Goal: Task Accomplishment & Management: Complete application form

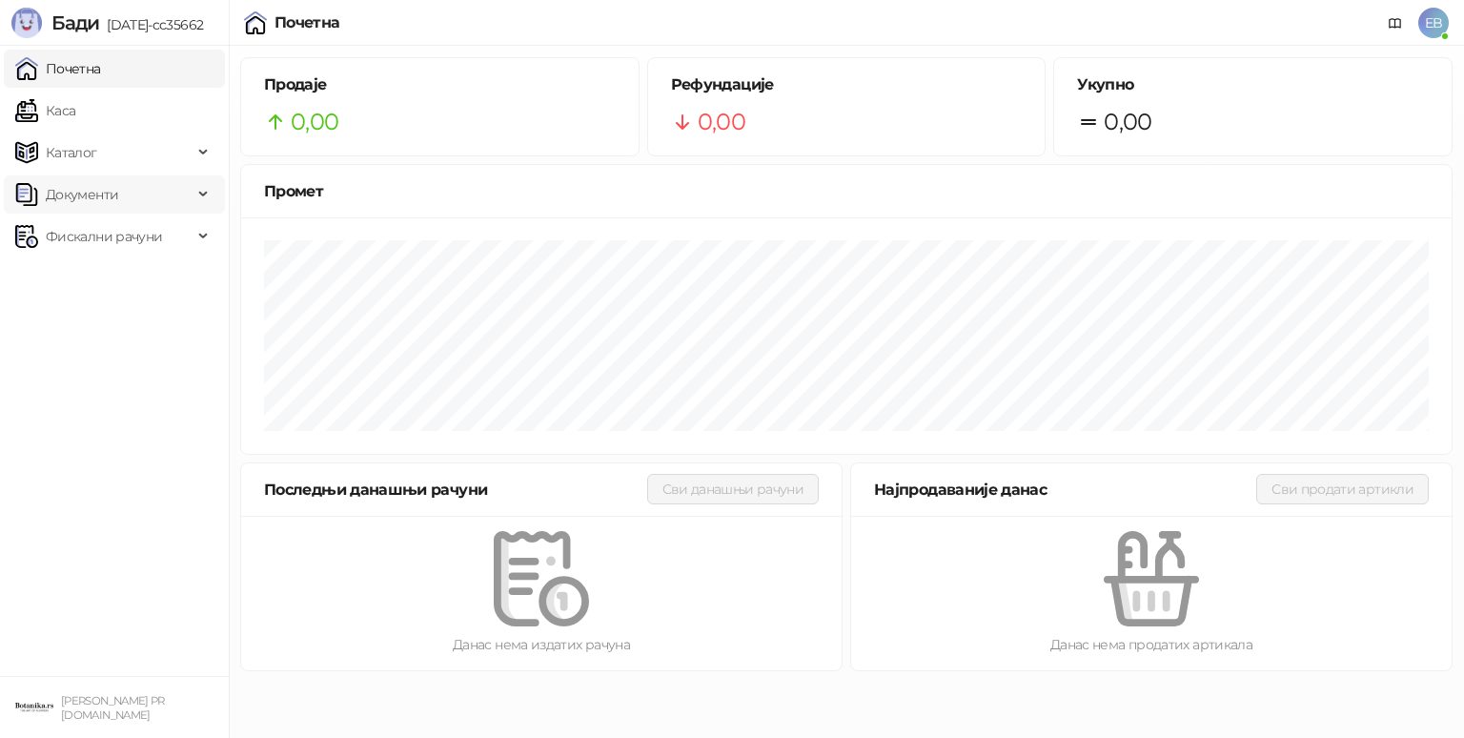
click at [203, 192] on div "Документи" at bounding box center [114, 194] width 221 height 38
click at [141, 242] on link "Улазни документи" at bounding box center [99, 236] width 152 height 38
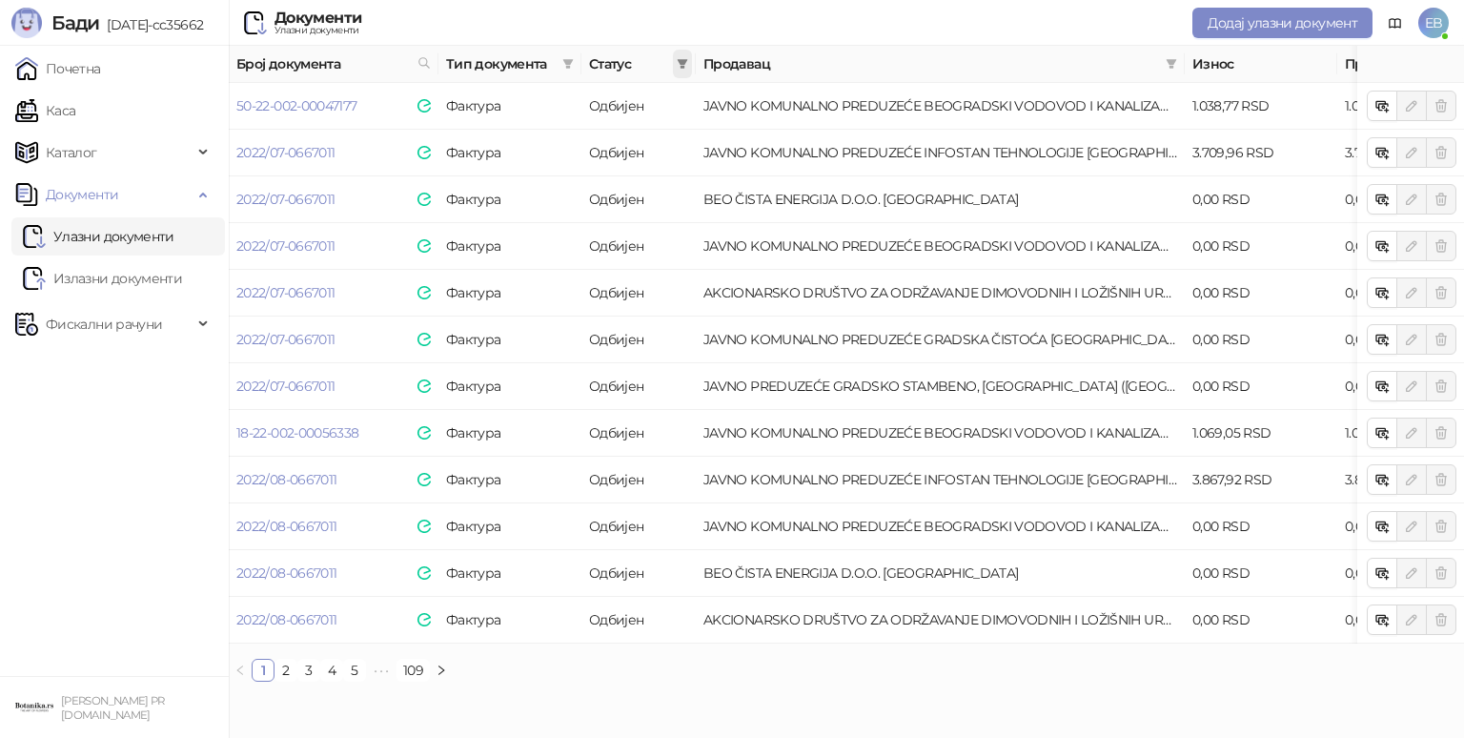
click at [687, 62] on icon "filter" at bounding box center [682, 63] width 11 height 11
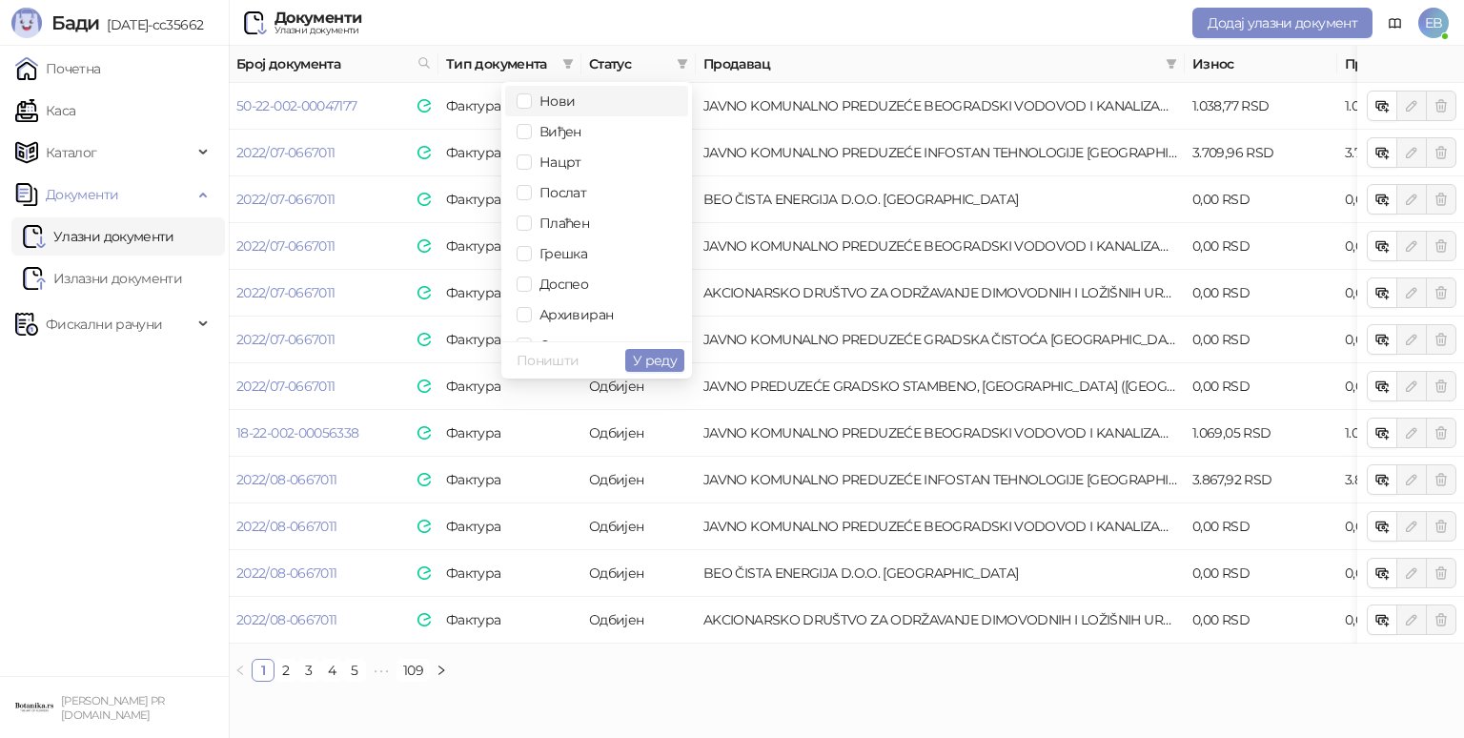
click at [561, 108] on span "Нови" at bounding box center [553, 100] width 43 height 17
click at [555, 133] on span "Виђен" at bounding box center [557, 131] width 50 height 17
click at [664, 358] on span "У реду" at bounding box center [655, 360] width 44 height 17
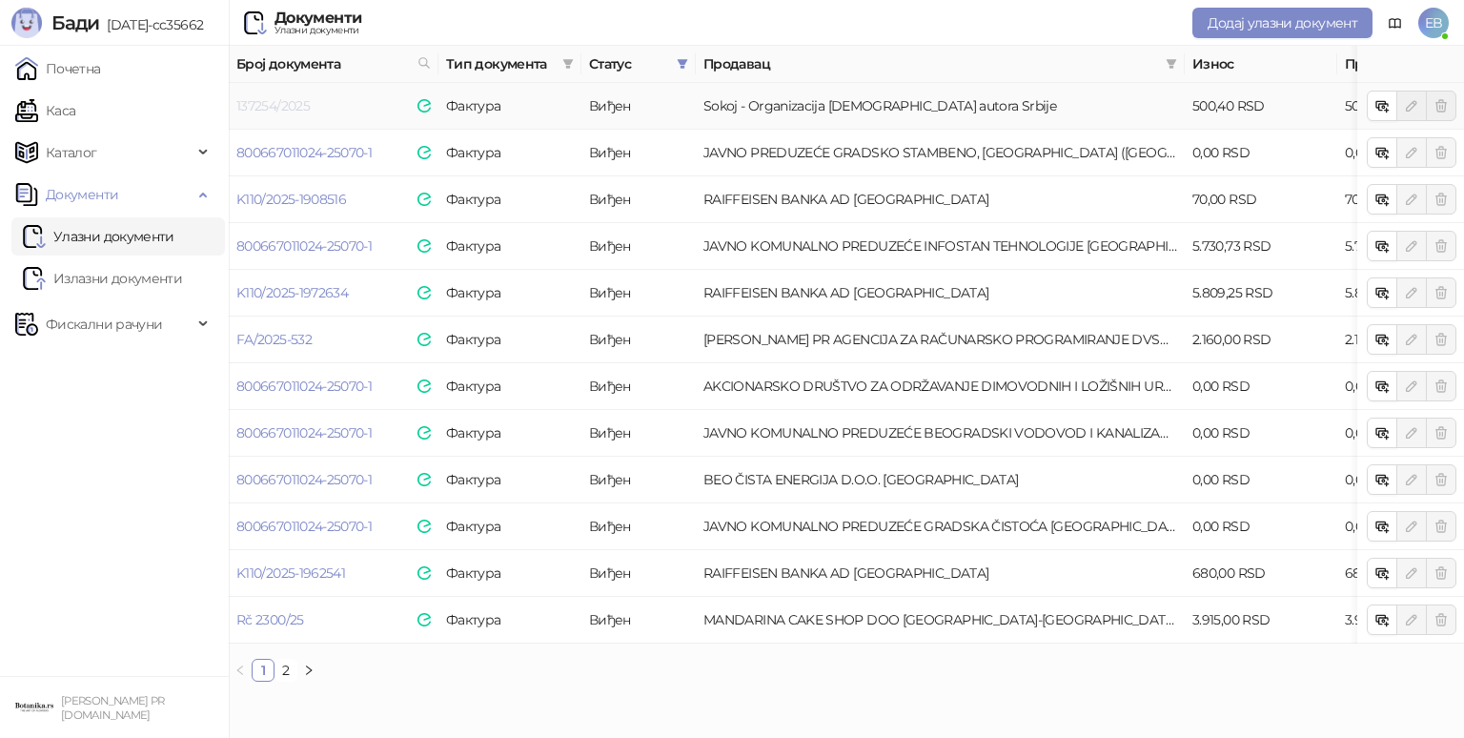
click at [286, 110] on link "137254/2025" at bounding box center [272, 105] width 73 height 17
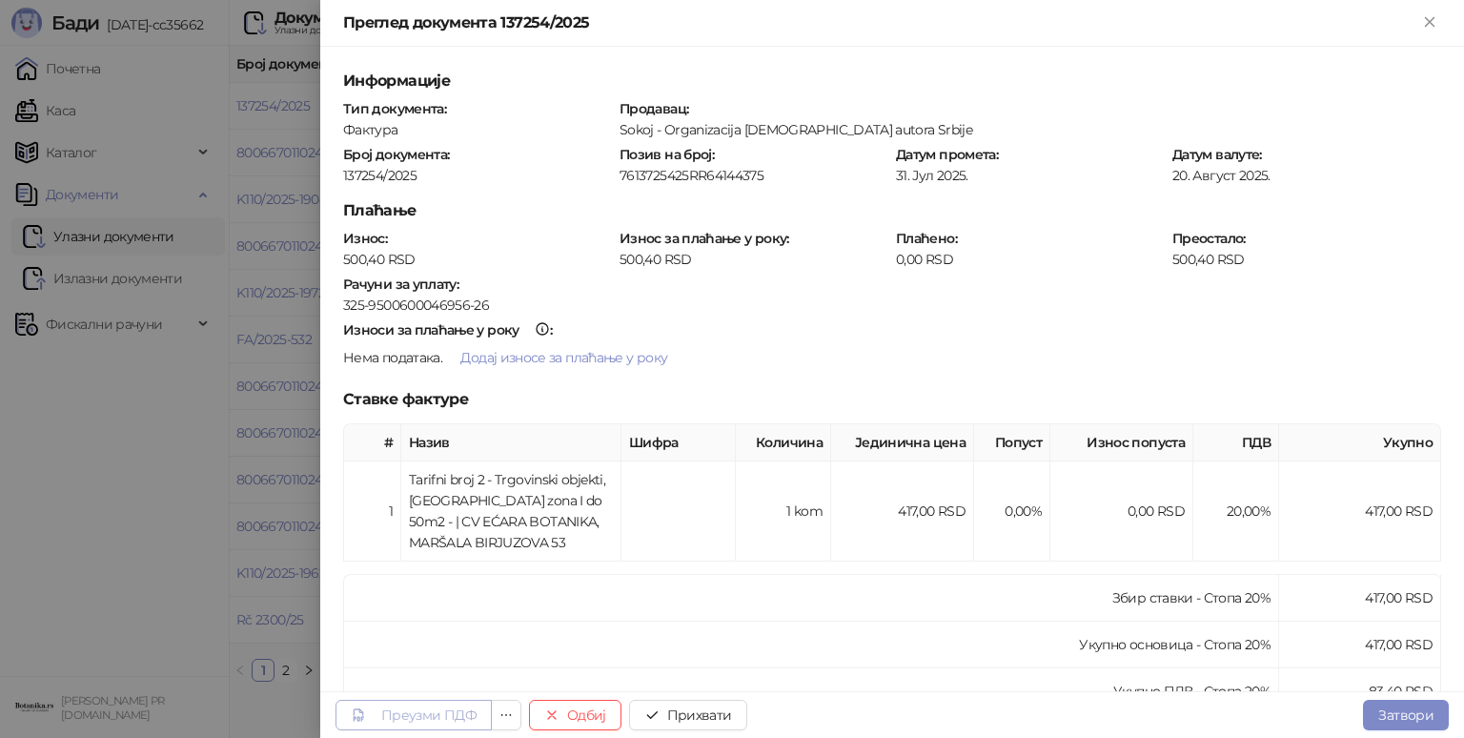
click at [460, 709] on div "Преузми ПДФ" at bounding box center [428, 714] width 95 height 17
click at [714, 710] on button "Прихвати" at bounding box center [688, 715] width 118 height 31
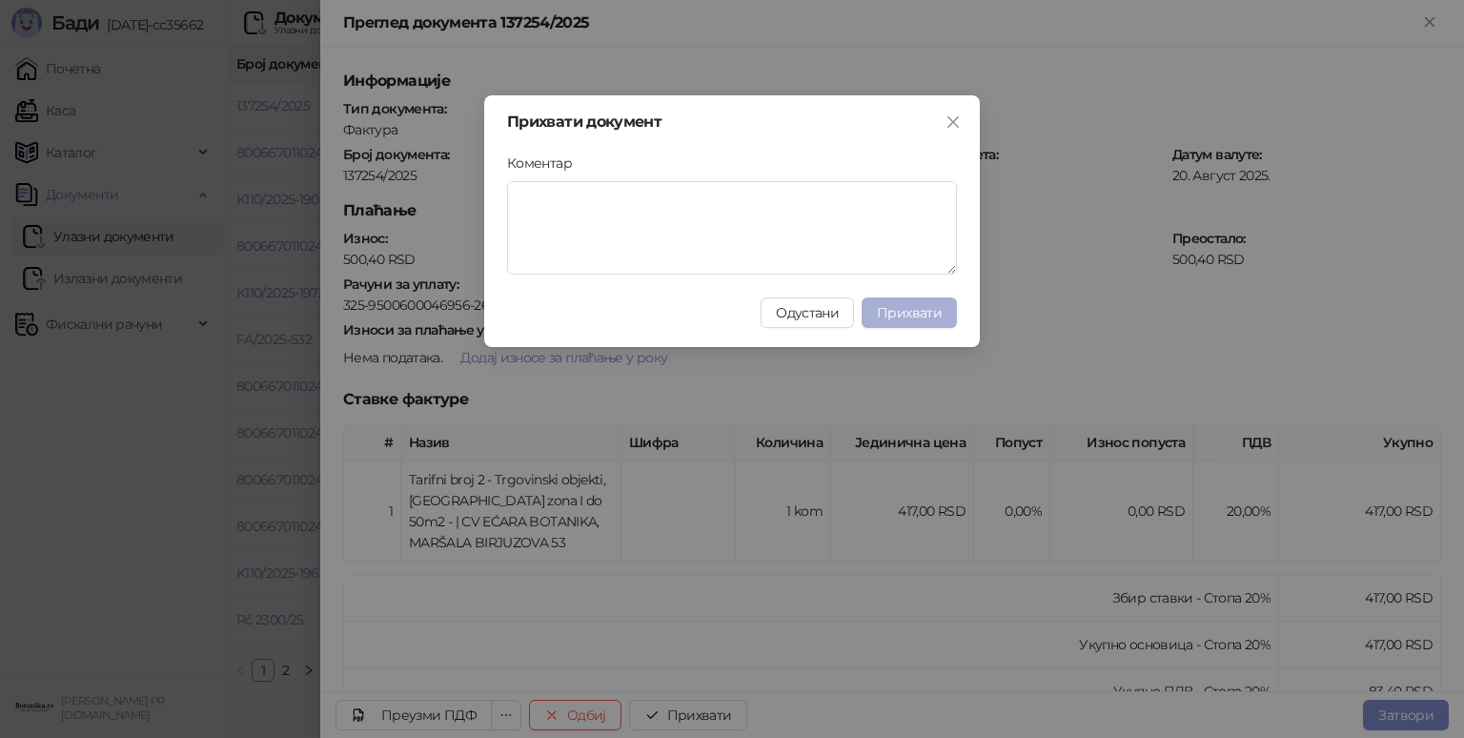
click at [946, 324] on button "Прихвати" at bounding box center [909, 312] width 95 height 31
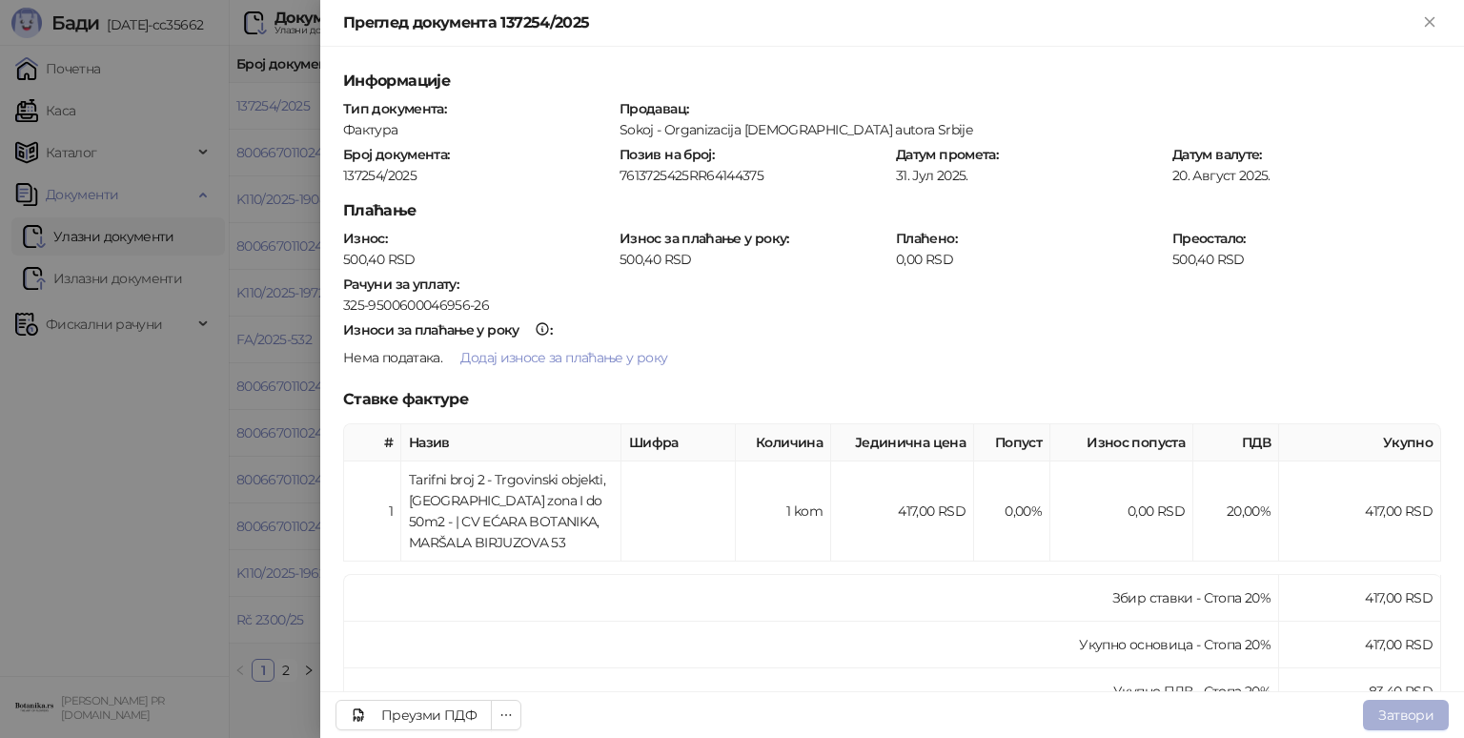
click at [1414, 707] on button "Затвори" at bounding box center [1406, 715] width 86 height 31
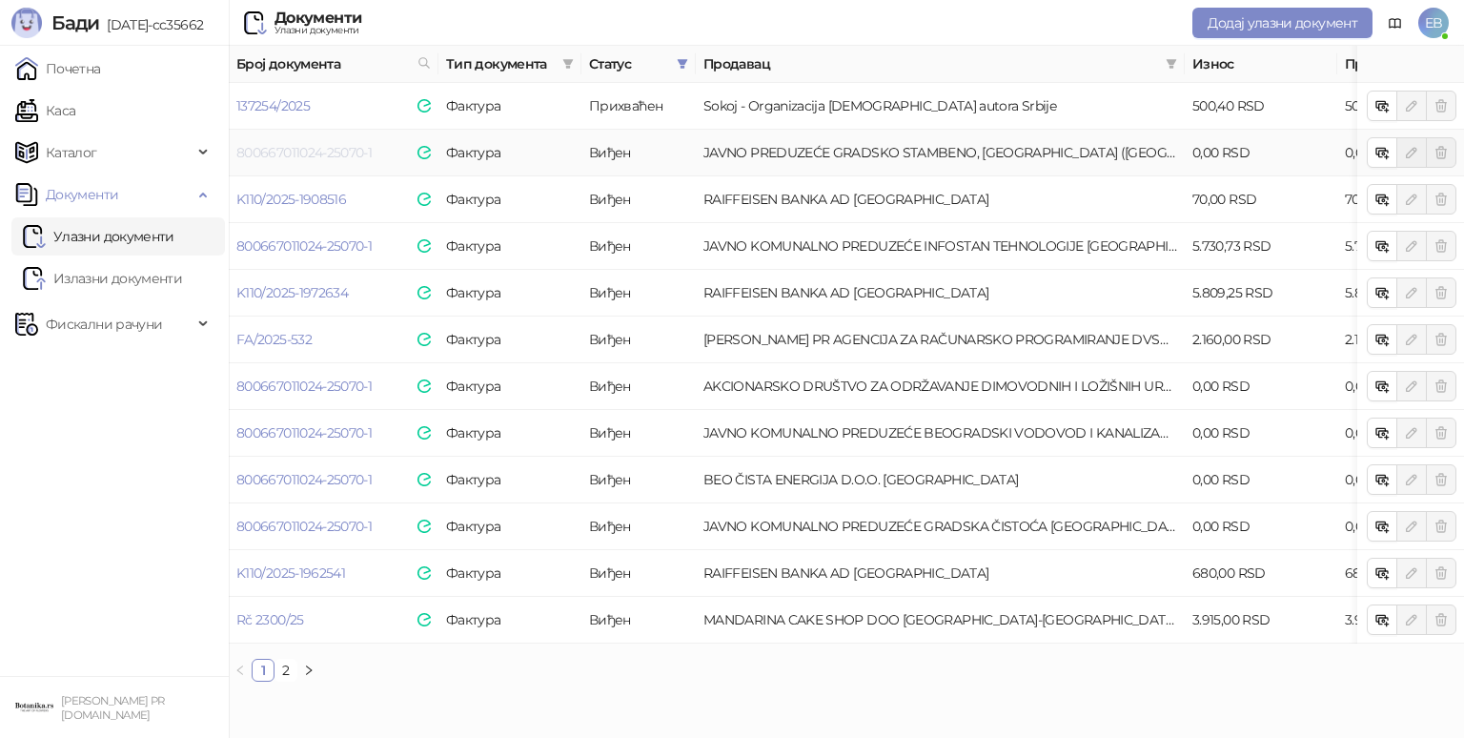
click at [309, 156] on link "800667011024-25070-1" at bounding box center [303, 152] width 135 height 17
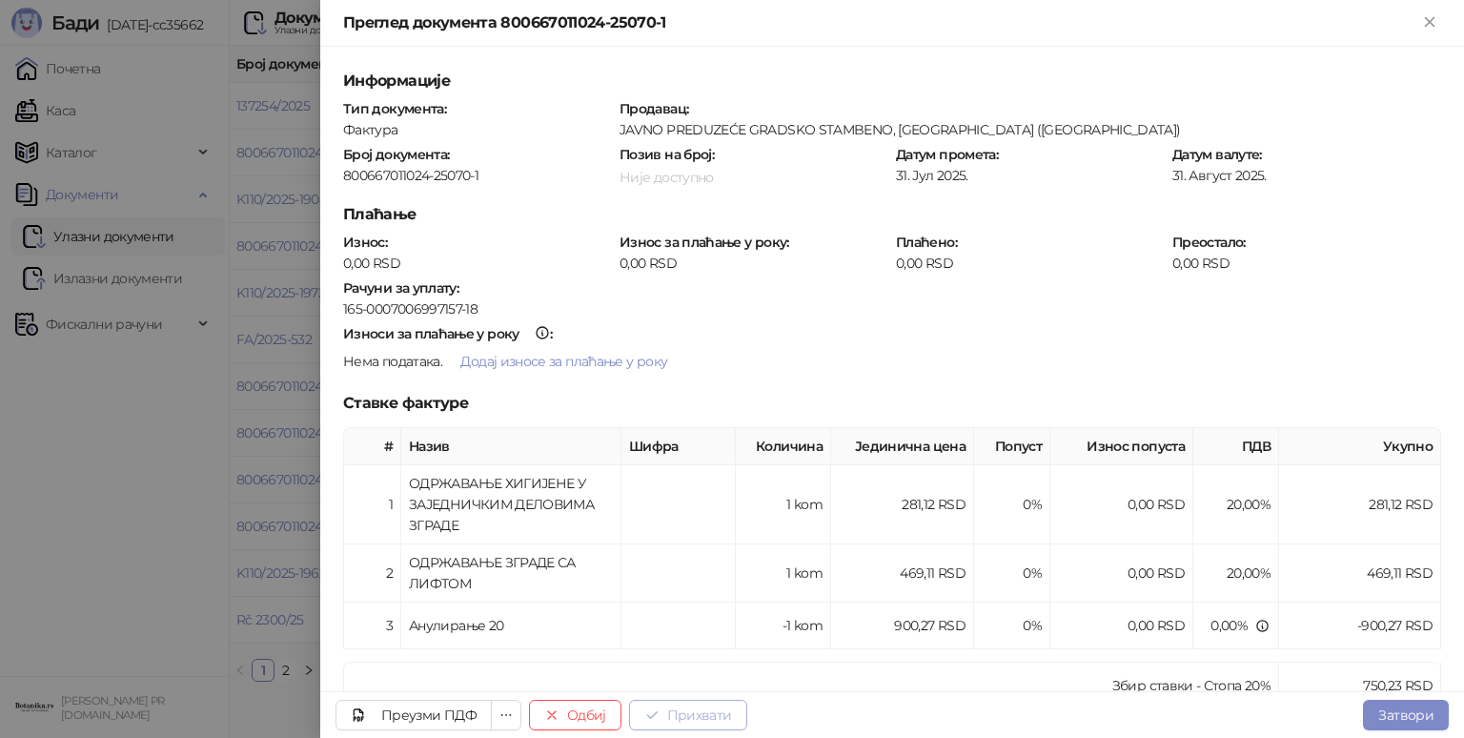
click at [682, 706] on button "Прихвати" at bounding box center [688, 715] width 118 height 31
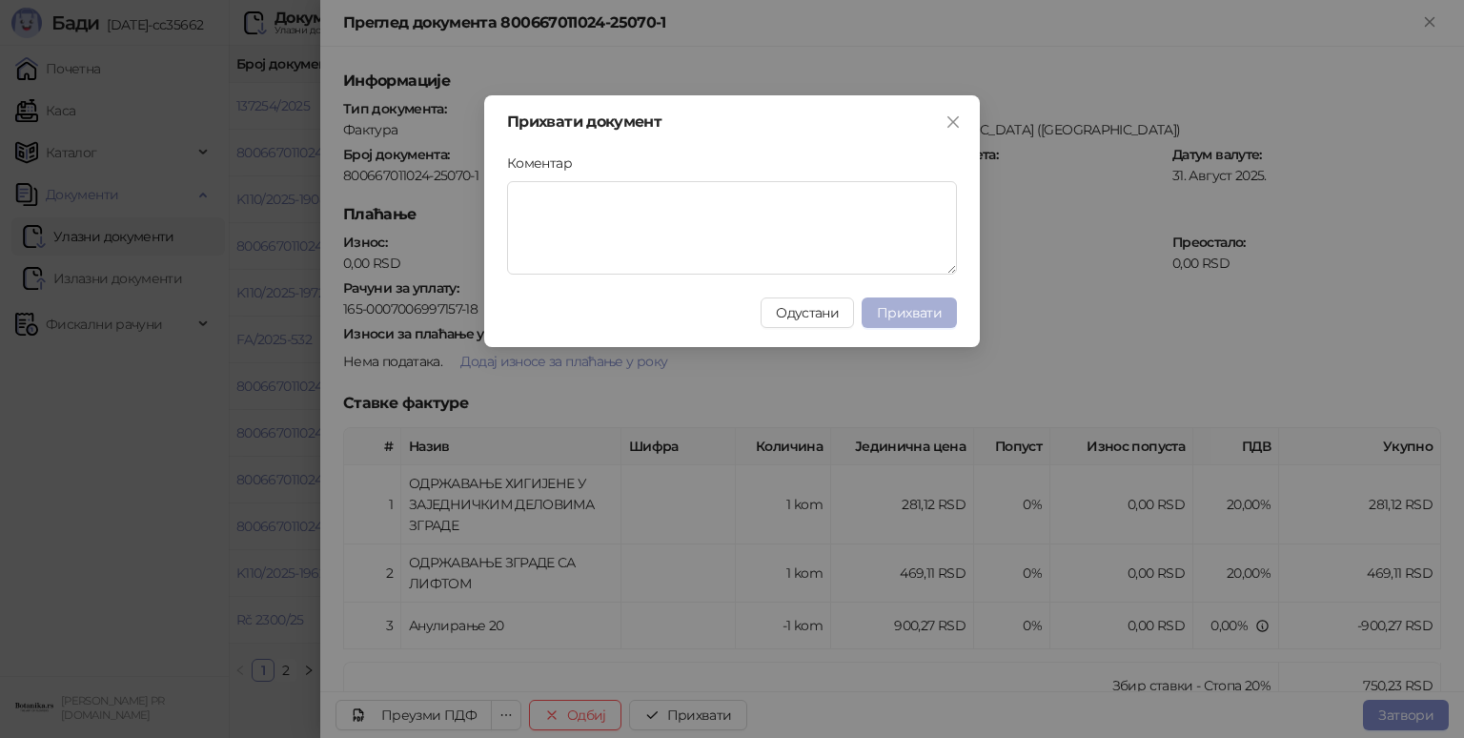
click at [896, 308] on span "Прихвати" at bounding box center [909, 312] width 65 height 17
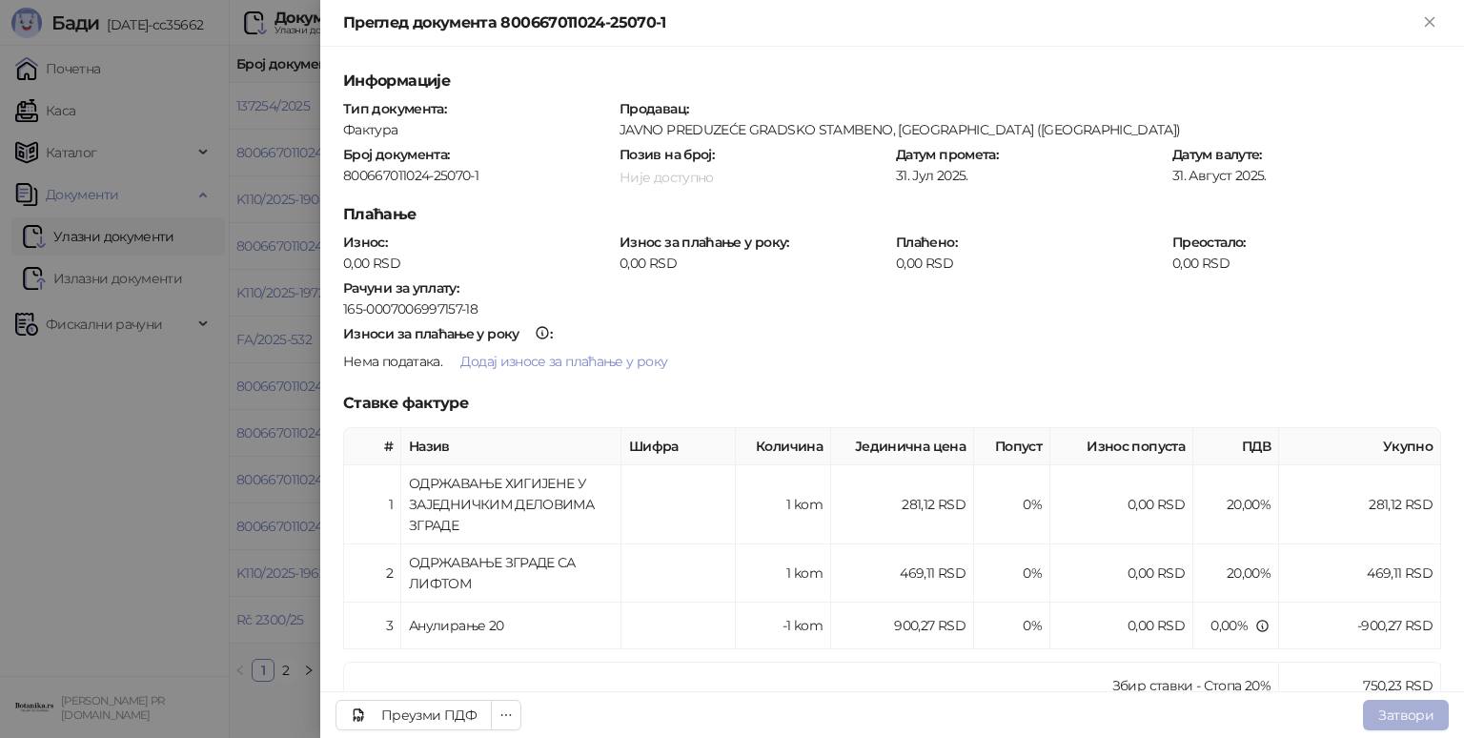
click at [1403, 710] on button "Затвори" at bounding box center [1406, 715] width 86 height 31
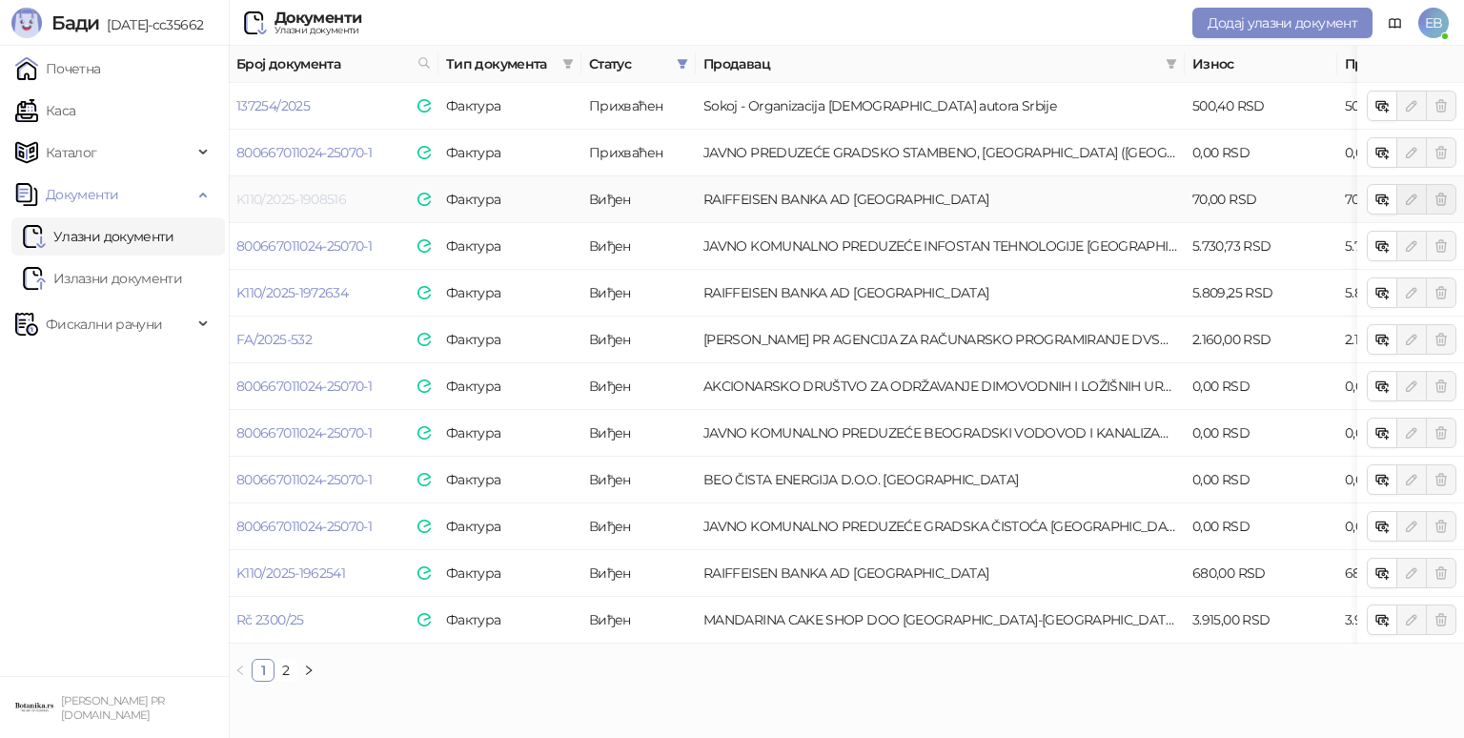
click at [311, 199] on link "K110/2025-1908516" at bounding box center [291, 199] width 110 height 17
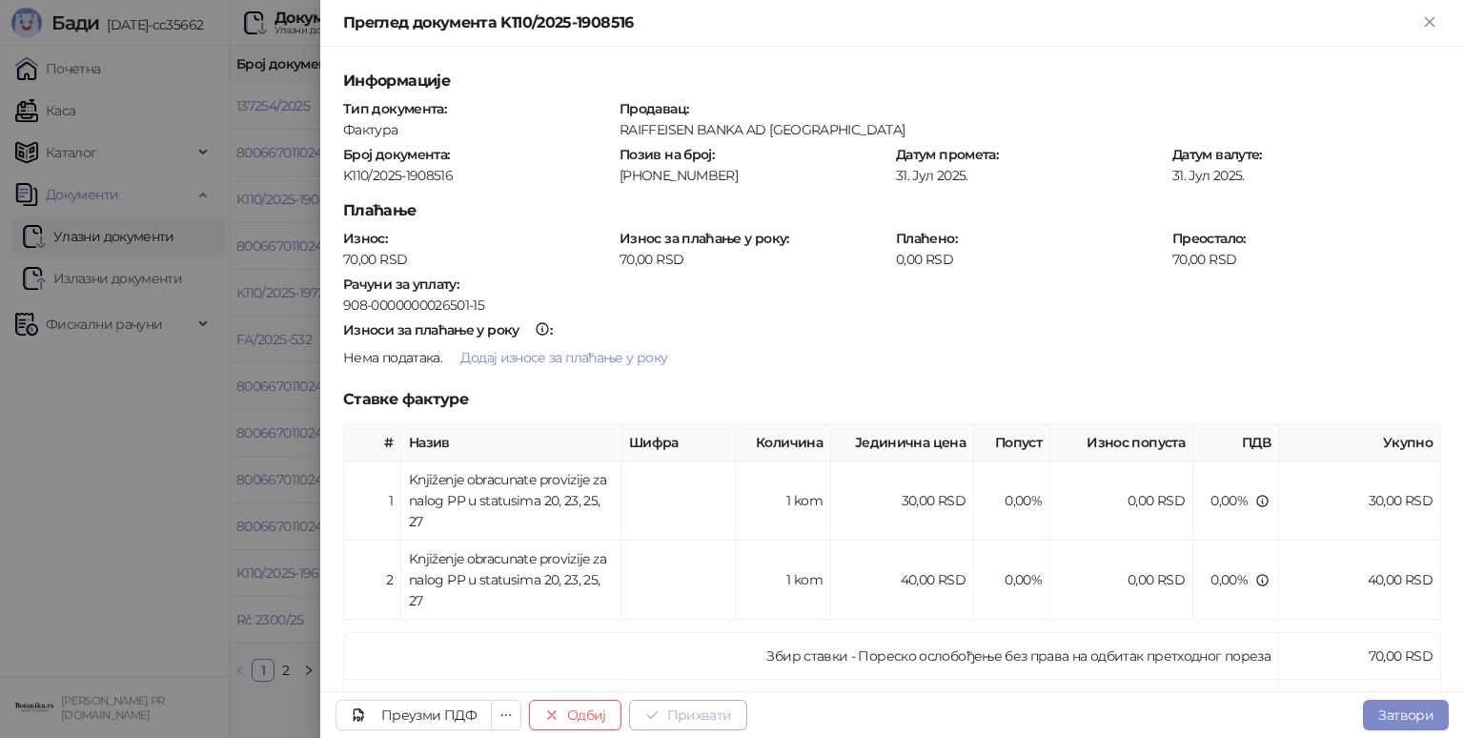
click at [719, 711] on button "Прихвати" at bounding box center [688, 715] width 118 height 31
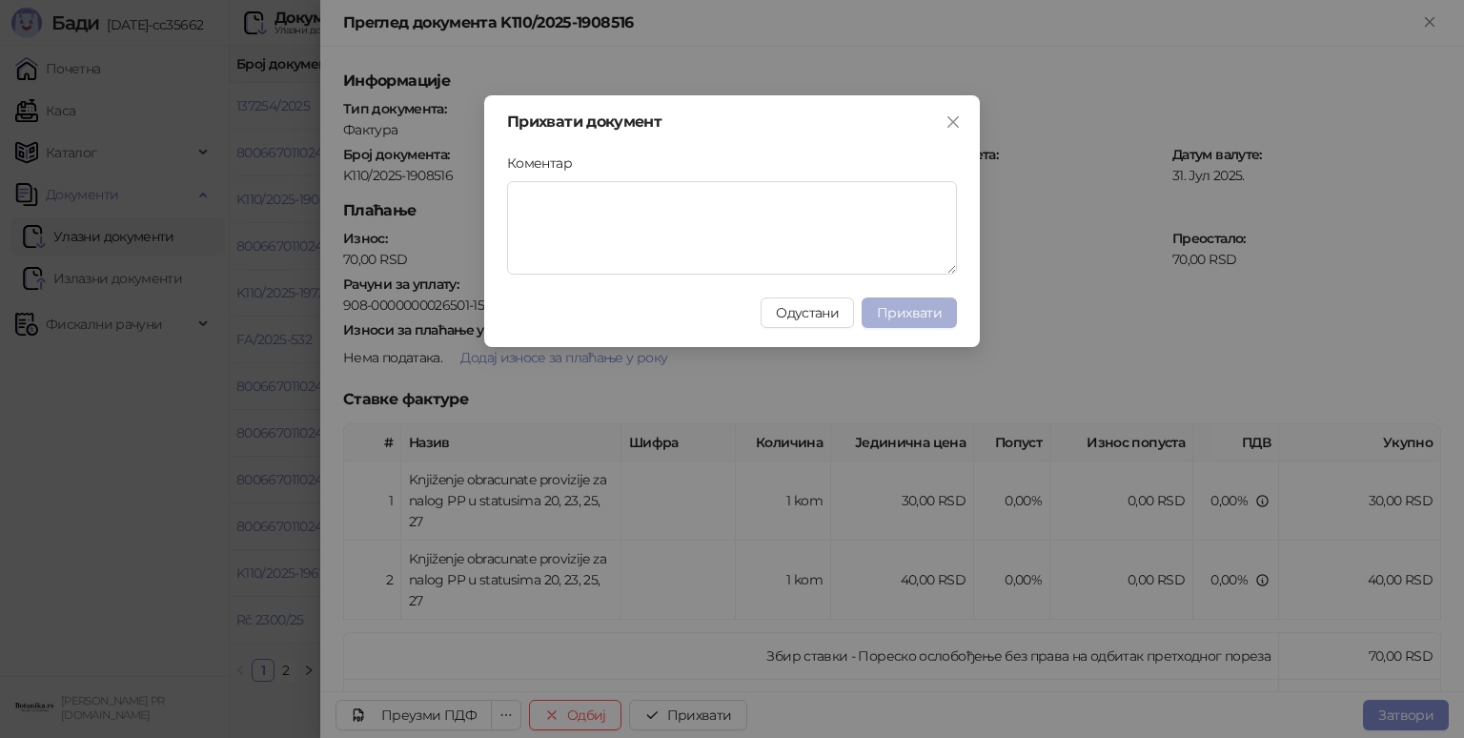
click at [923, 321] on button "Прихвати" at bounding box center [909, 312] width 95 height 31
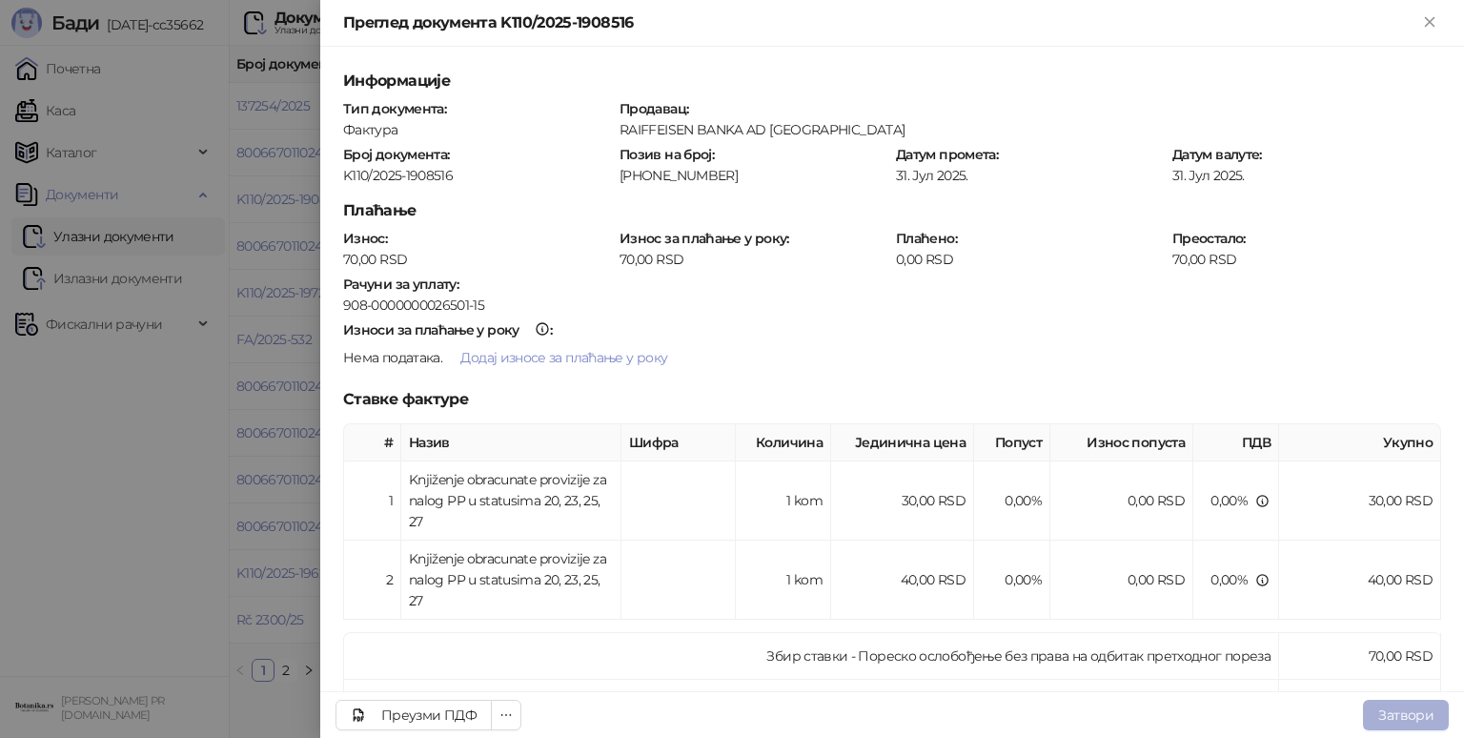
click at [1398, 710] on button "Затвори" at bounding box center [1406, 715] width 86 height 31
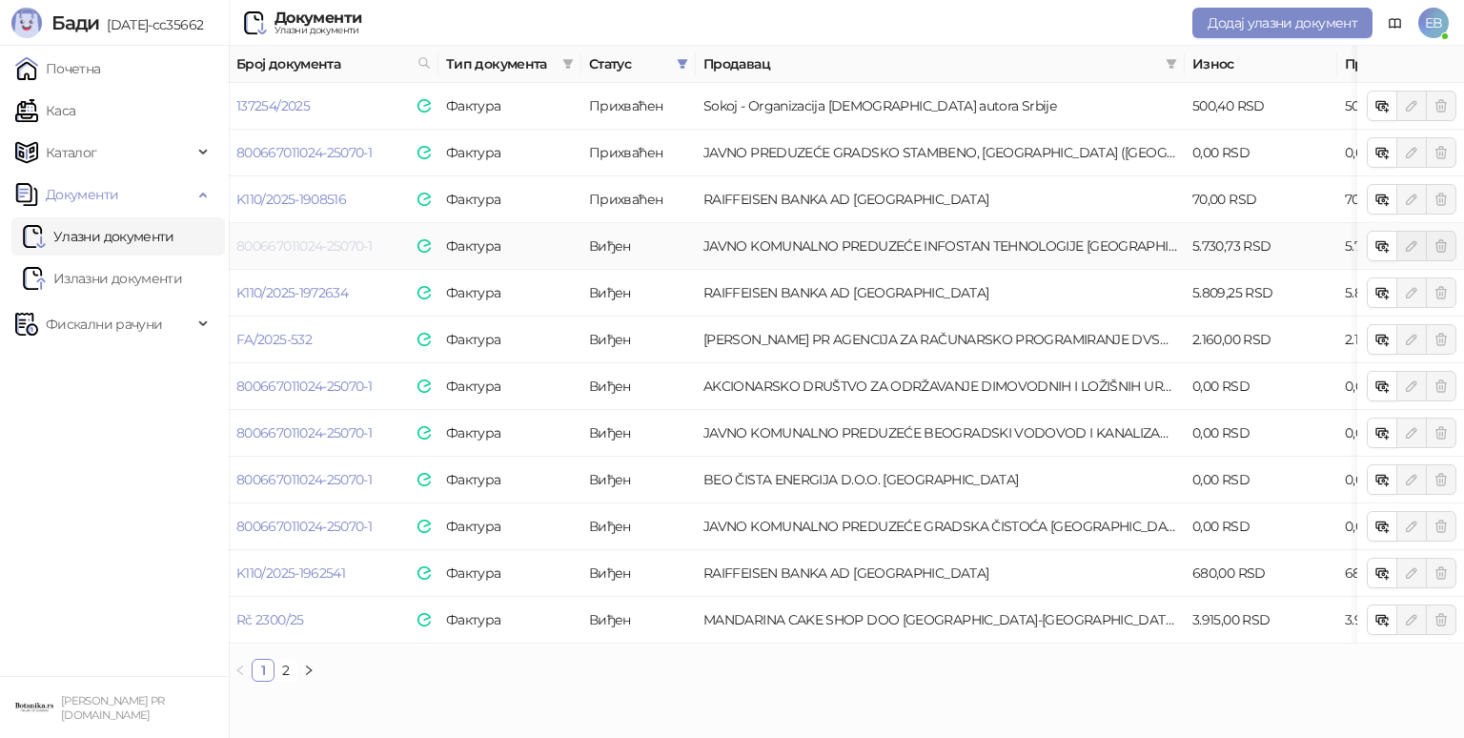
click at [310, 245] on link "800667011024-25070-1" at bounding box center [303, 245] width 135 height 17
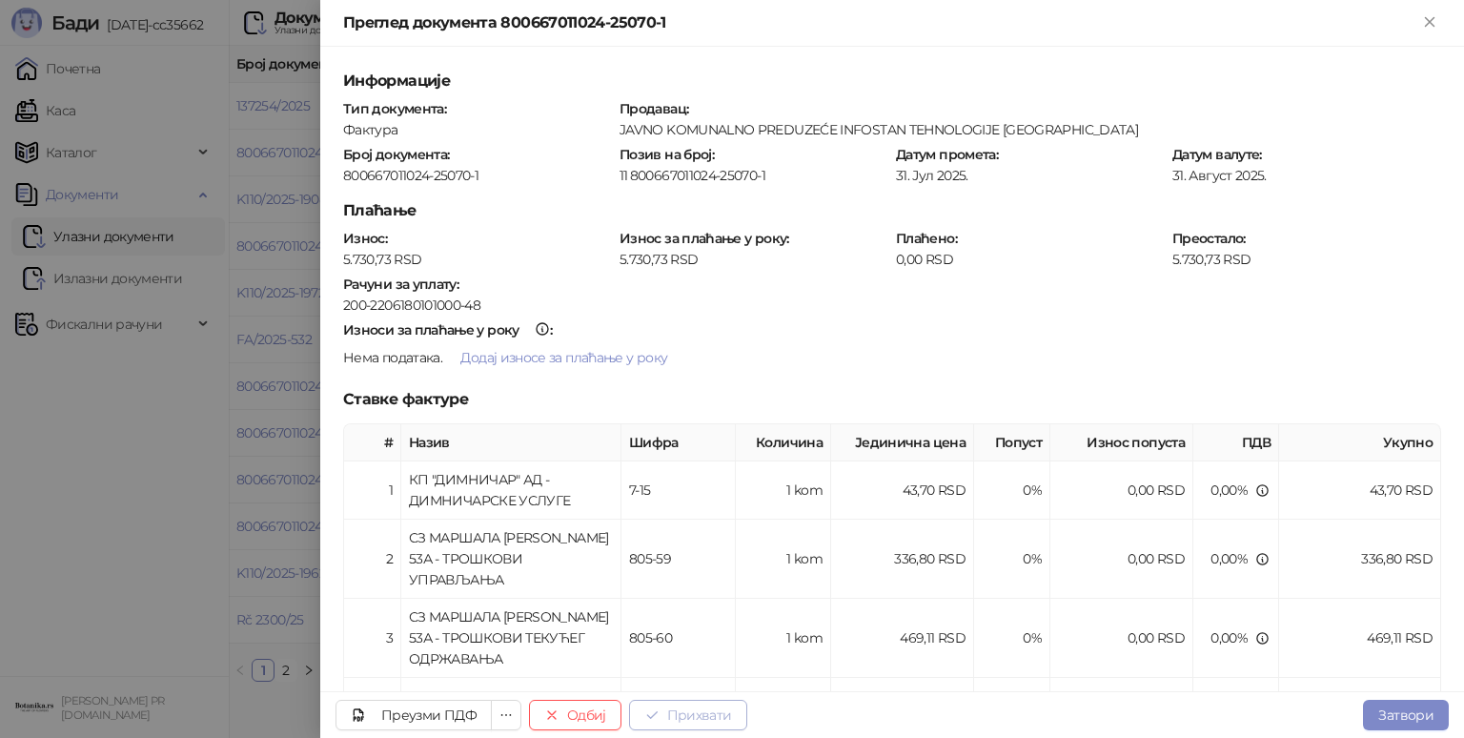
click at [720, 715] on button "Прихвати" at bounding box center [688, 715] width 118 height 31
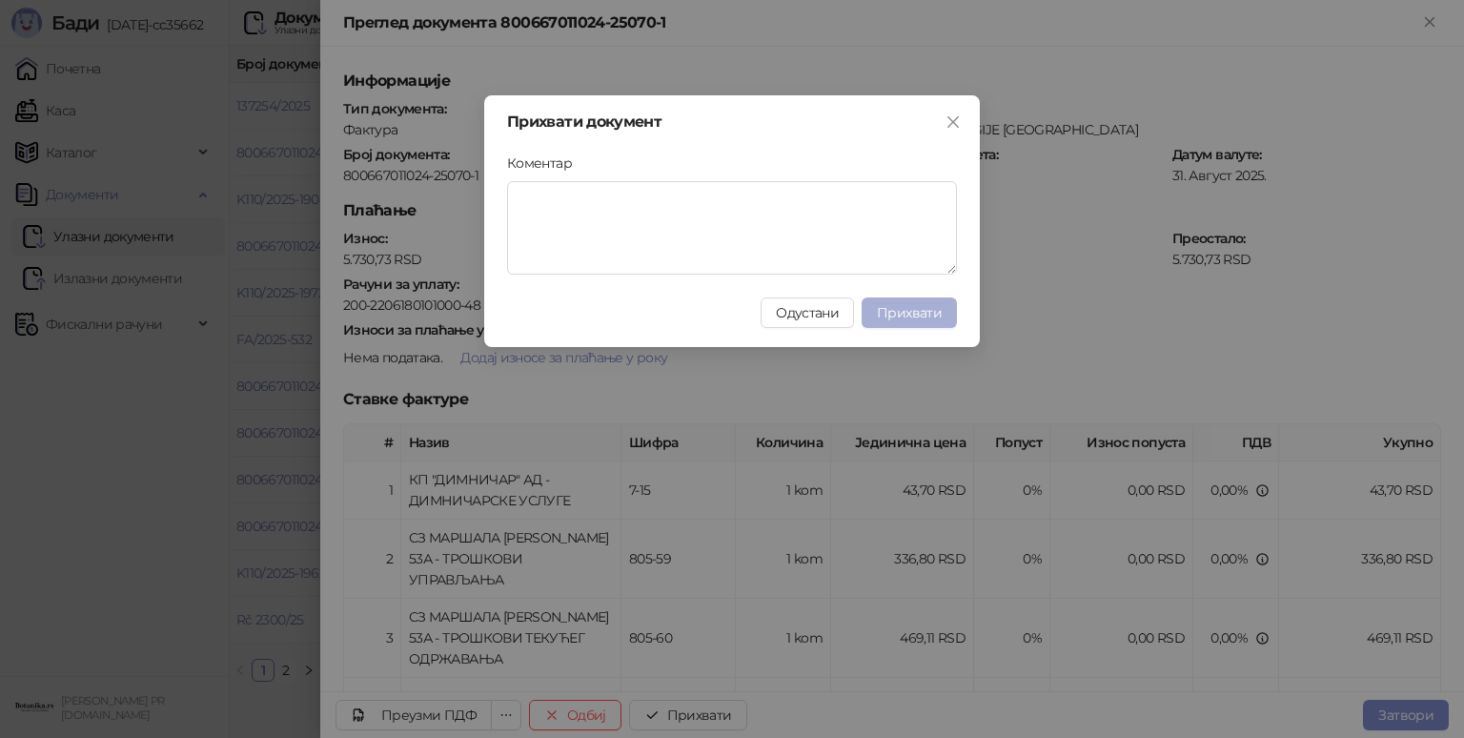
click at [931, 307] on span "Прихвати" at bounding box center [909, 312] width 65 height 17
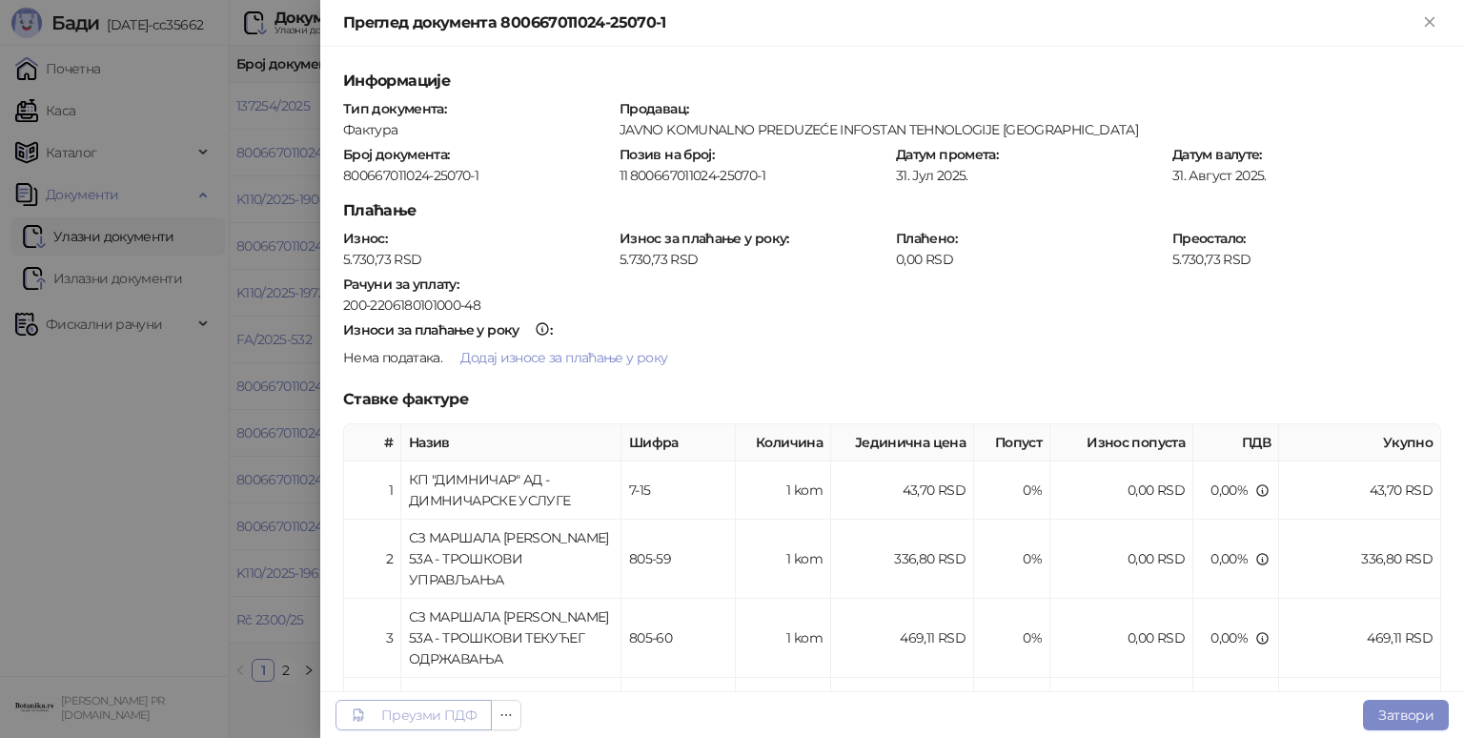
click at [381, 717] on div "Преузми ПДФ" at bounding box center [428, 714] width 95 height 17
click at [1419, 721] on button "Затвори" at bounding box center [1406, 715] width 86 height 31
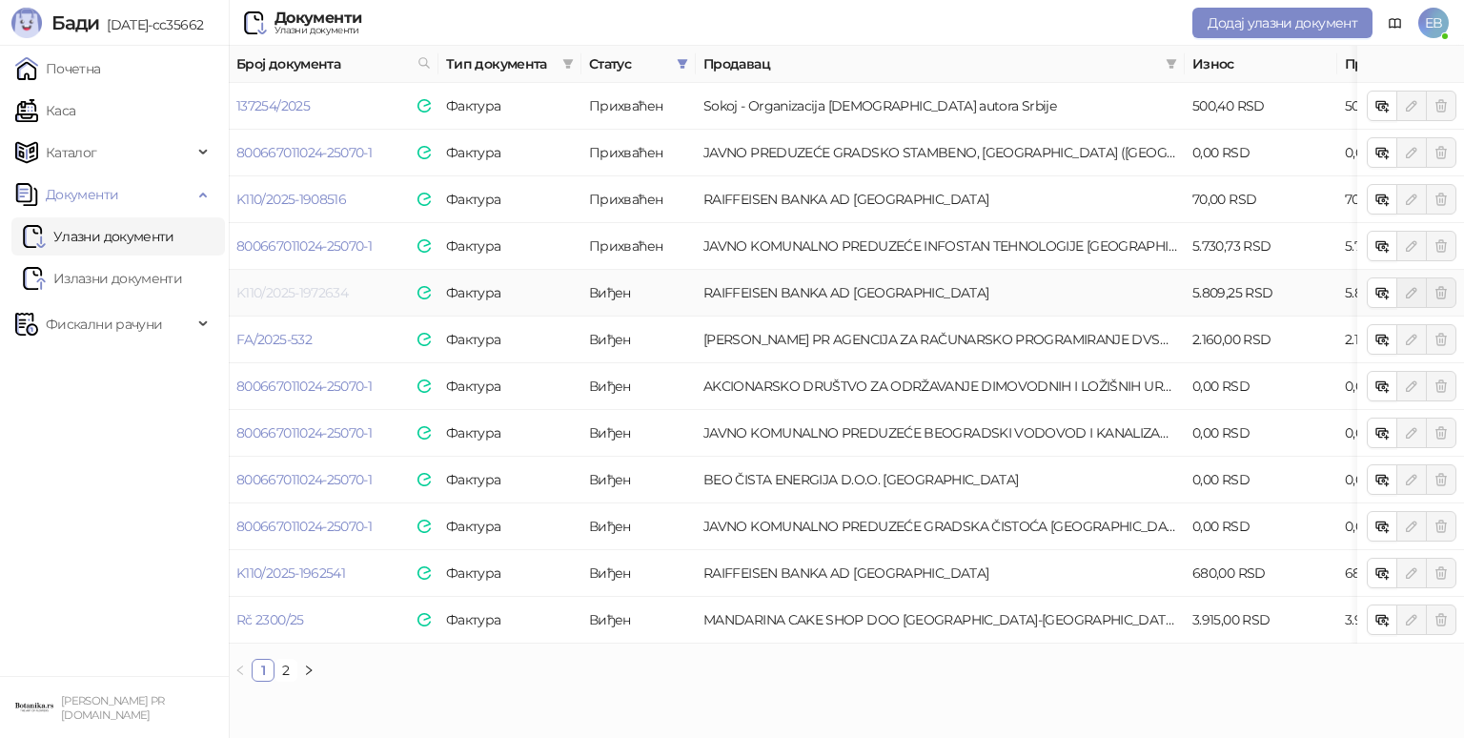
click at [247, 293] on link "K110/2025-1972634" at bounding box center [292, 292] width 112 height 17
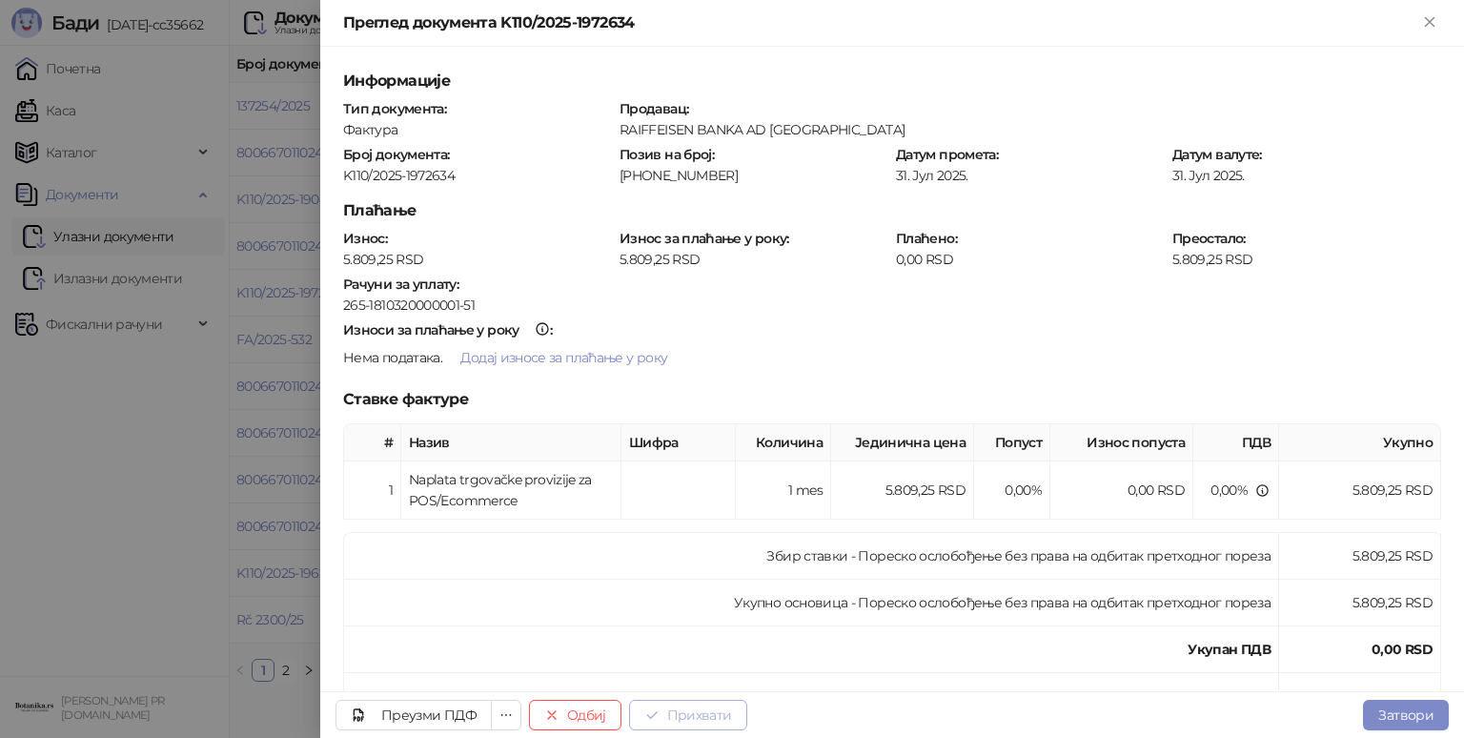
click at [713, 711] on button "Прихвати" at bounding box center [688, 715] width 118 height 31
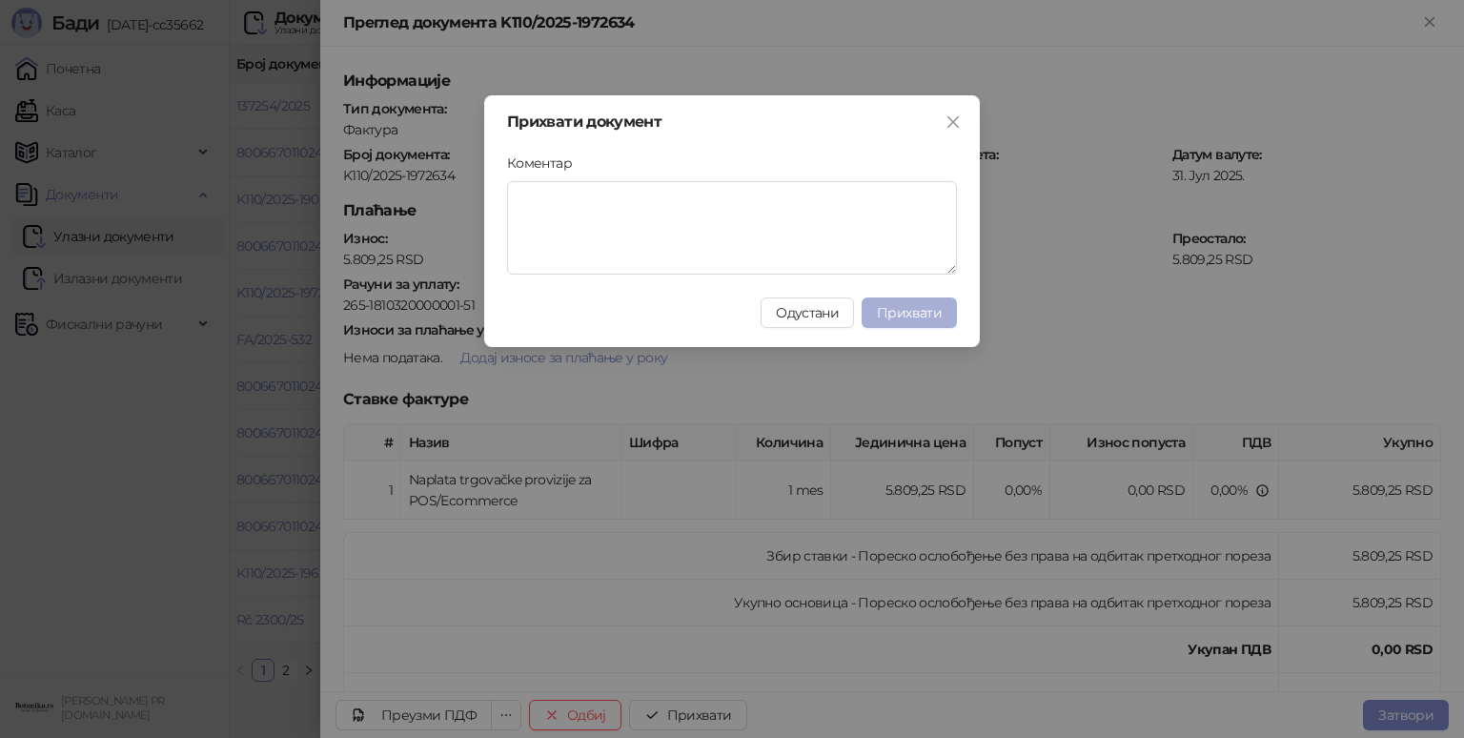
click at [940, 307] on span "Прихвати" at bounding box center [909, 312] width 65 height 17
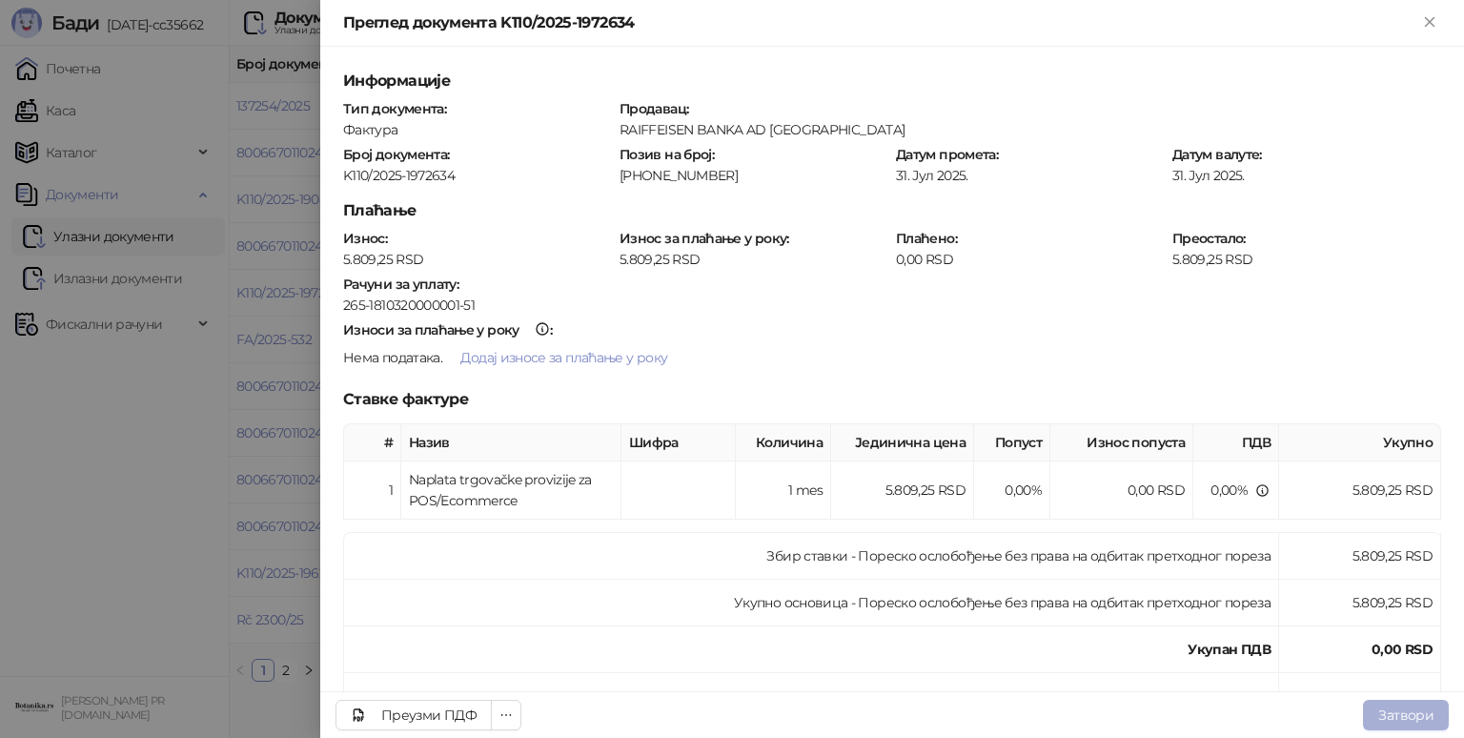
click at [1424, 707] on button "Затвори" at bounding box center [1406, 715] width 86 height 31
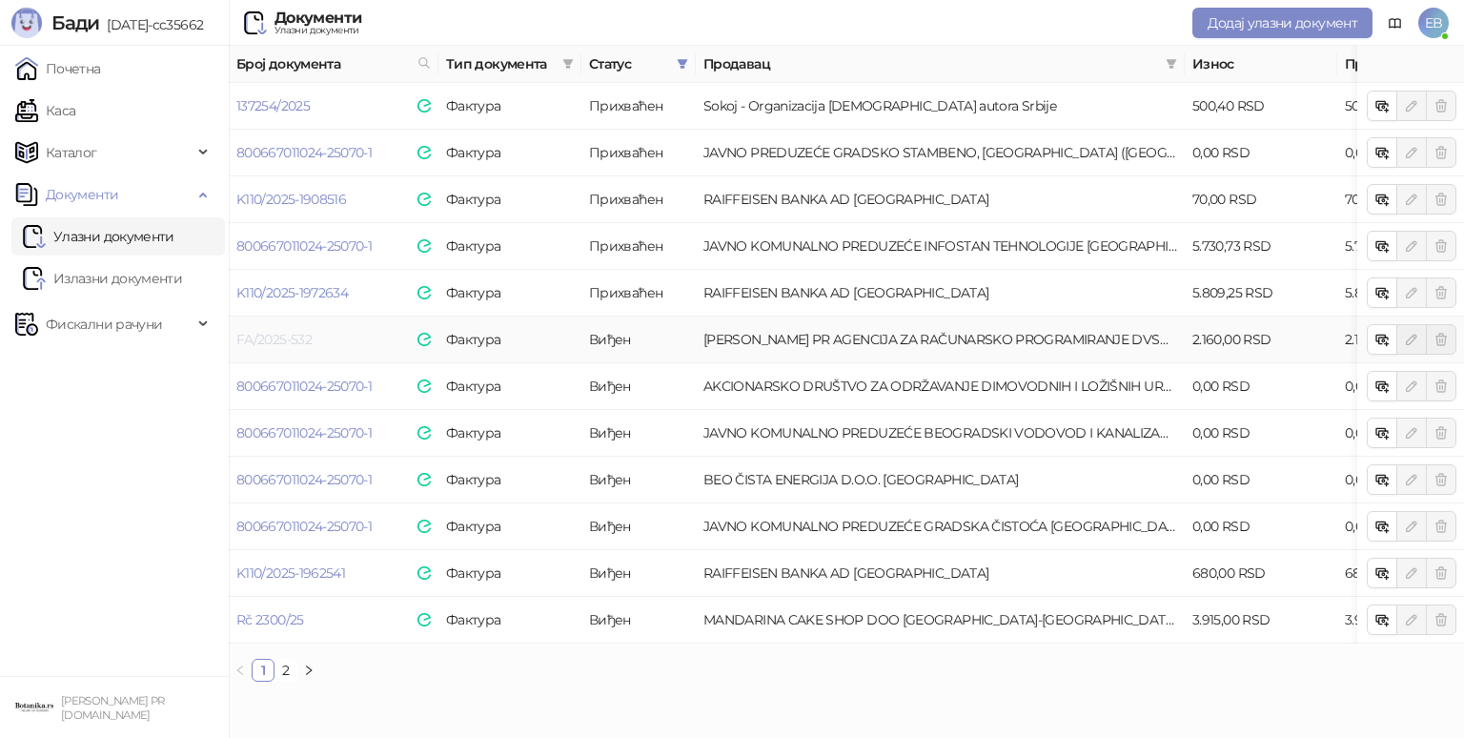
click at [271, 339] on link "FA/2025-532" at bounding box center [273, 339] width 75 height 17
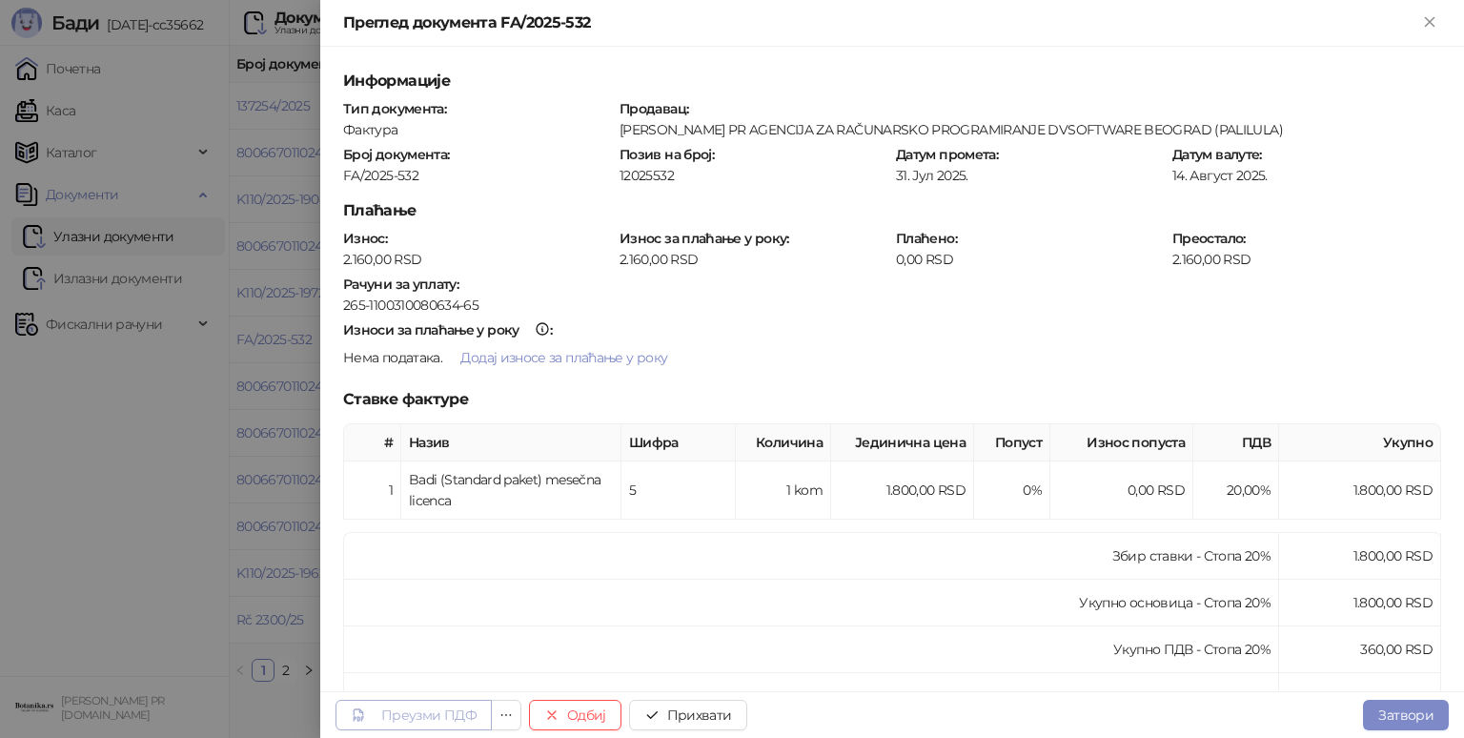
click at [458, 706] on div "Преузми ПДФ" at bounding box center [428, 714] width 95 height 17
click at [716, 714] on button "Прихвати" at bounding box center [688, 715] width 118 height 31
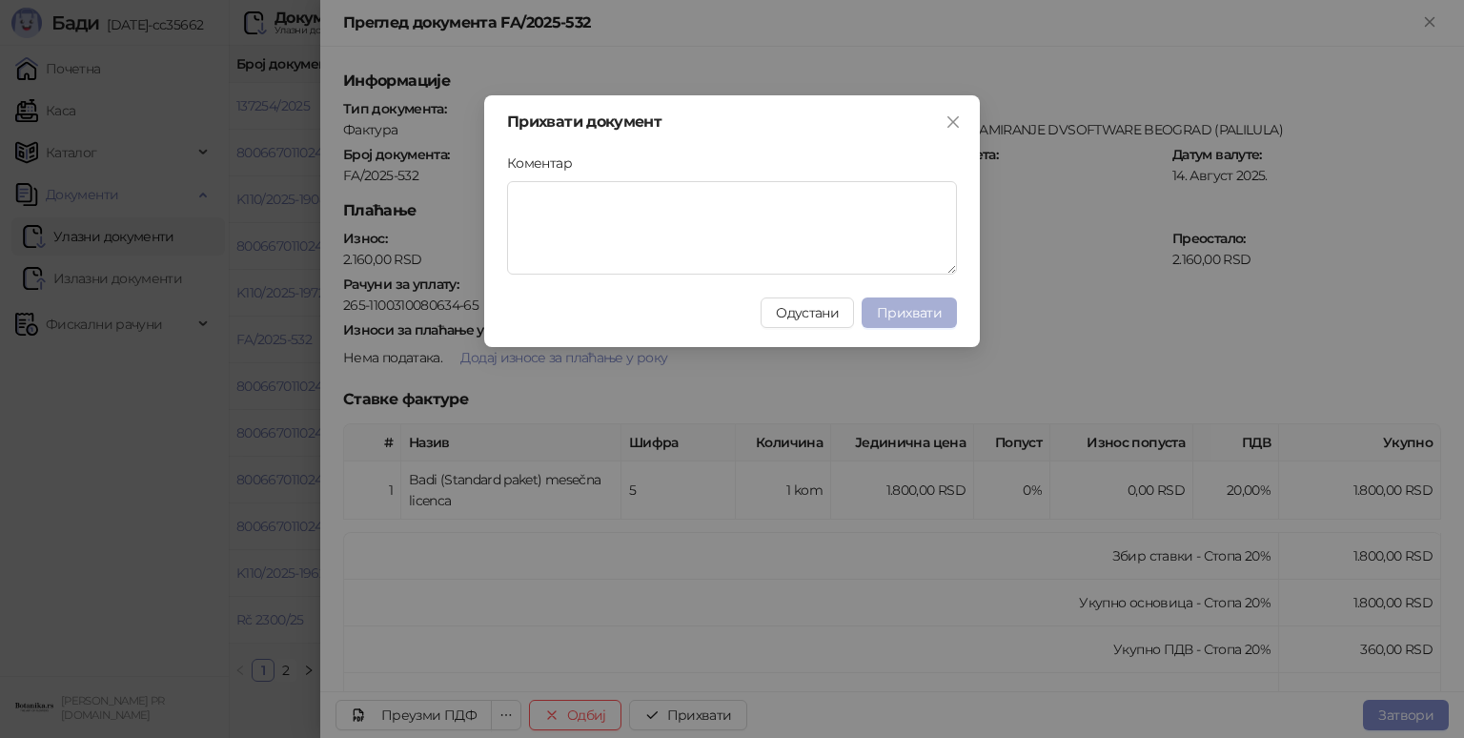
click at [899, 320] on button "Прихвати" at bounding box center [909, 312] width 95 height 31
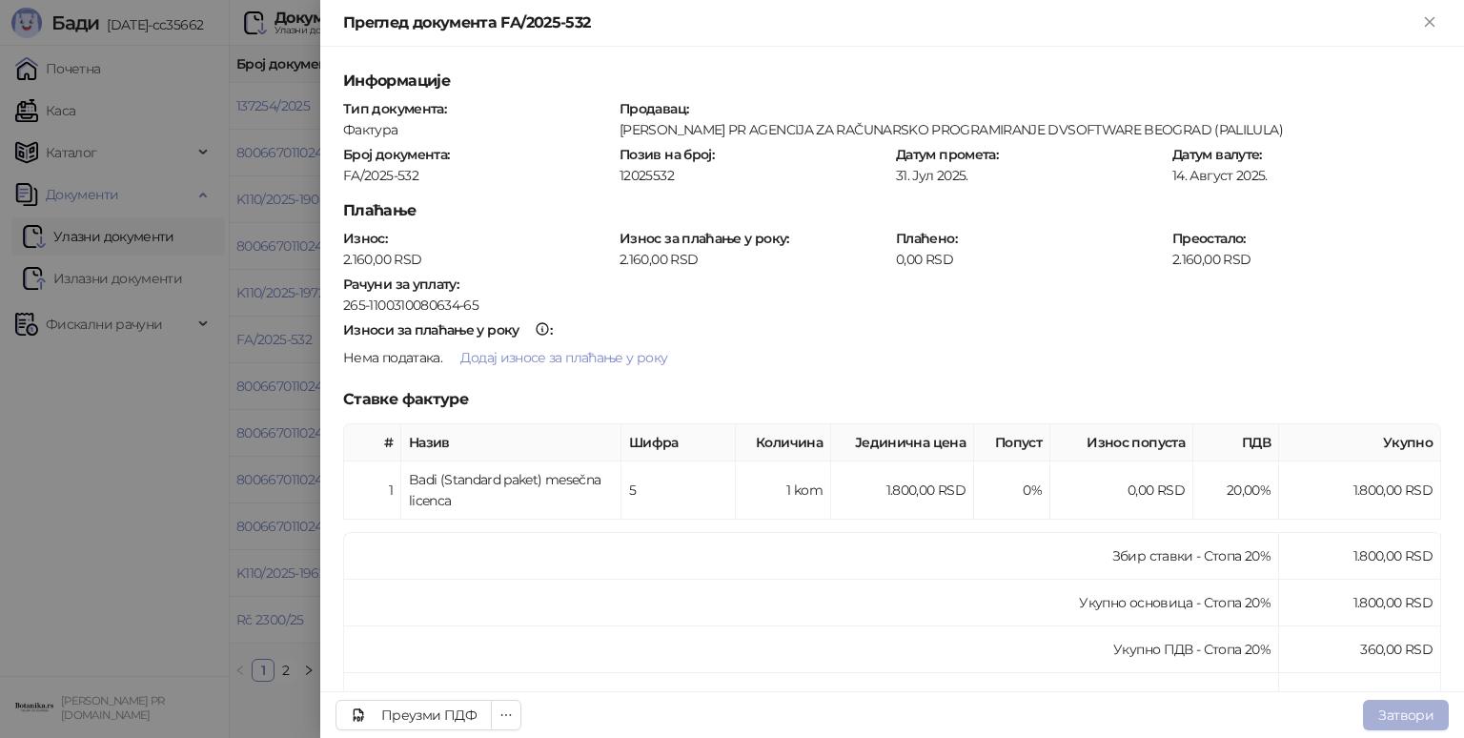
click at [1400, 709] on button "Затвори" at bounding box center [1406, 715] width 86 height 31
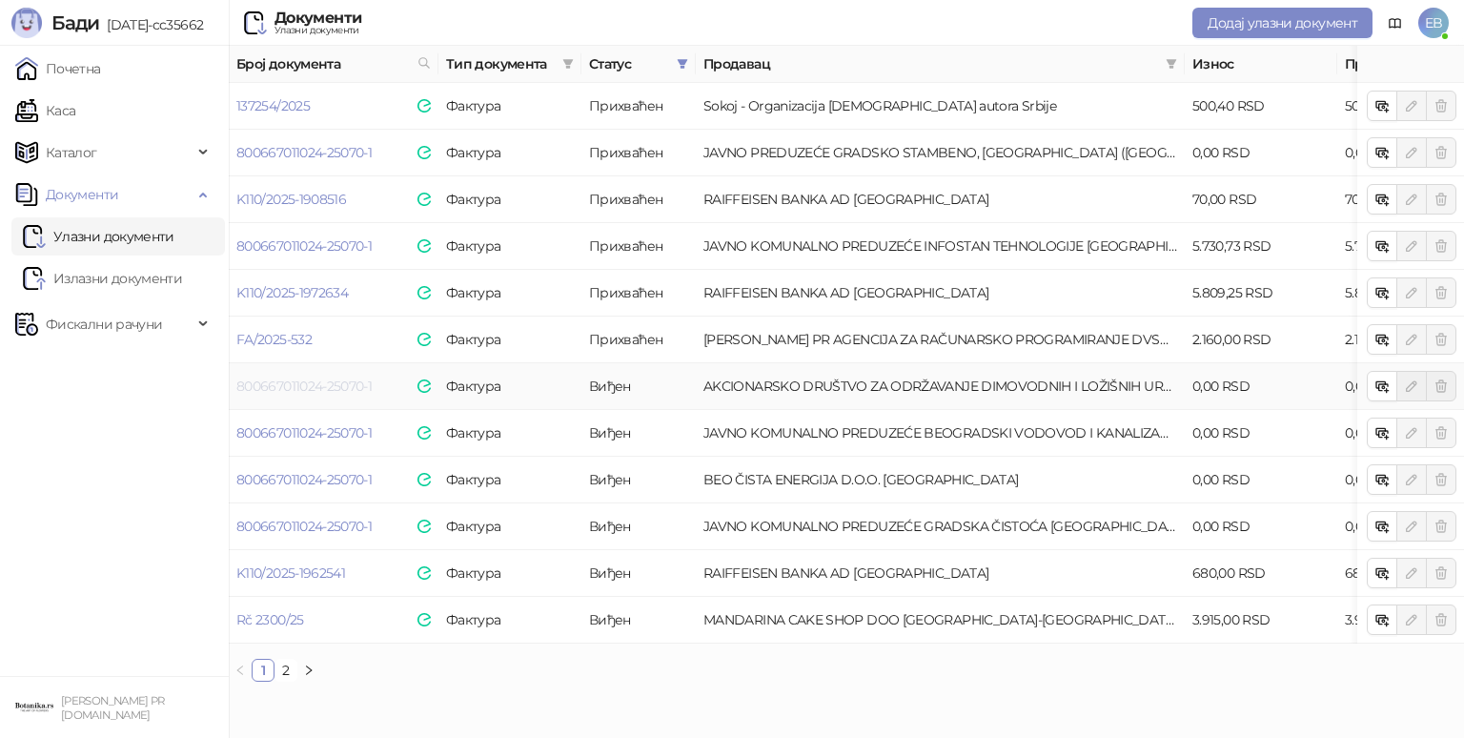
click at [265, 380] on link "800667011024-25070-1" at bounding box center [303, 386] width 135 height 17
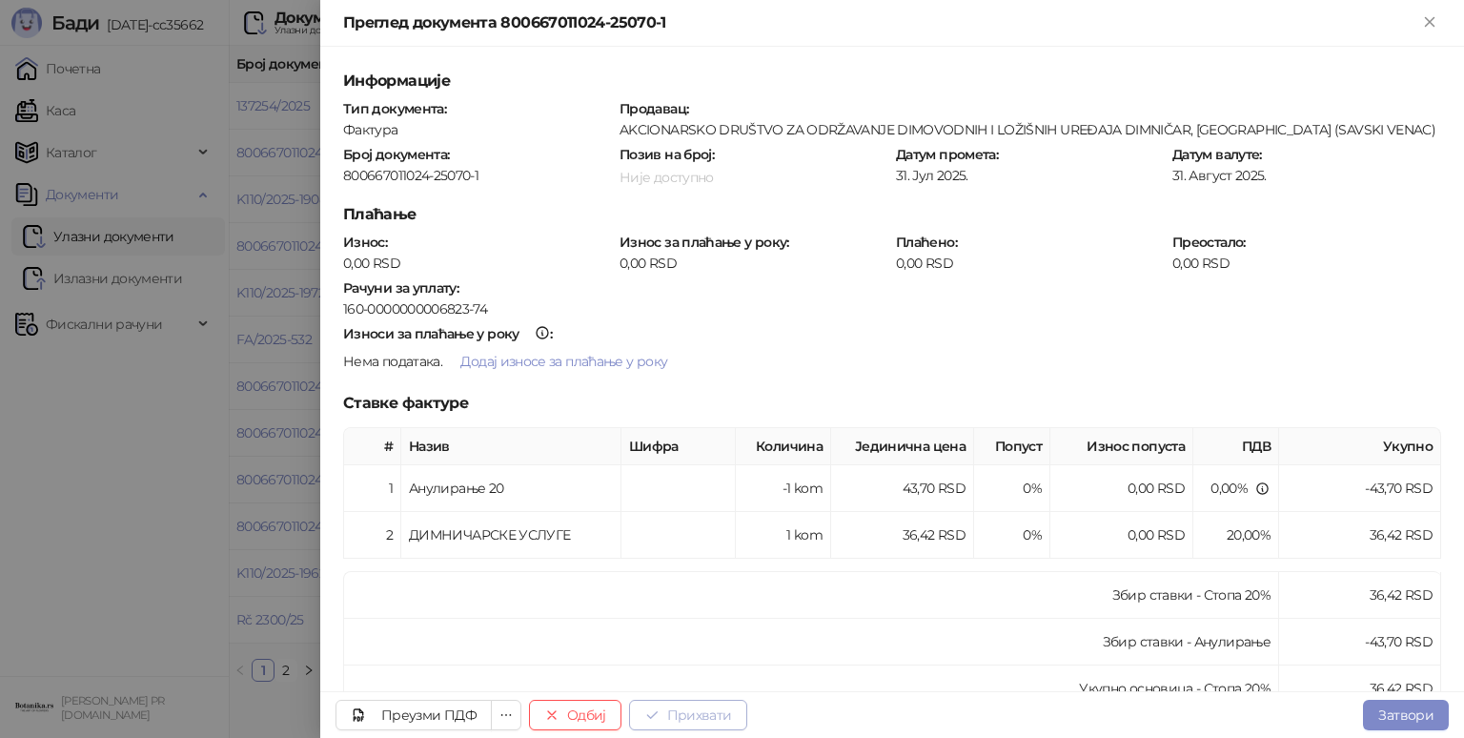
click at [712, 713] on button "Прихвати" at bounding box center [688, 715] width 118 height 31
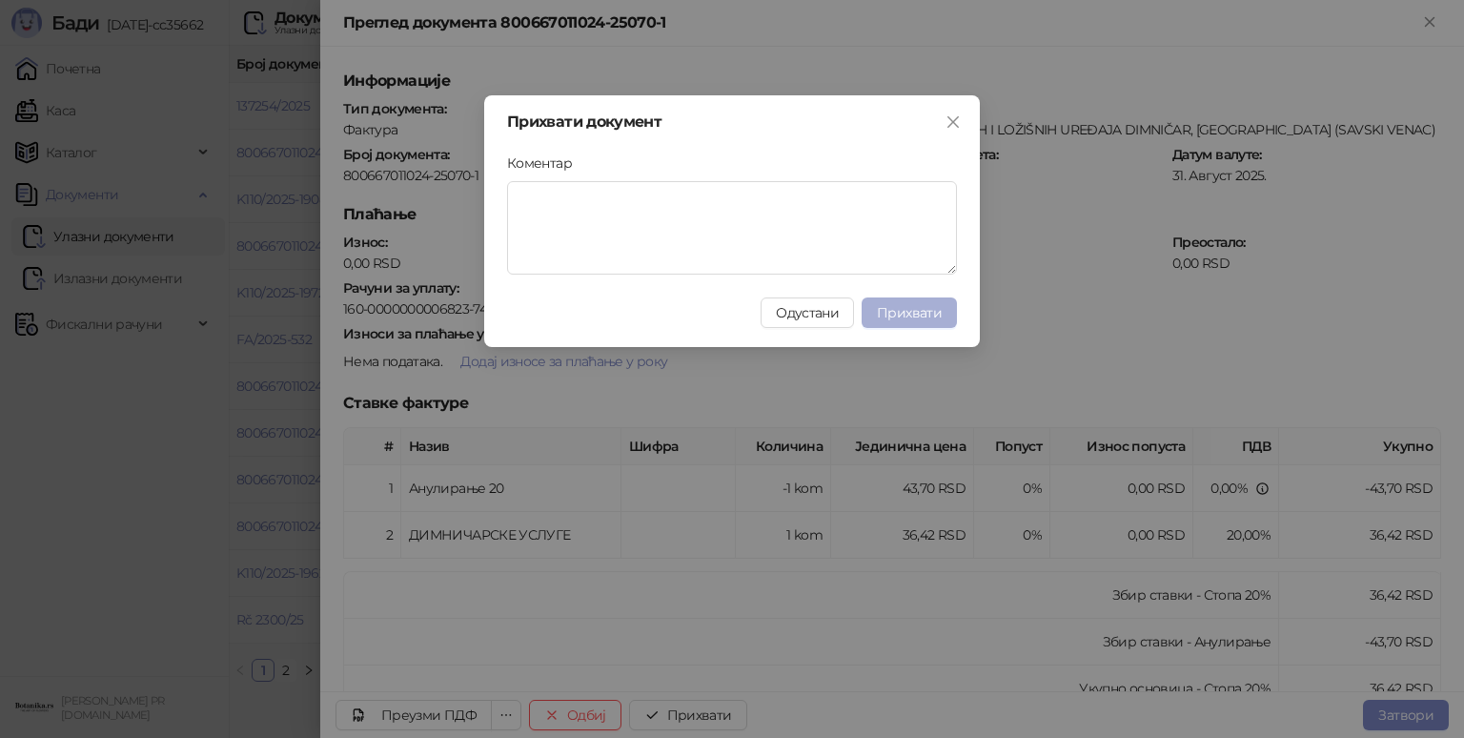
click at [935, 323] on button "Прихвати" at bounding box center [909, 312] width 95 height 31
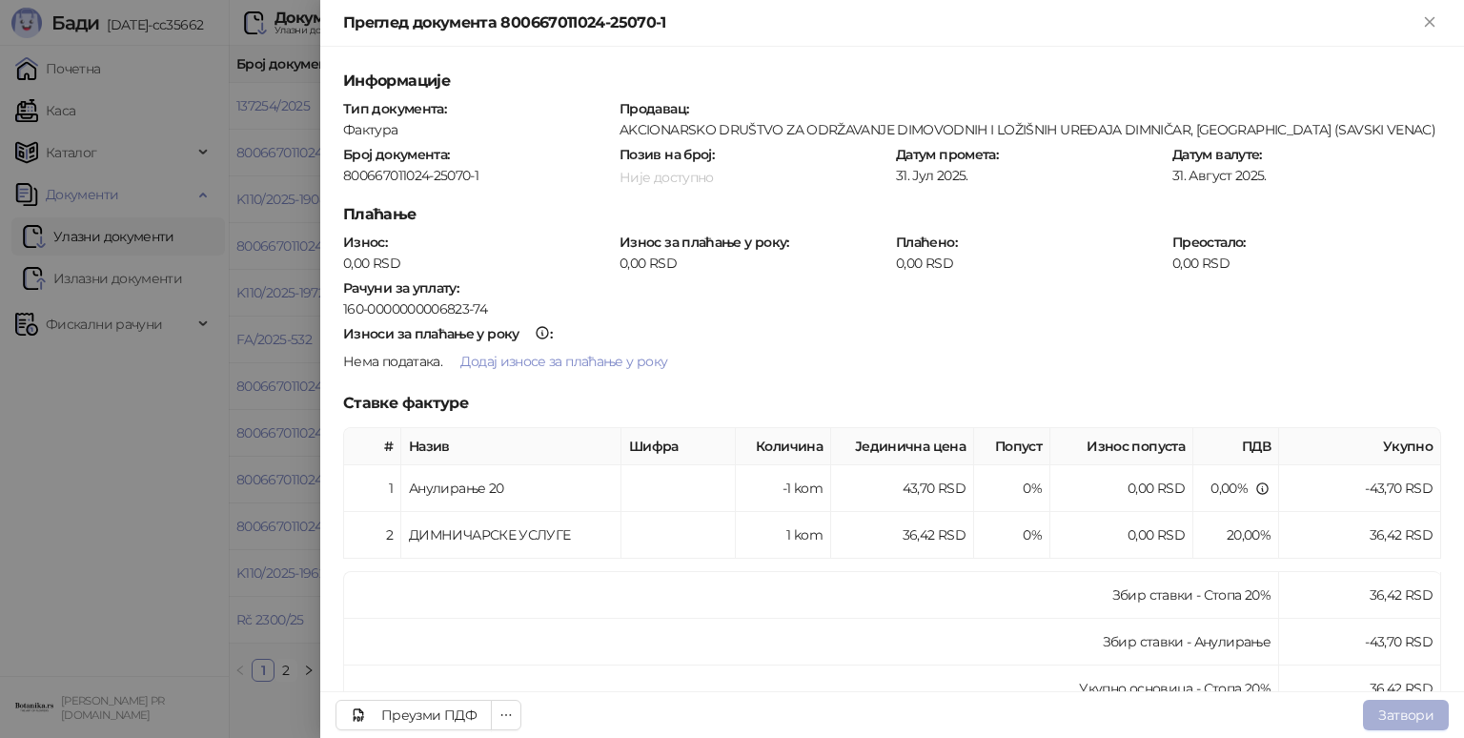
click at [1391, 706] on button "Затвори" at bounding box center [1406, 715] width 86 height 31
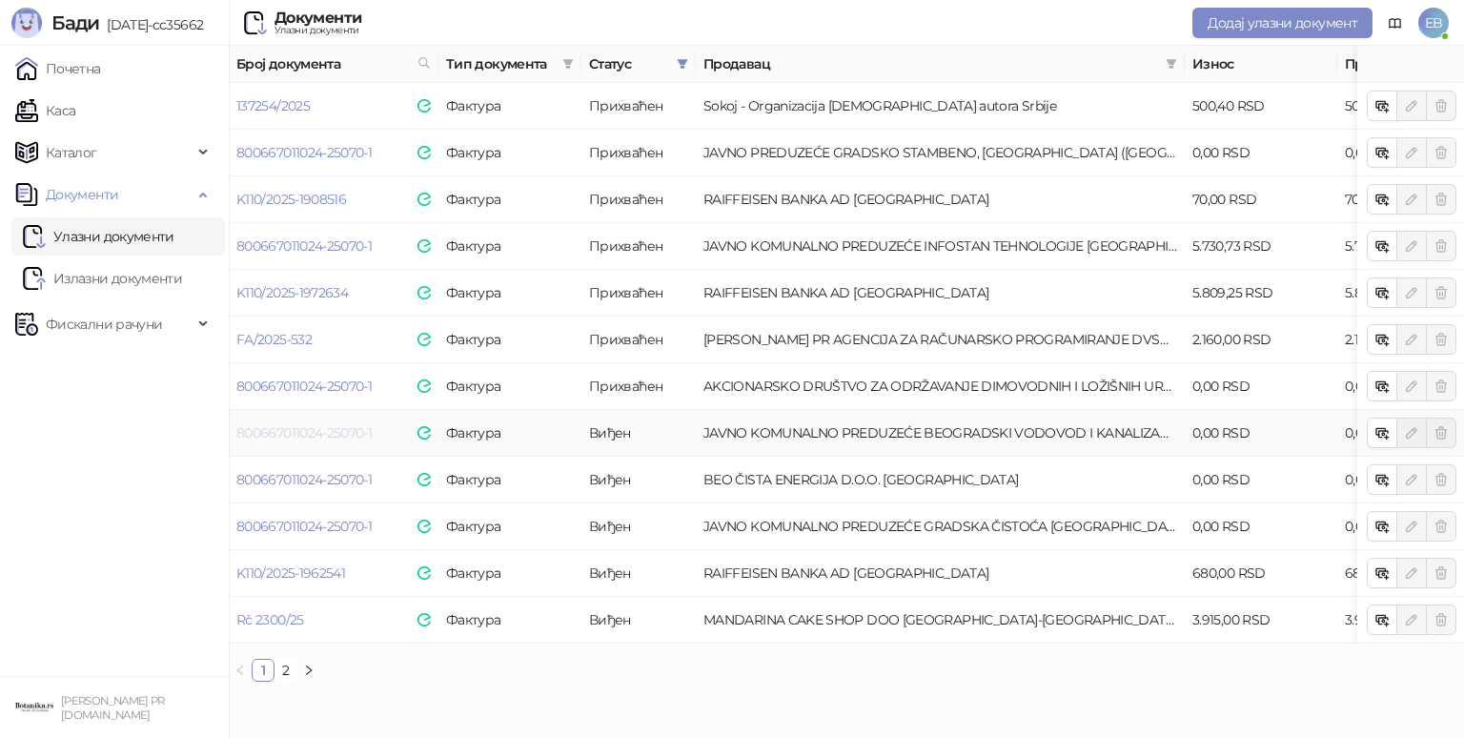
click at [297, 431] on link "800667011024-25070-1" at bounding box center [303, 432] width 135 height 17
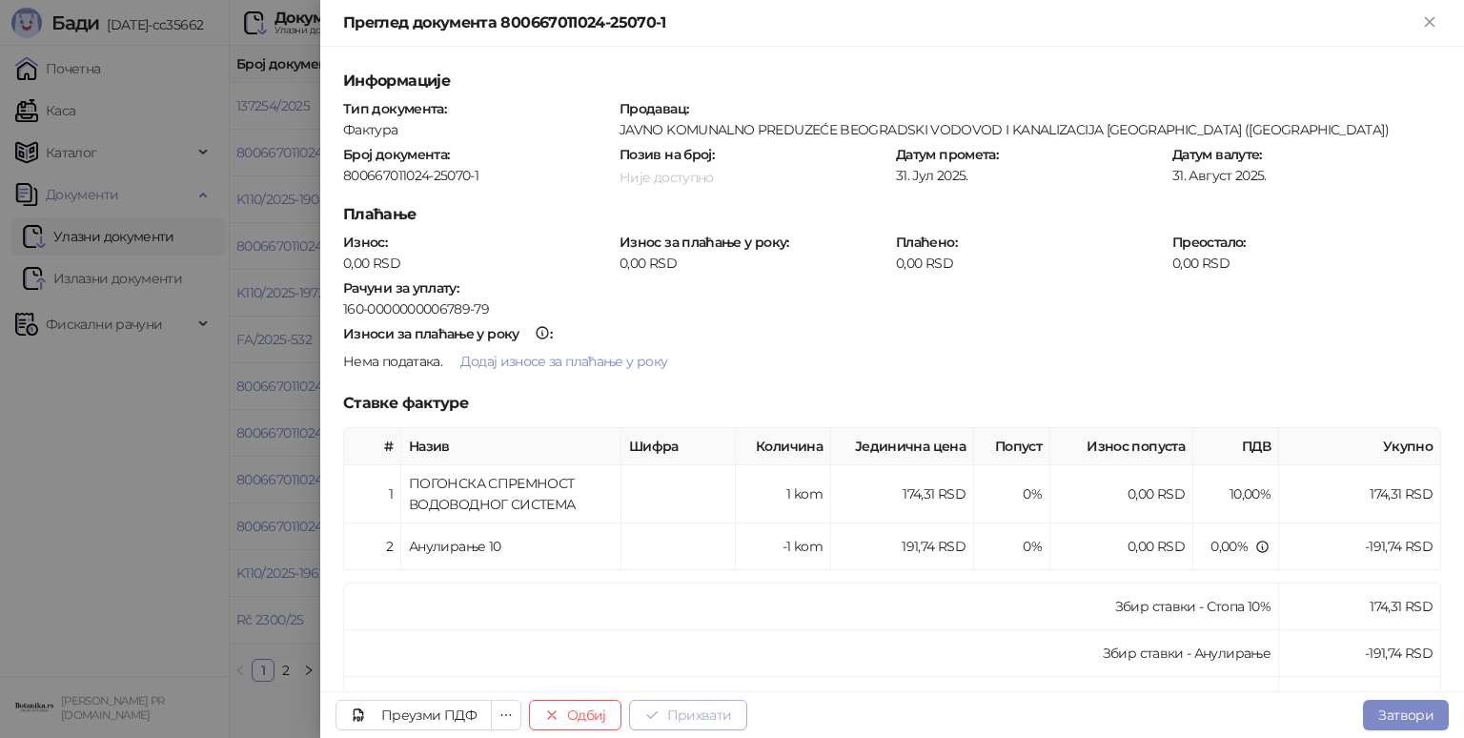
click at [707, 719] on button "Прихвати" at bounding box center [688, 715] width 118 height 31
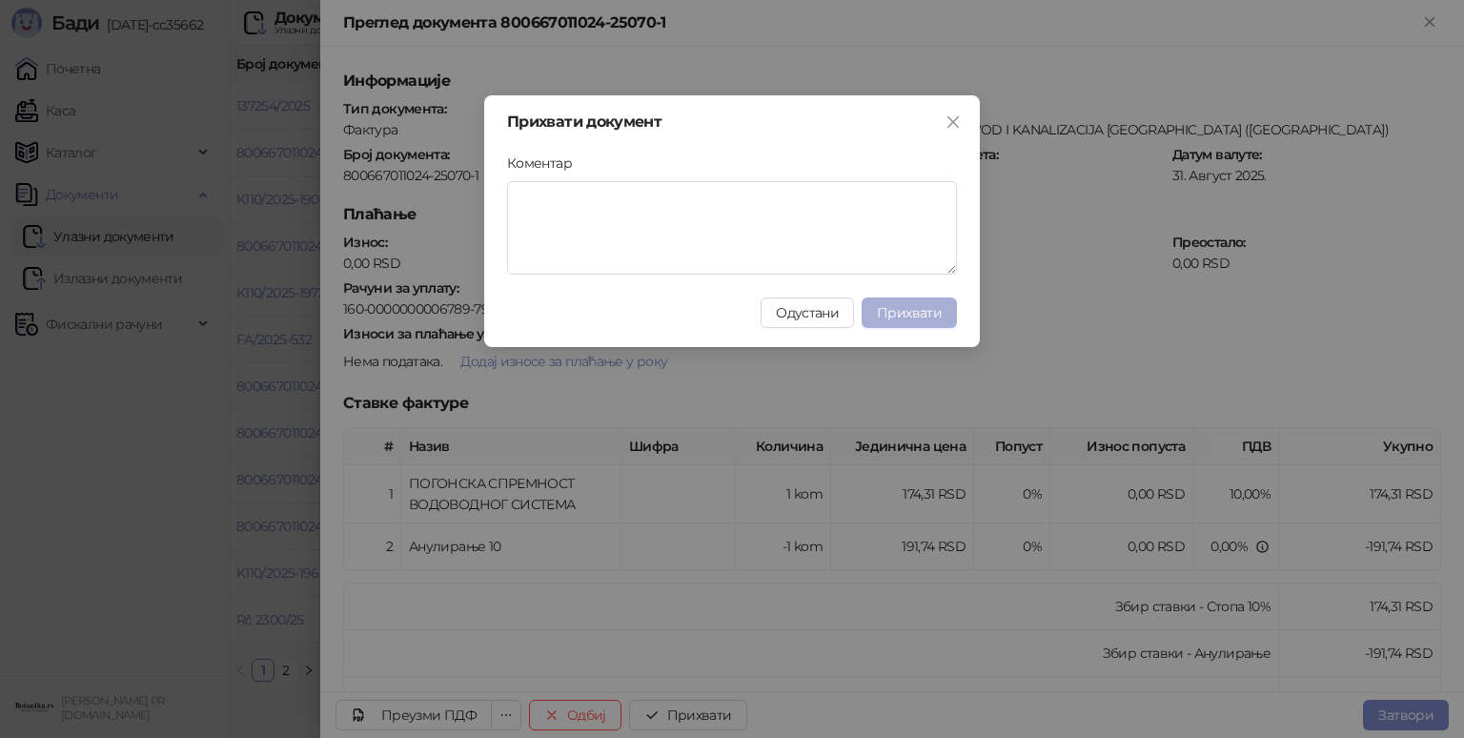
click at [932, 313] on span "Прихвати" at bounding box center [909, 312] width 65 height 17
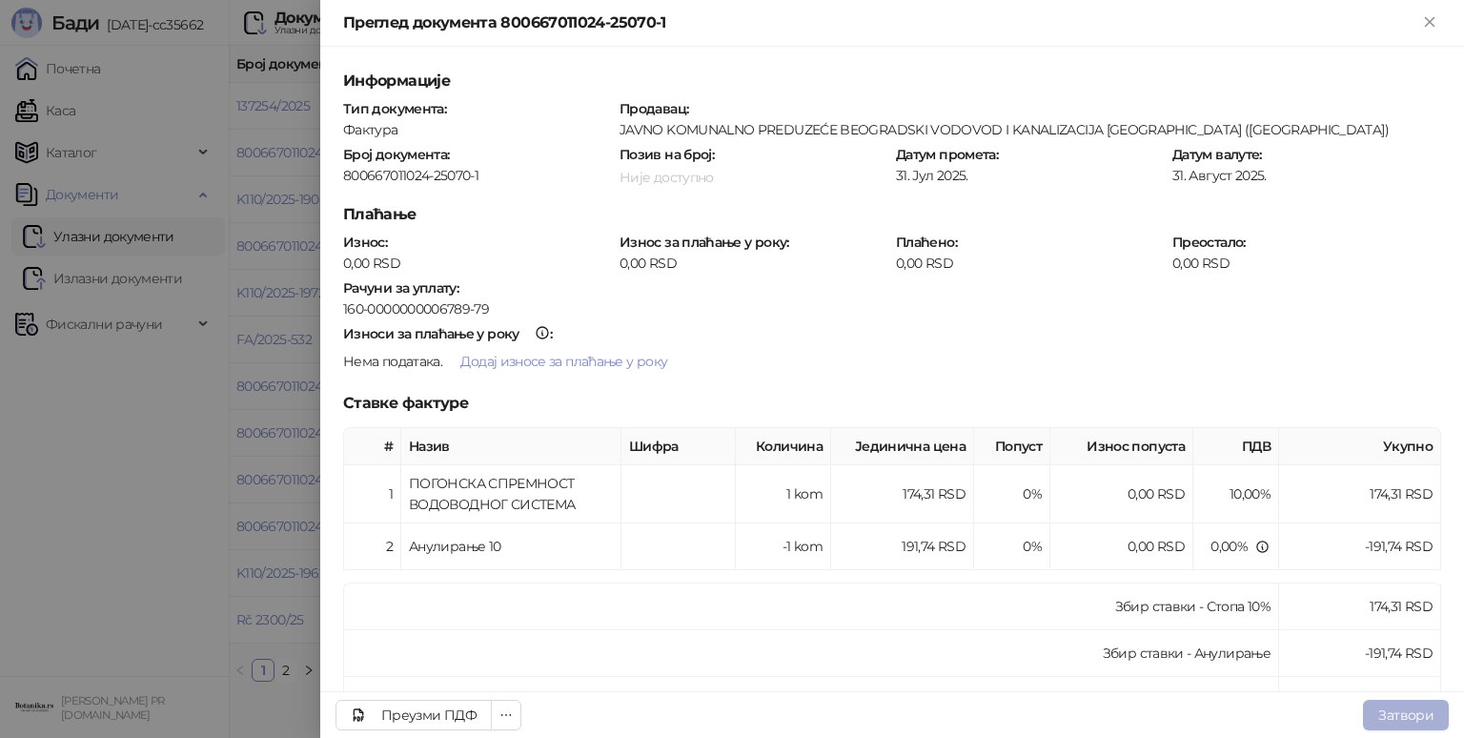
click at [1391, 703] on button "Затвори" at bounding box center [1406, 715] width 86 height 31
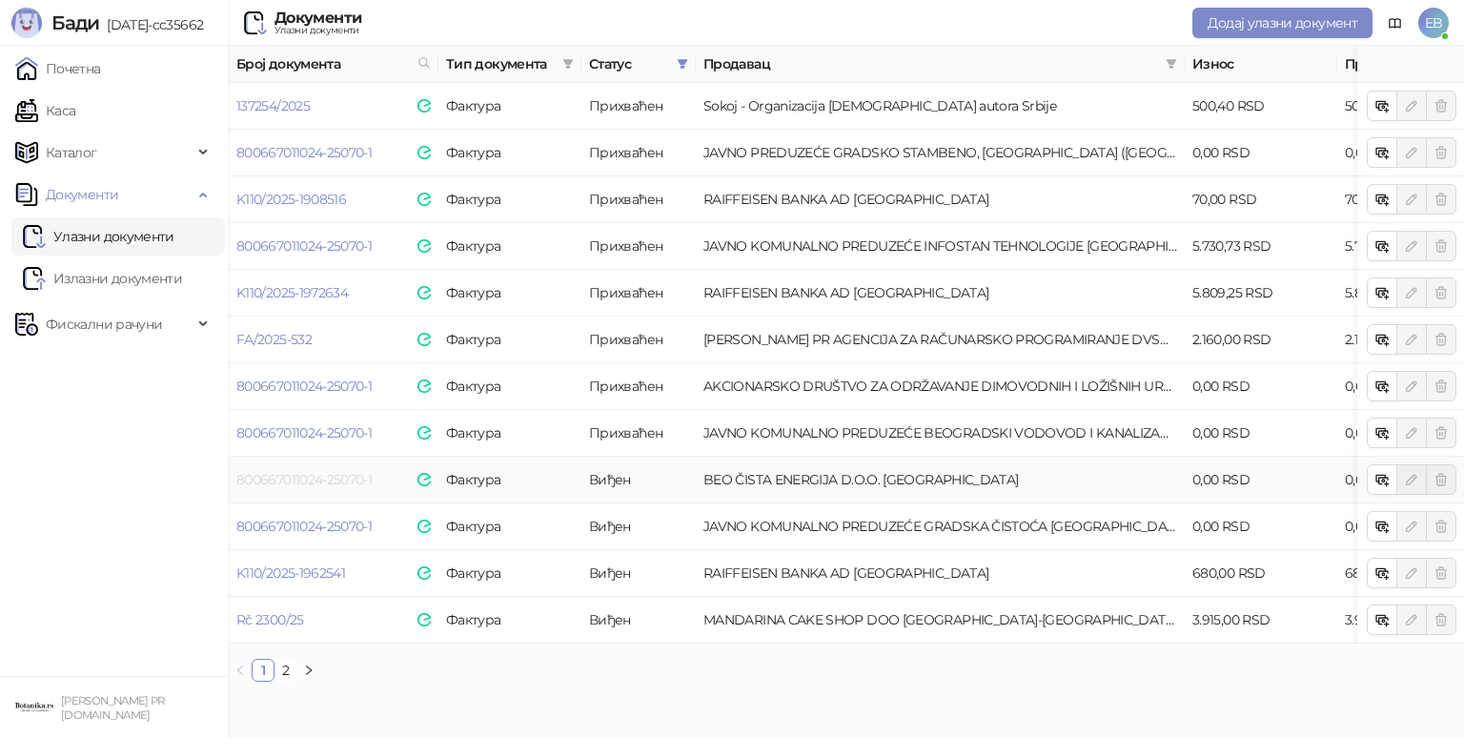
click at [289, 478] on link "800667011024-25070-1" at bounding box center [303, 479] width 135 height 17
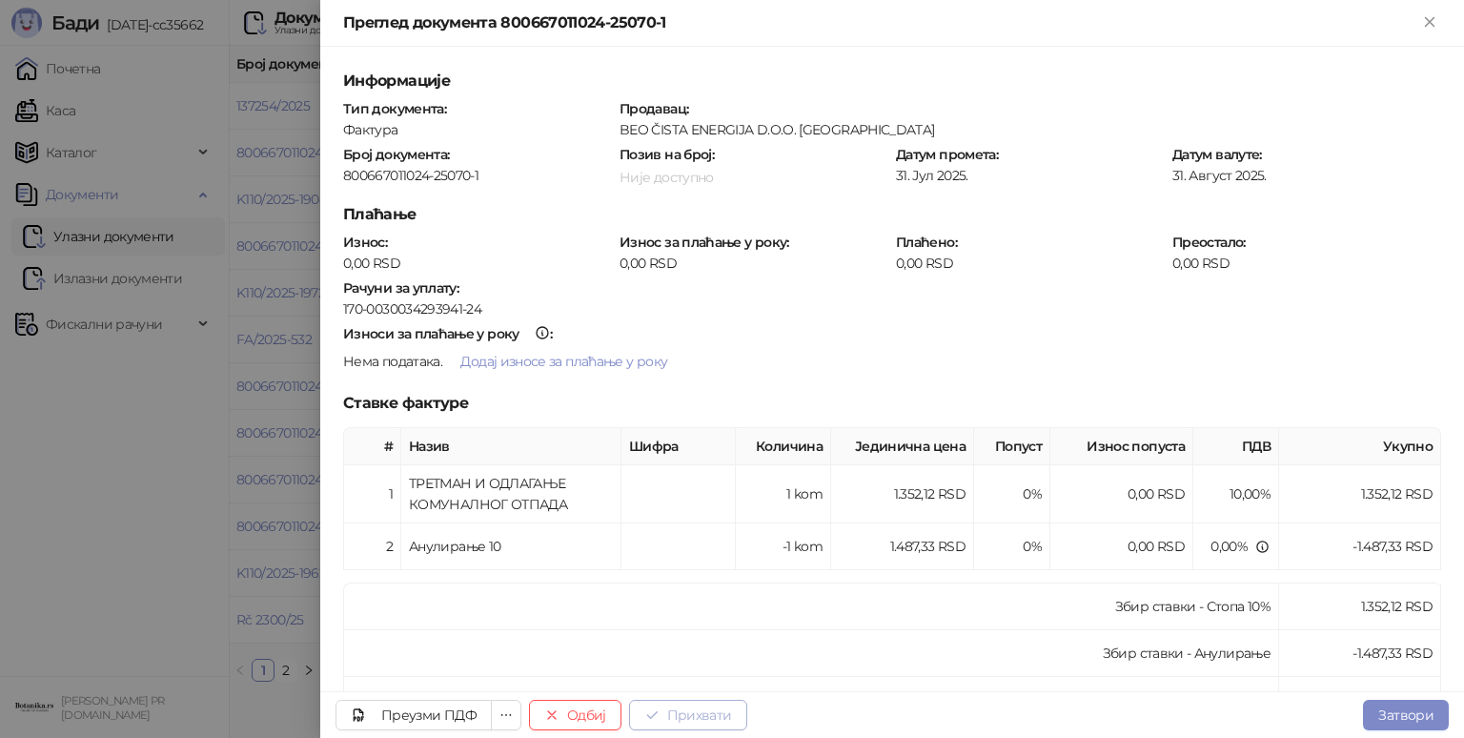
click at [652, 709] on icon "button" at bounding box center [651, 714] width 15 height 15
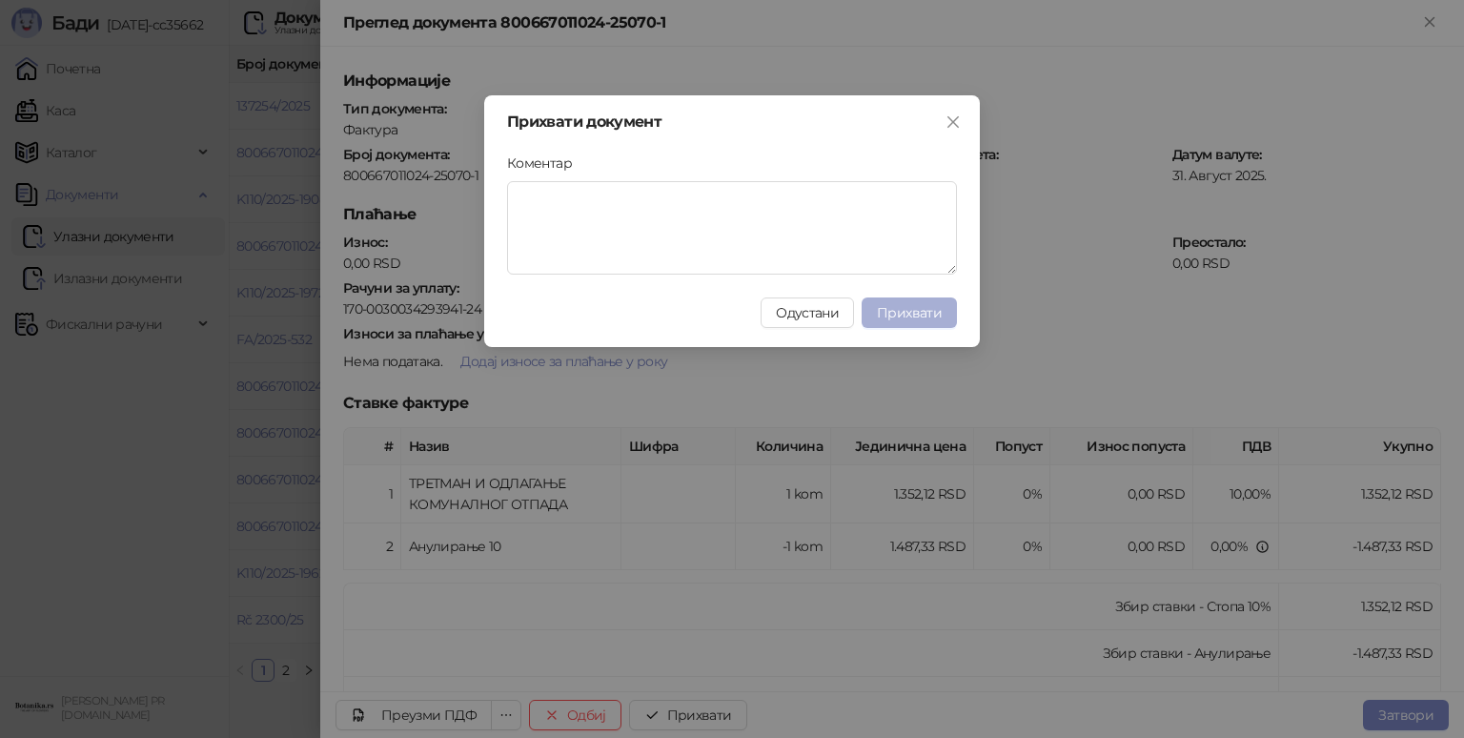
click at [930, 303] on button "Прихвати" at bounding box center [909, 312] width 95 height 31
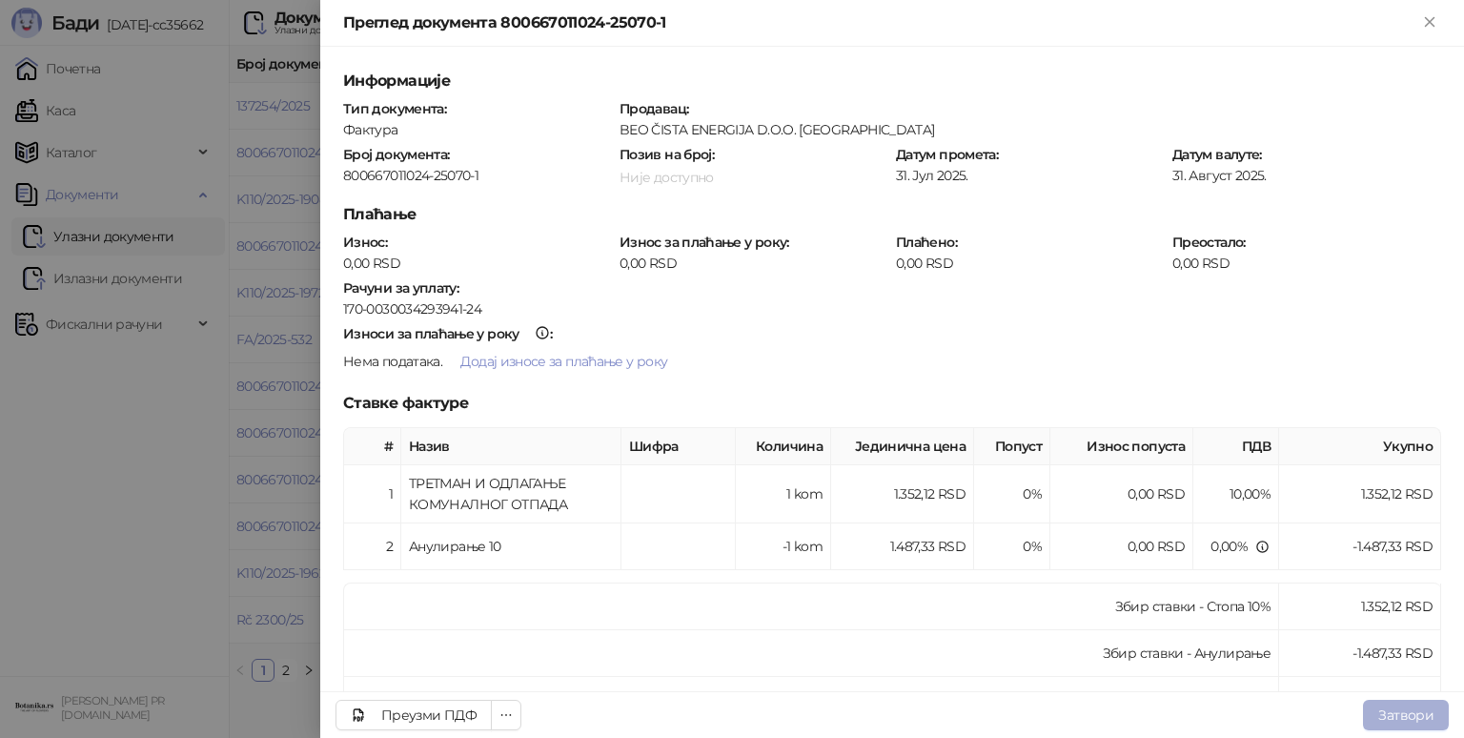
click at [1404, 710] on button "Затвори" at bounding box center [1406, 715] width 86 height 31
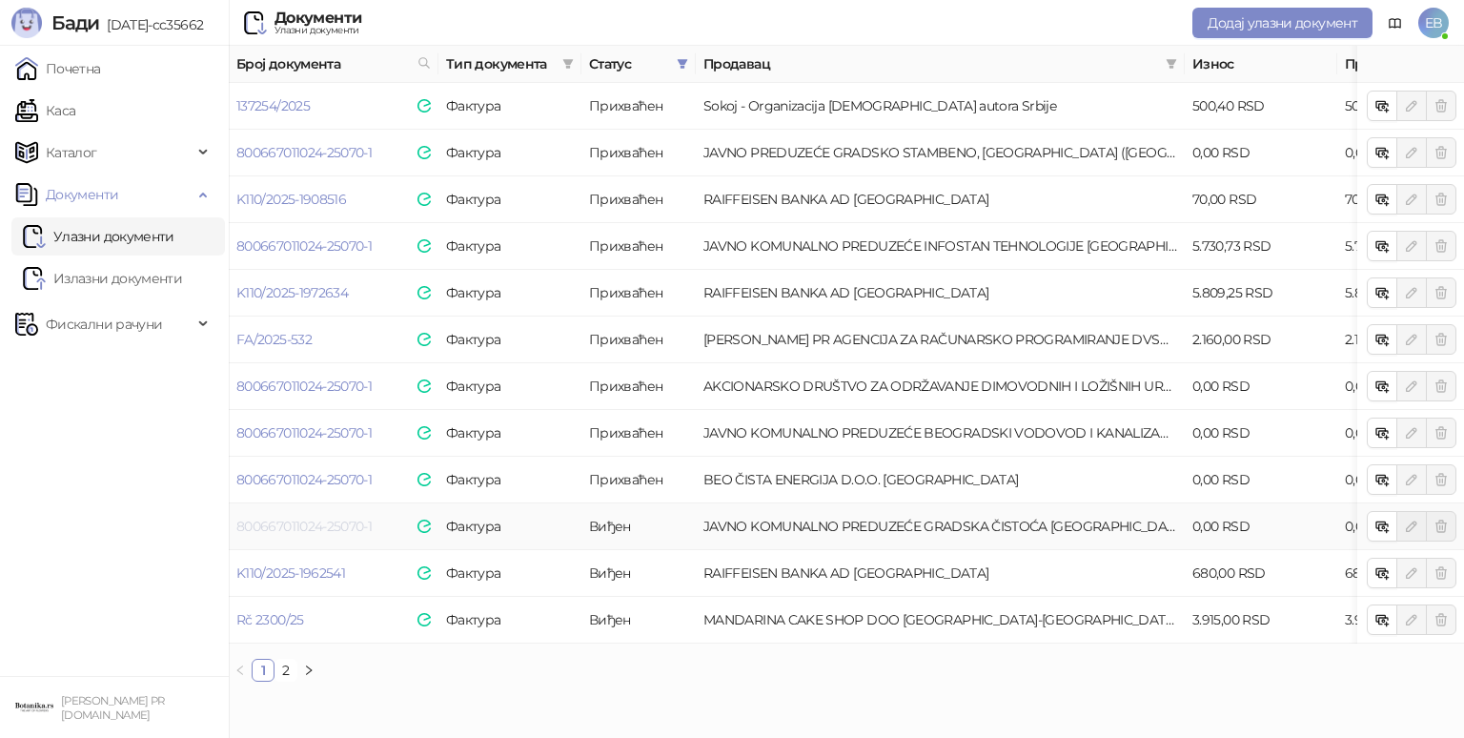
click at [331, 522] on link "800667011024-25070-1" at bounding box center [303, 526] width 135 height 17
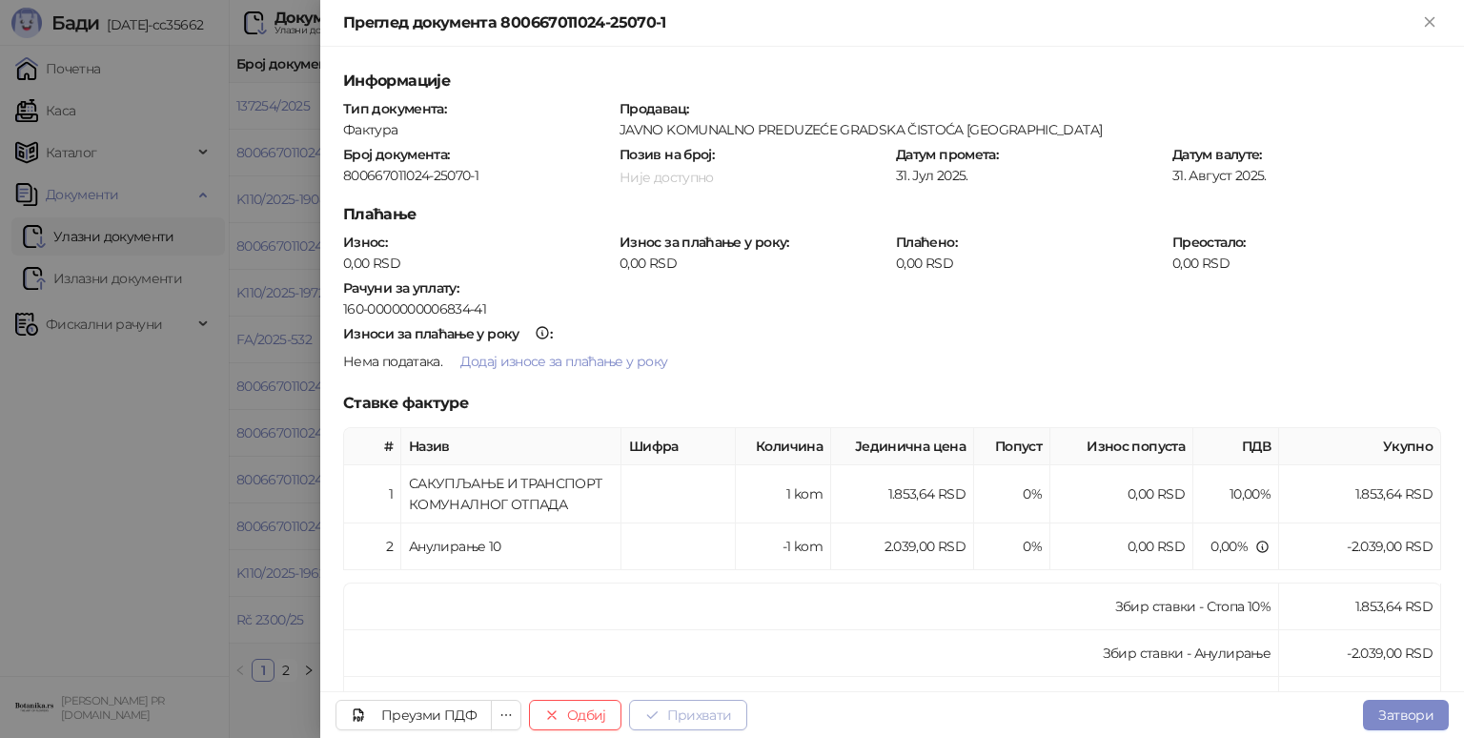
click at [702, 704] on button "Прихвати" at bounding box center [688, 715] width 118 height 31
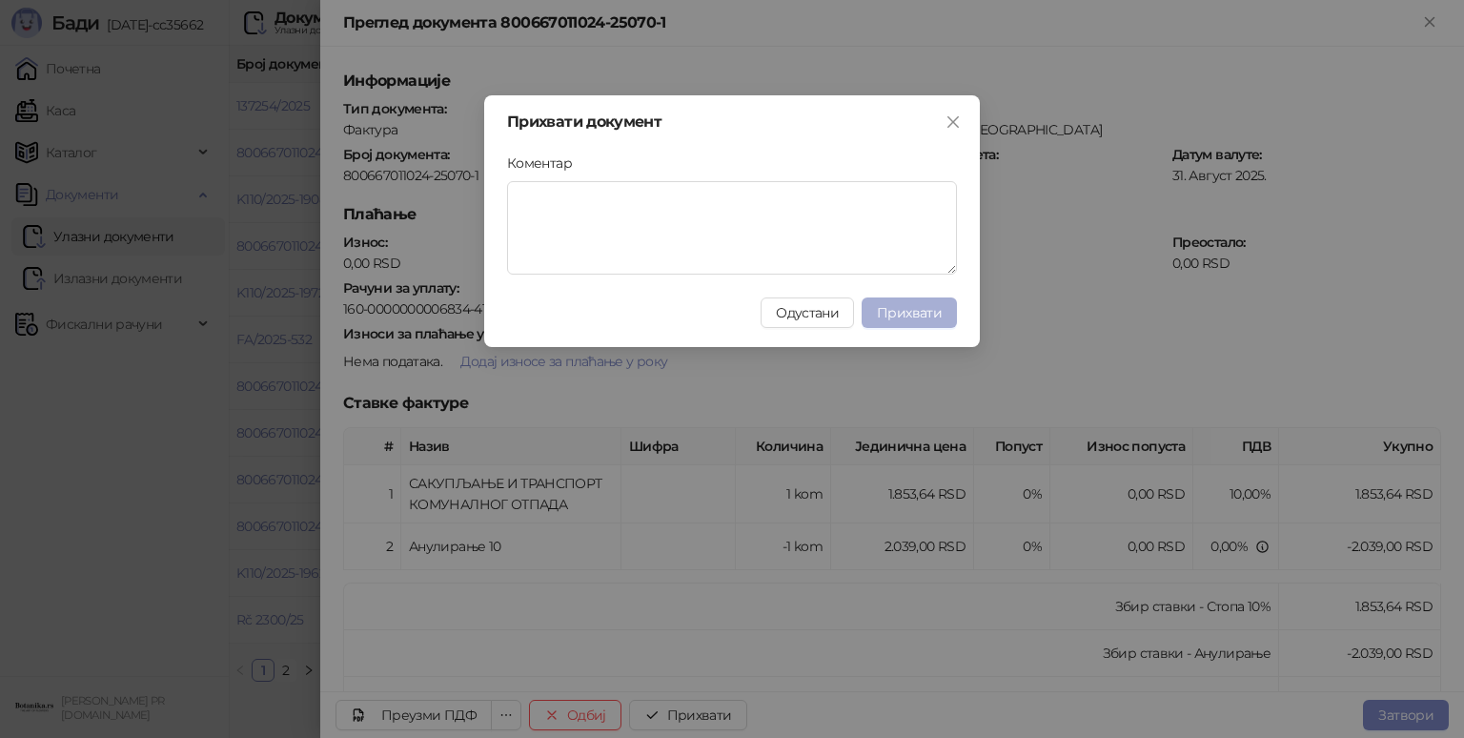
click at [896, 320] on span "Прихвати" at bounding box center [909, 312] width 65 height 17
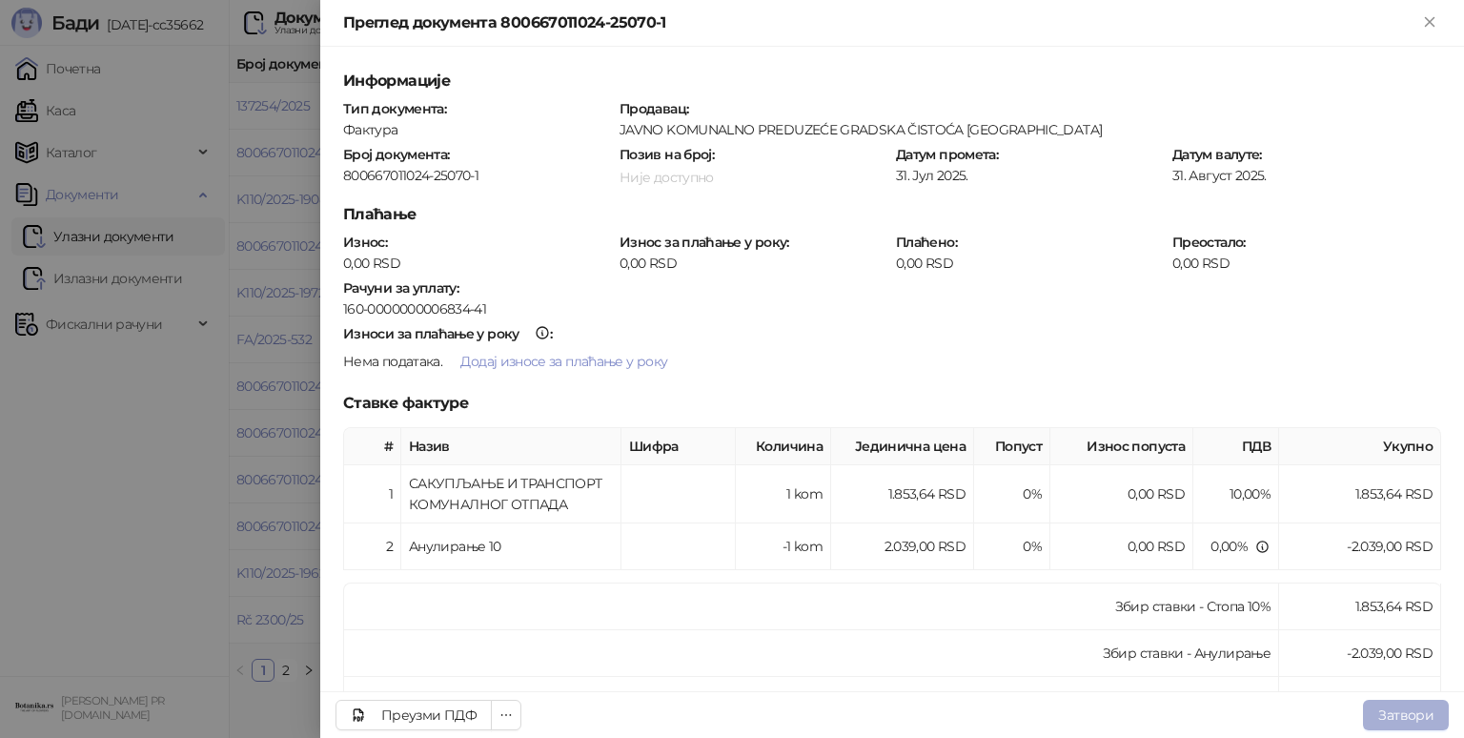
click at [1407, 711] on button "Затвори" at bounding box center [1406, 715] width 86 height 31
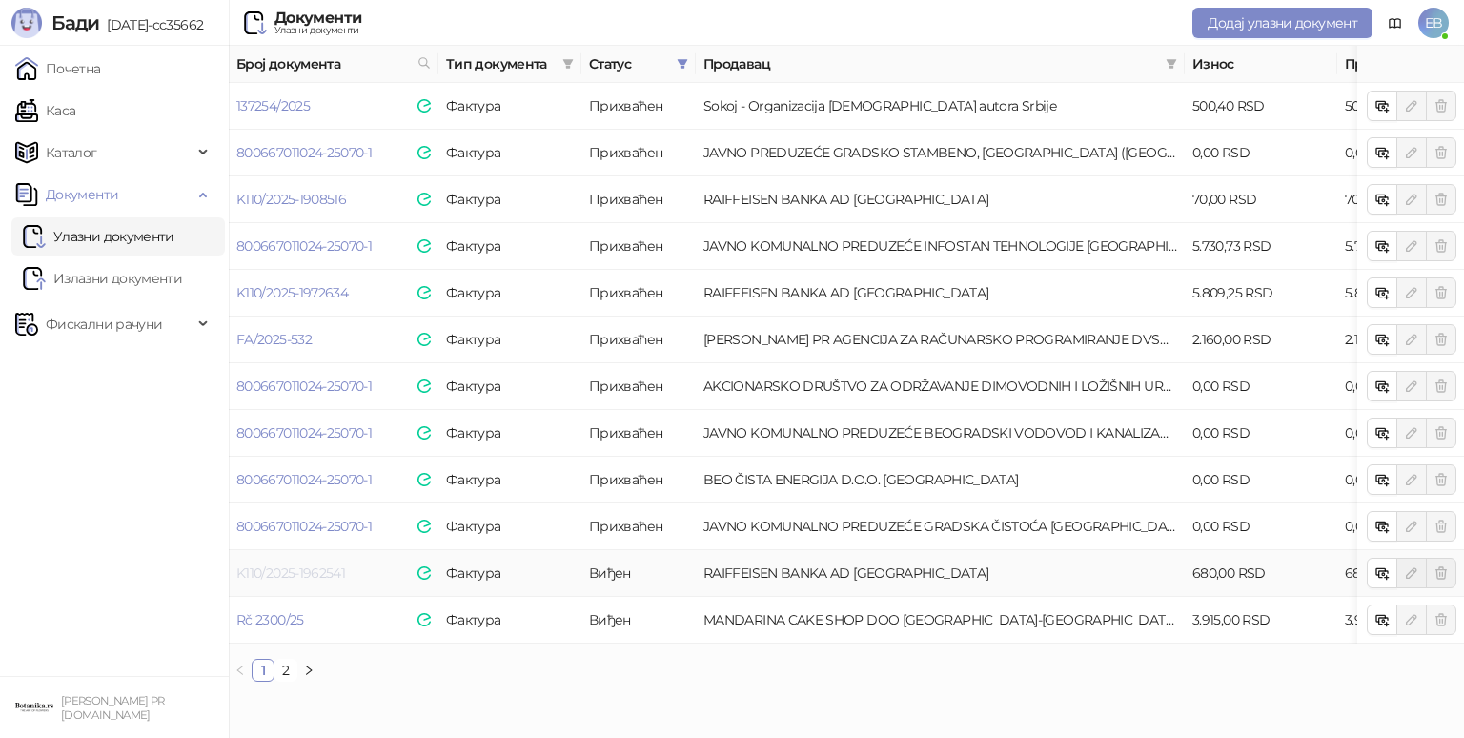
click at [263, 575] on link "K110/2025-1962541" at bounding box center [290, 572] width 109 height 17
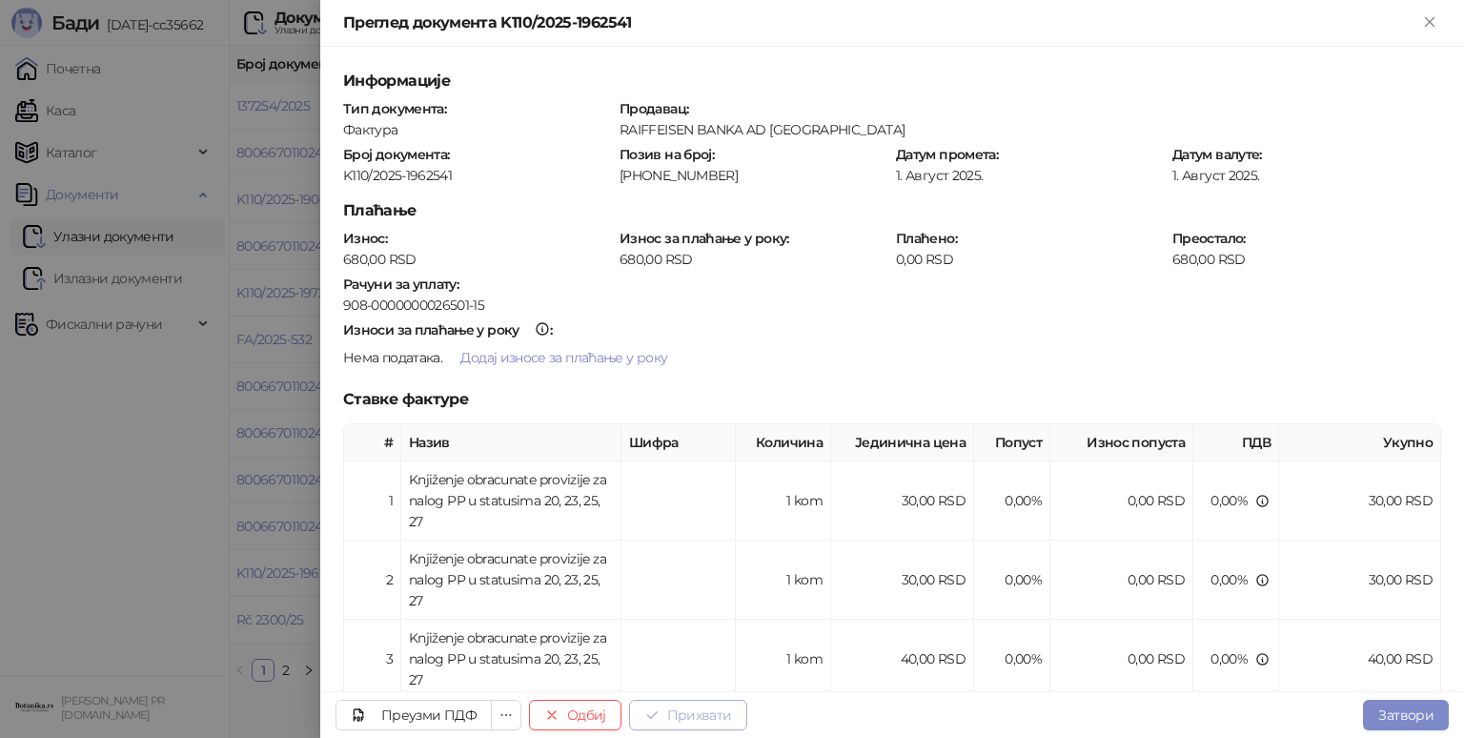
click at [687, 713] on button "Прихвати" at bounding box center [688, 715] width 118 height 31
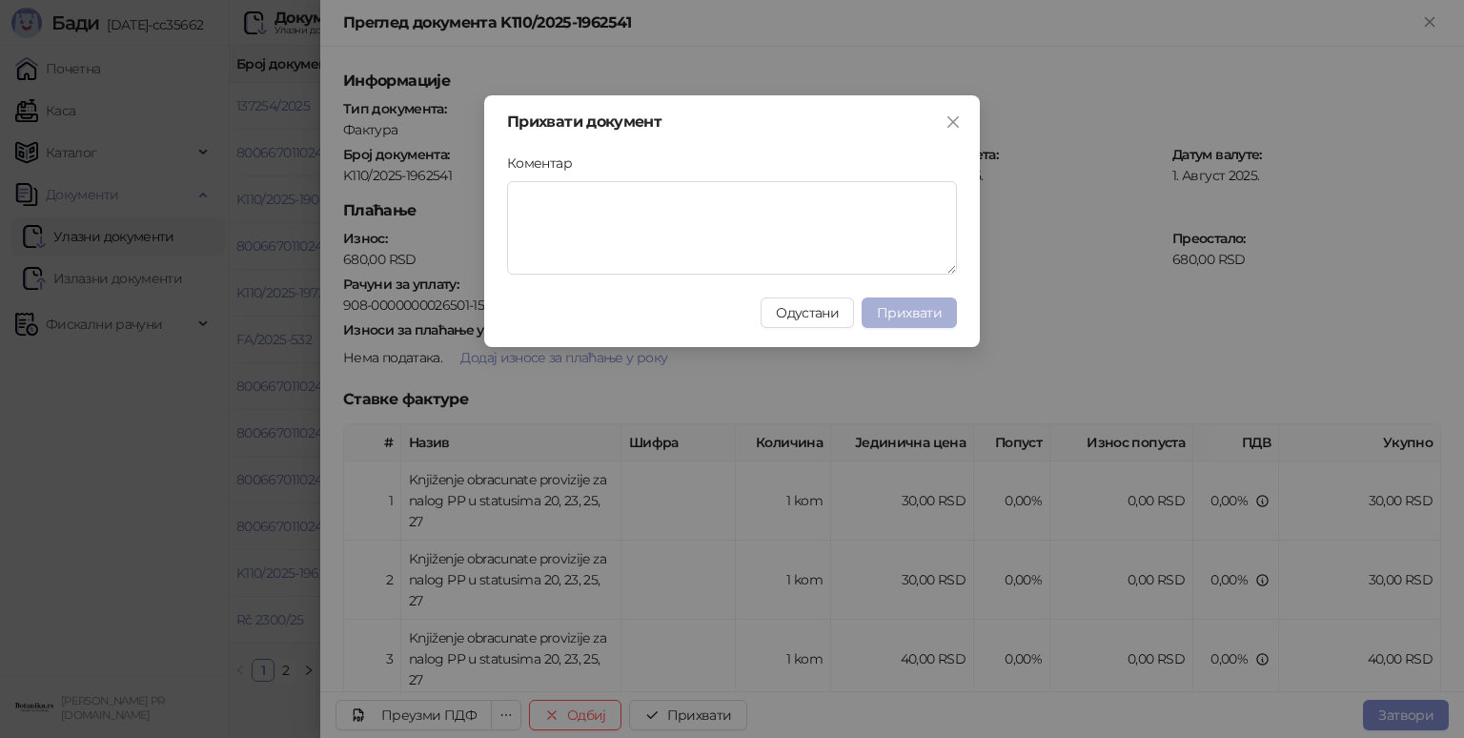
click at [924, 320] on span "Прихвати" at bounding box center [909, 312] width 65 height 17
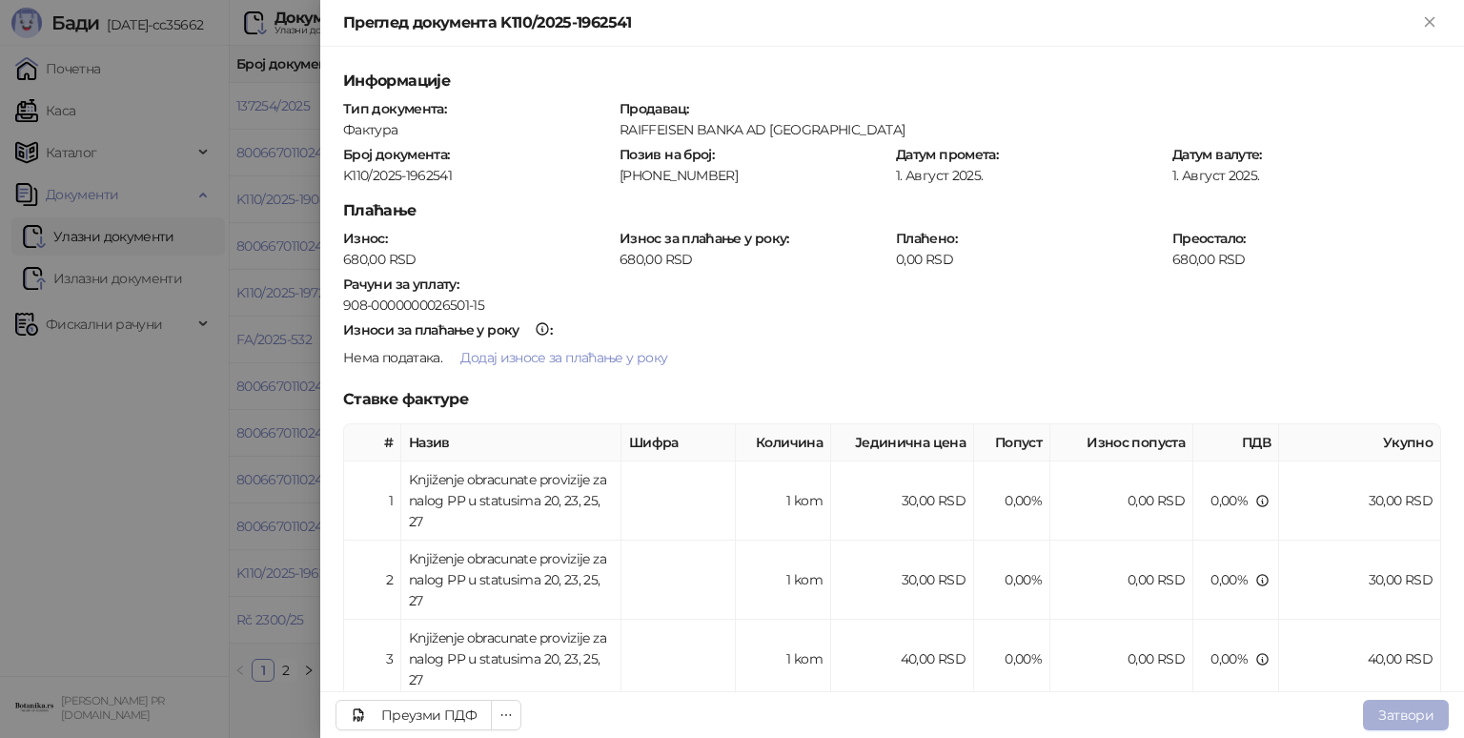
click at [1400, 717] on button "Затвори" at bounding box center [1406, 715] width 86 height 31
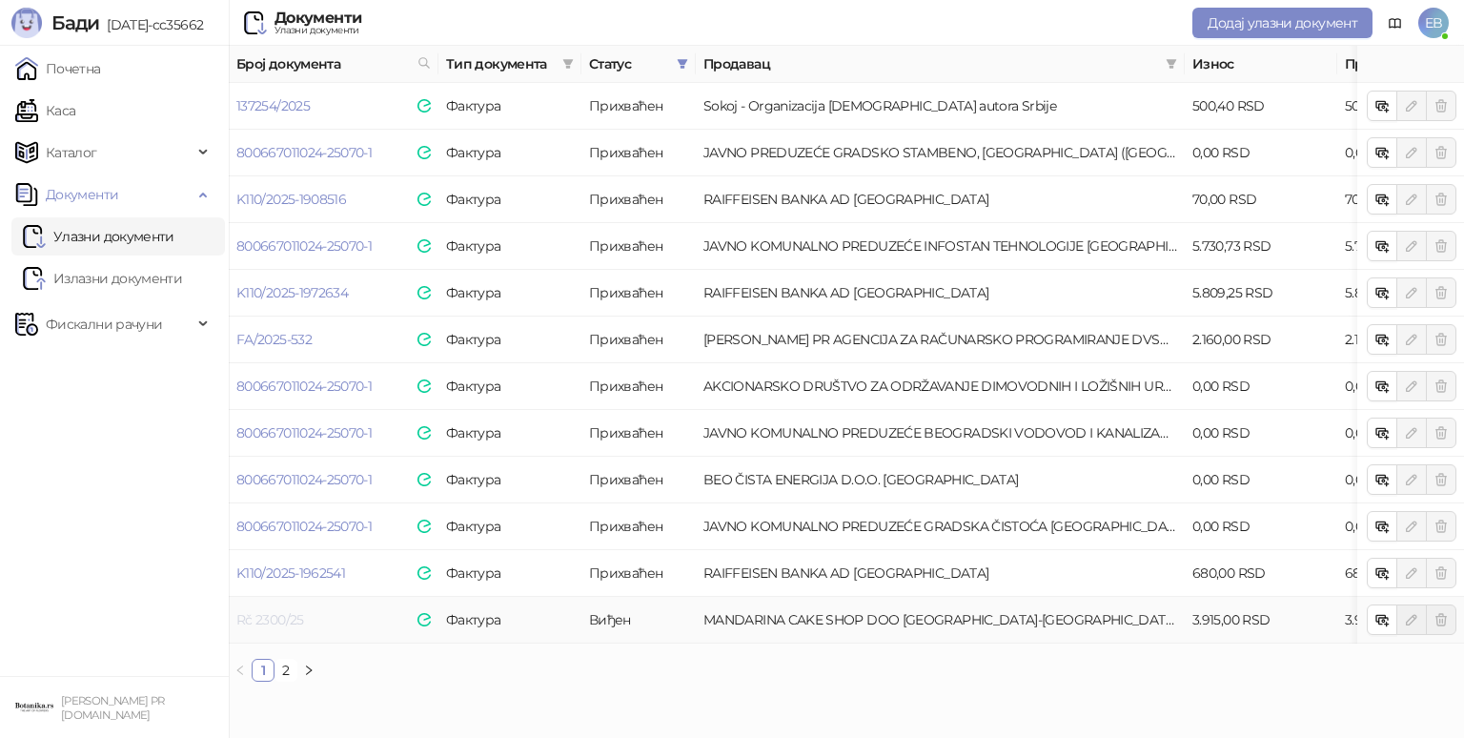
click at [256, 615] on link "Rč 2300/25" at bounding box center [270, 619] width 68 height 17
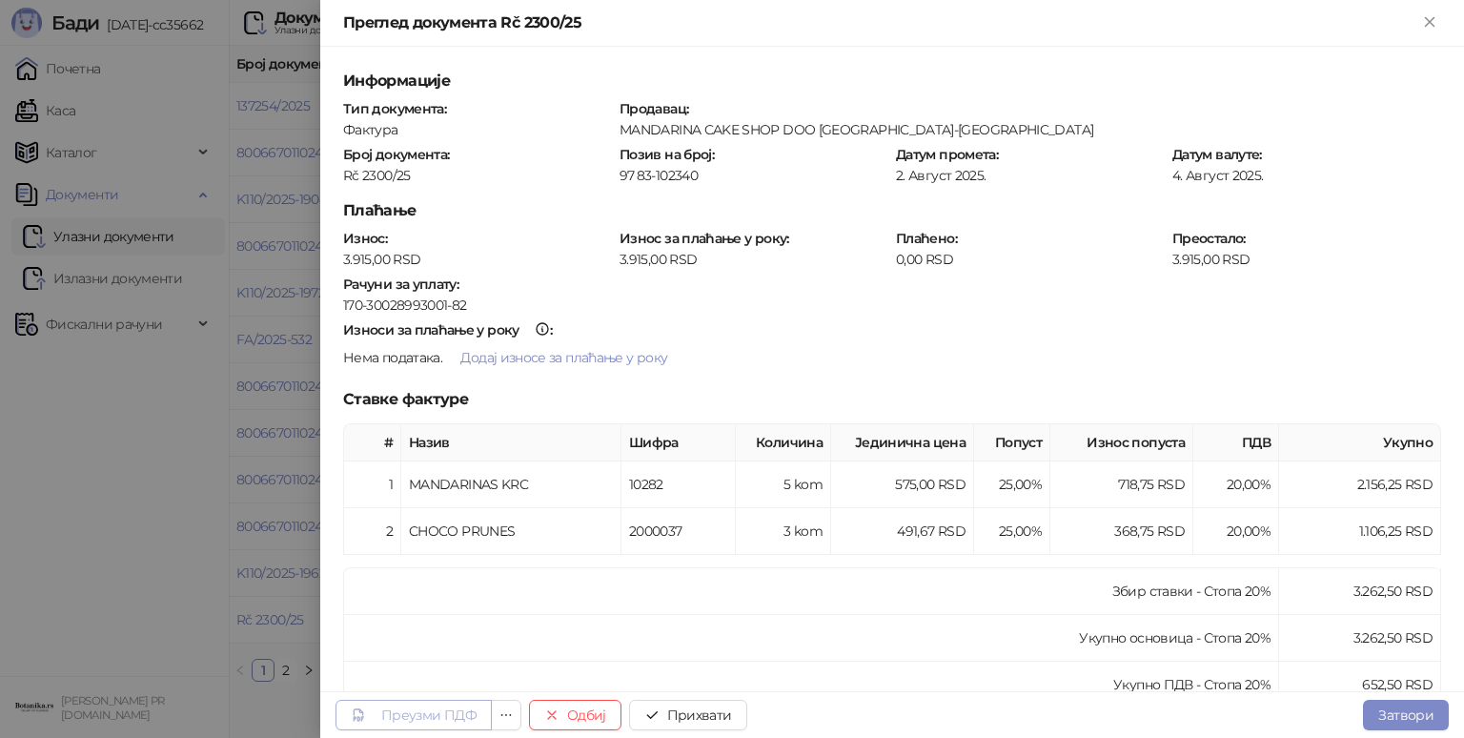
click at [454, 712] on div "Преузми ПДФ" at bounding box center [428, 714] width 95 height 17
click at [728, 710] on button "Прихвати" at bounding box center [688, 715] width 118 height 31
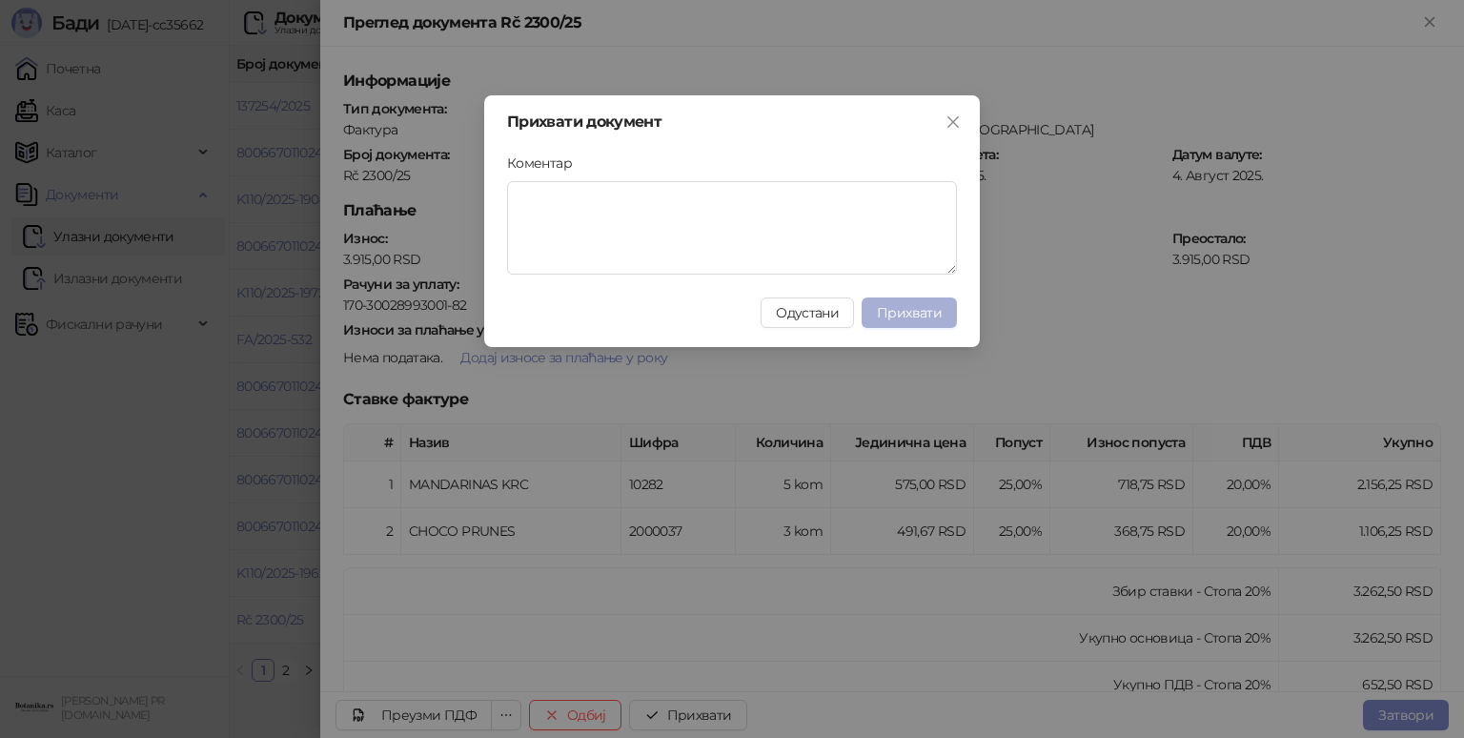
click at [946, 313] on button "Прихвати" at bounding box center [909, 312] width 95 height 31
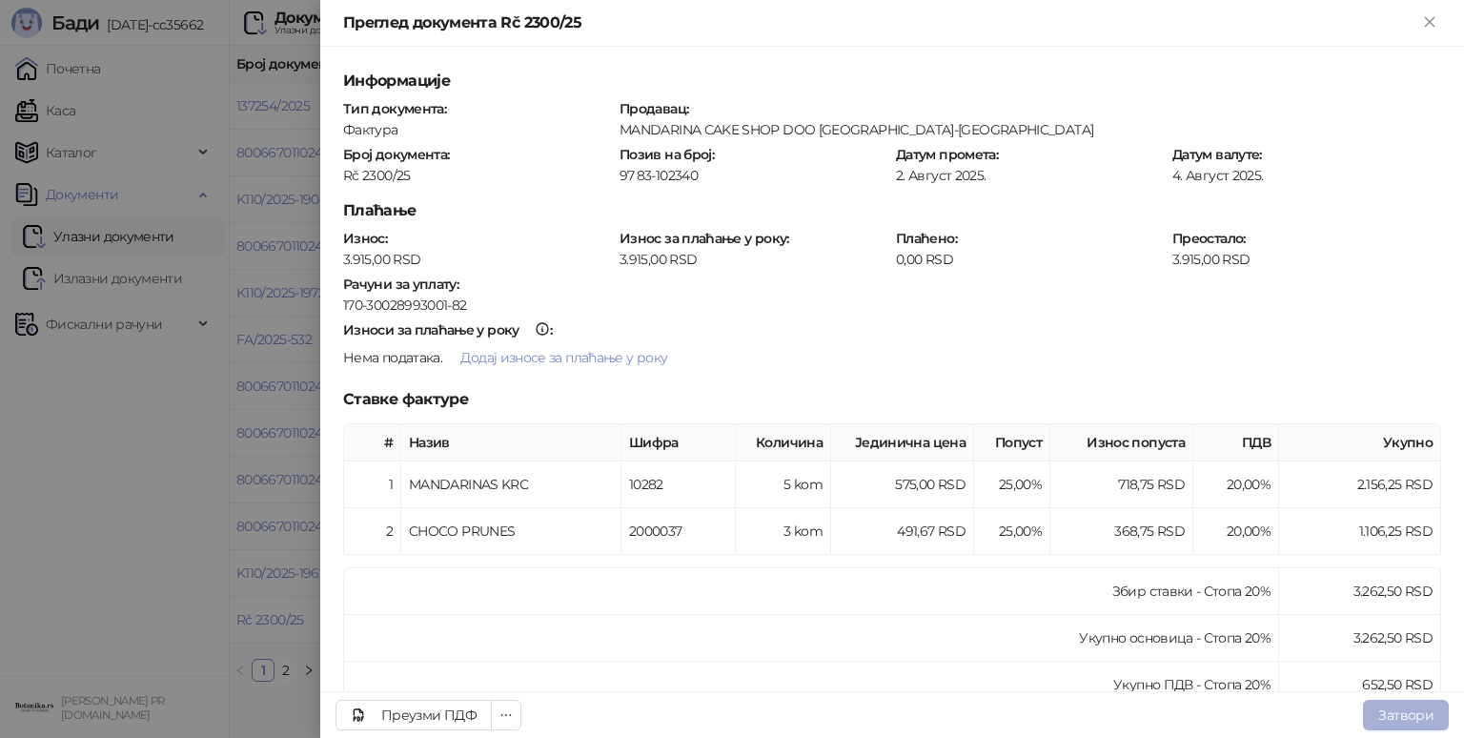
click at [1404, 720] on button "Затвори" at bounding box center [1406, 715] width 86 height 31
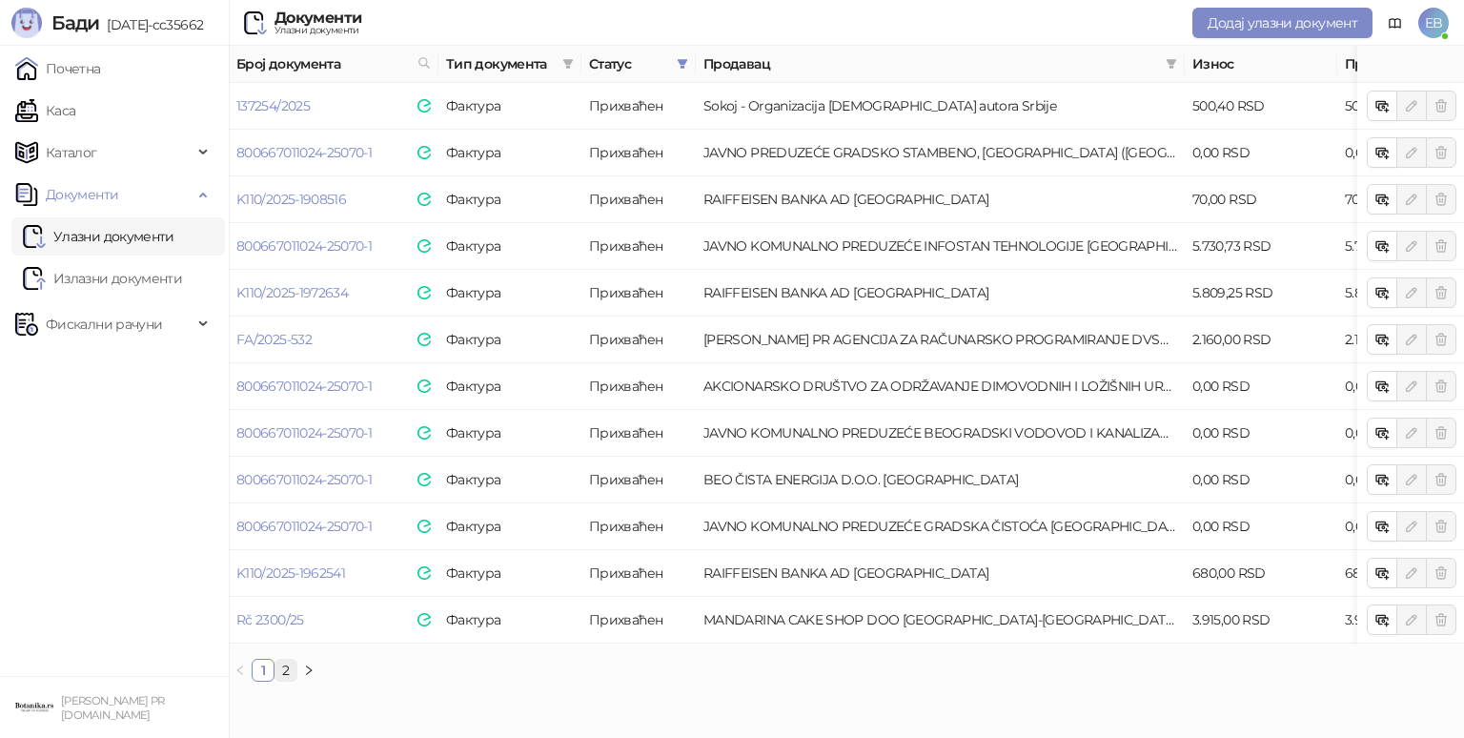
click at [286, 681] on link "2" at bounding box center [286, 670] width 21 height 21
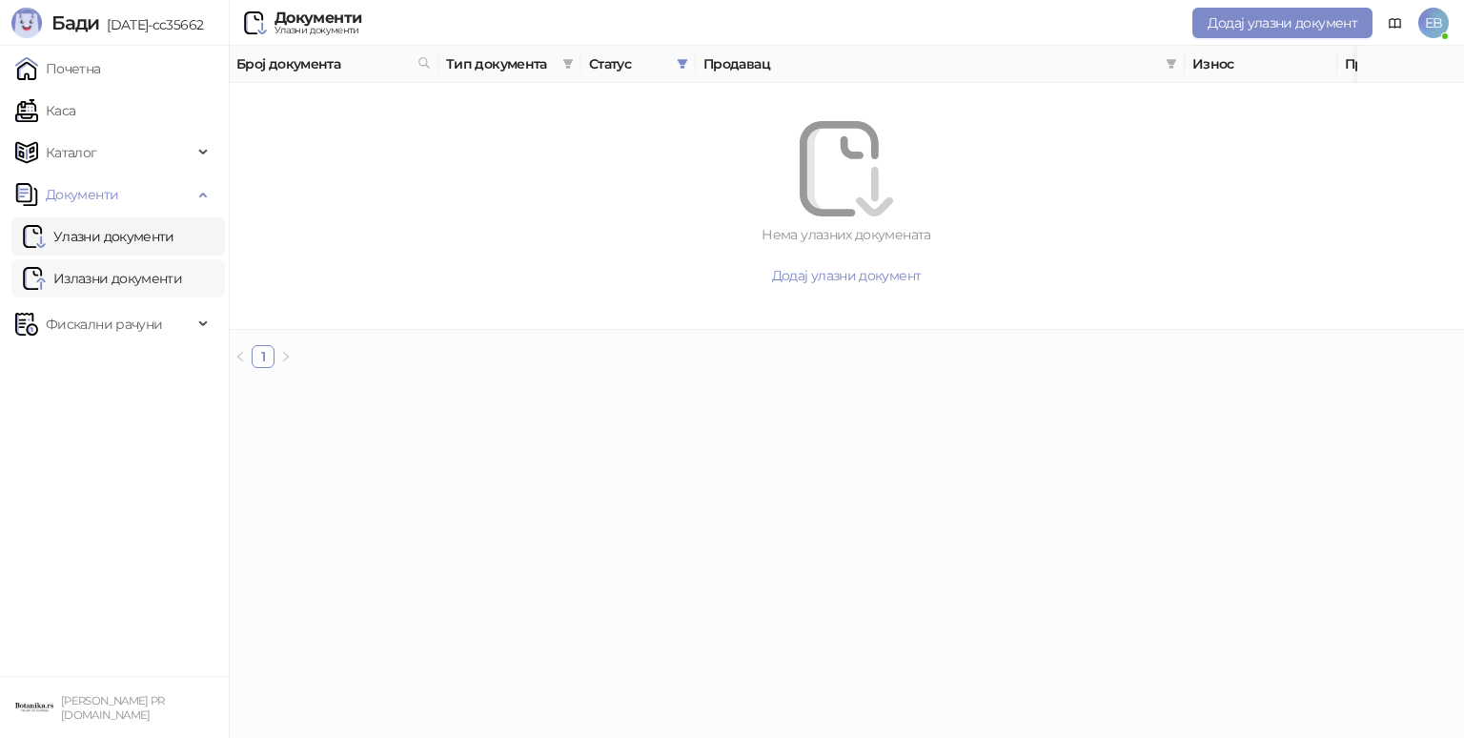
click at [111, 278] on link "Излазни документи" at bounding box center [102, 278] width 159 height 38
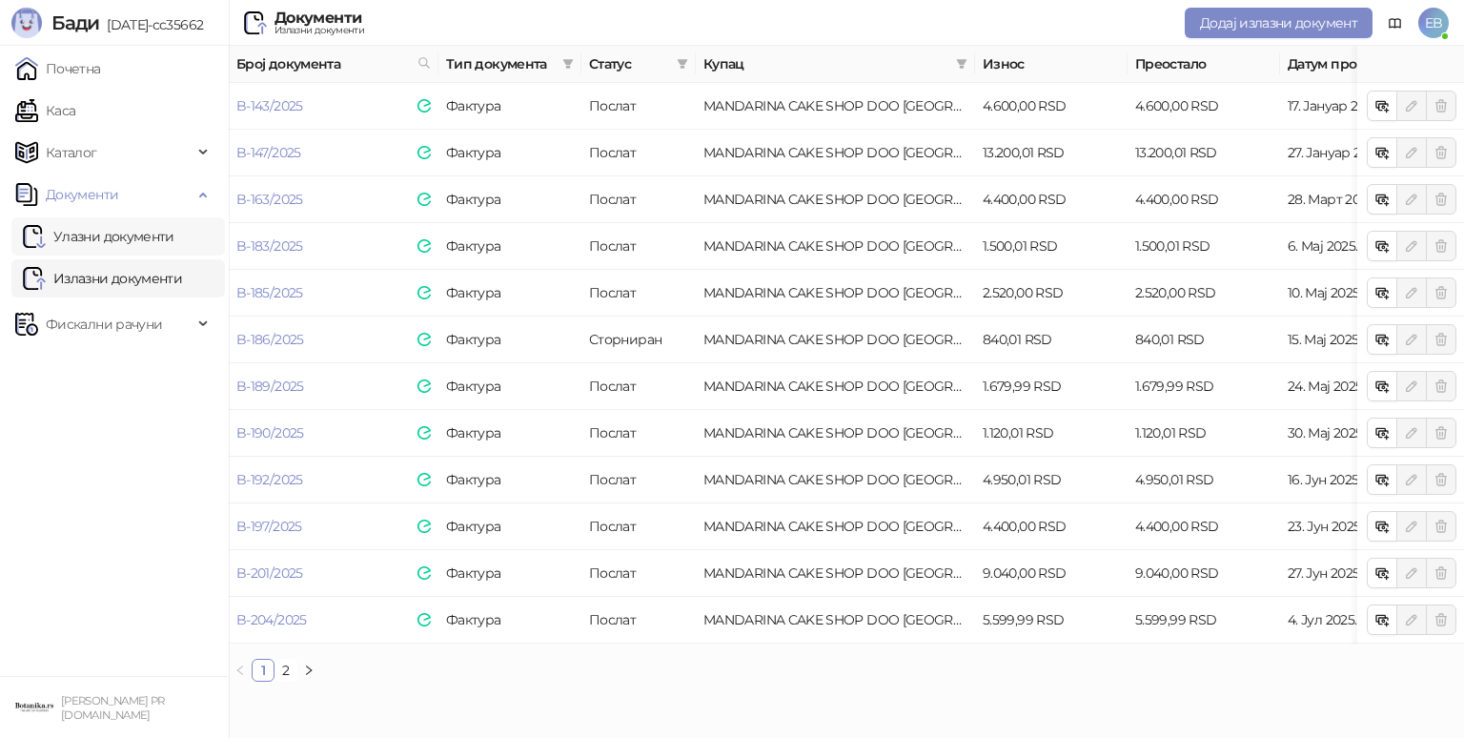
click at [133, 233] on link "Улазни документи" at bounding box center [99, 236] width 152 height 38
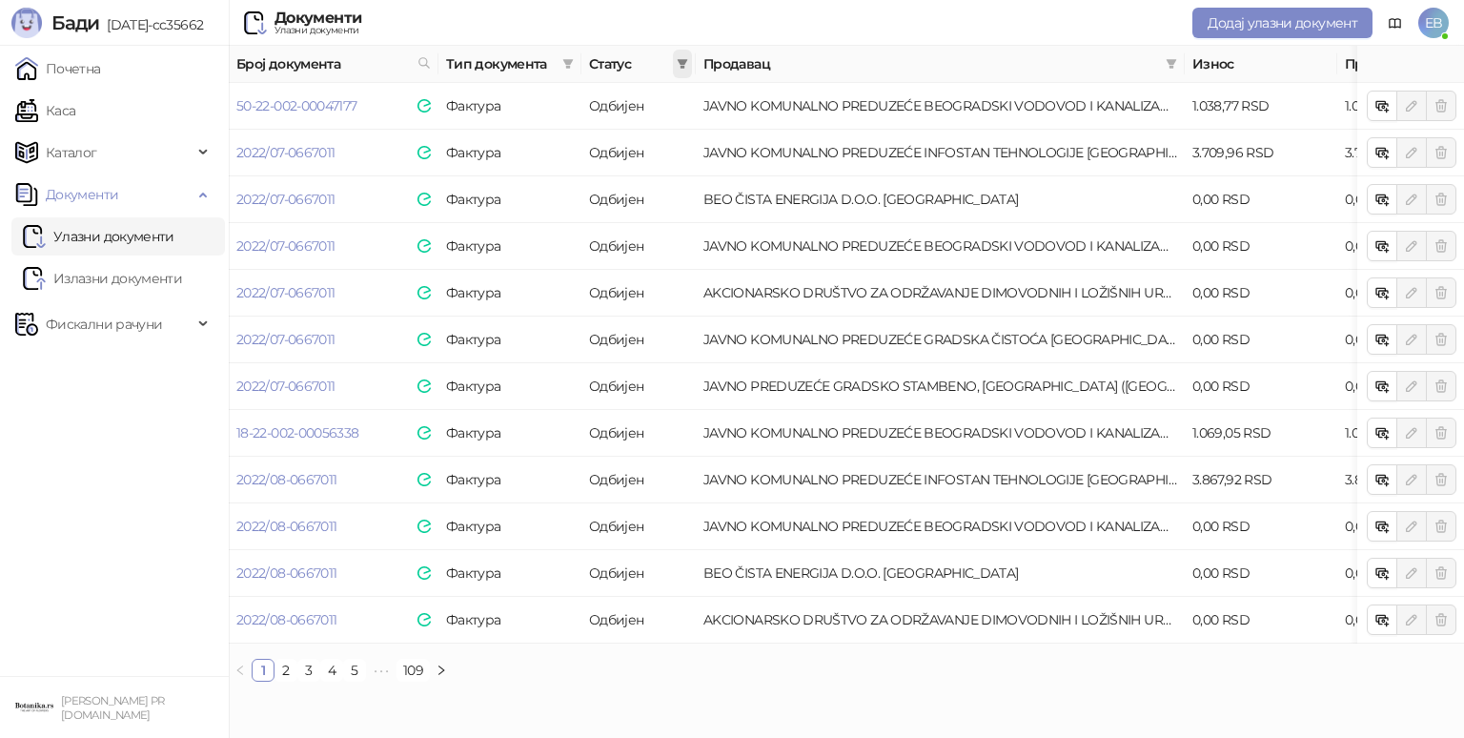
click at [675, 61] on span at bounding box center [682, 64] width 19 height 29
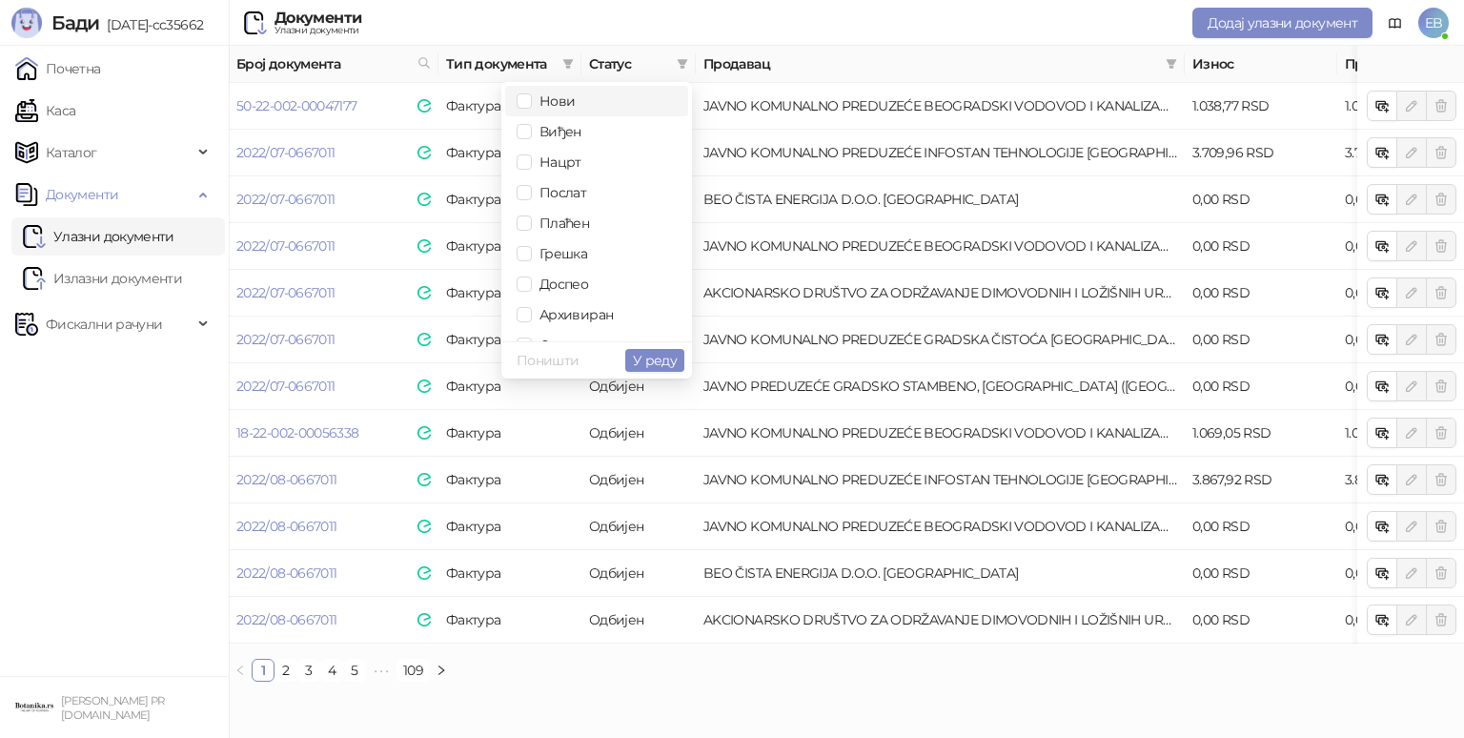
click at [558, 95] on span "Нови" at bounding box center [553, 100] width 43 height 17
click at [559, 128] on span "Виђен" at bounding box center [557, 131] width 50 height 17
click at [664, 360] on span "У реду" at bounding box center [655, 360] width 44 height 17
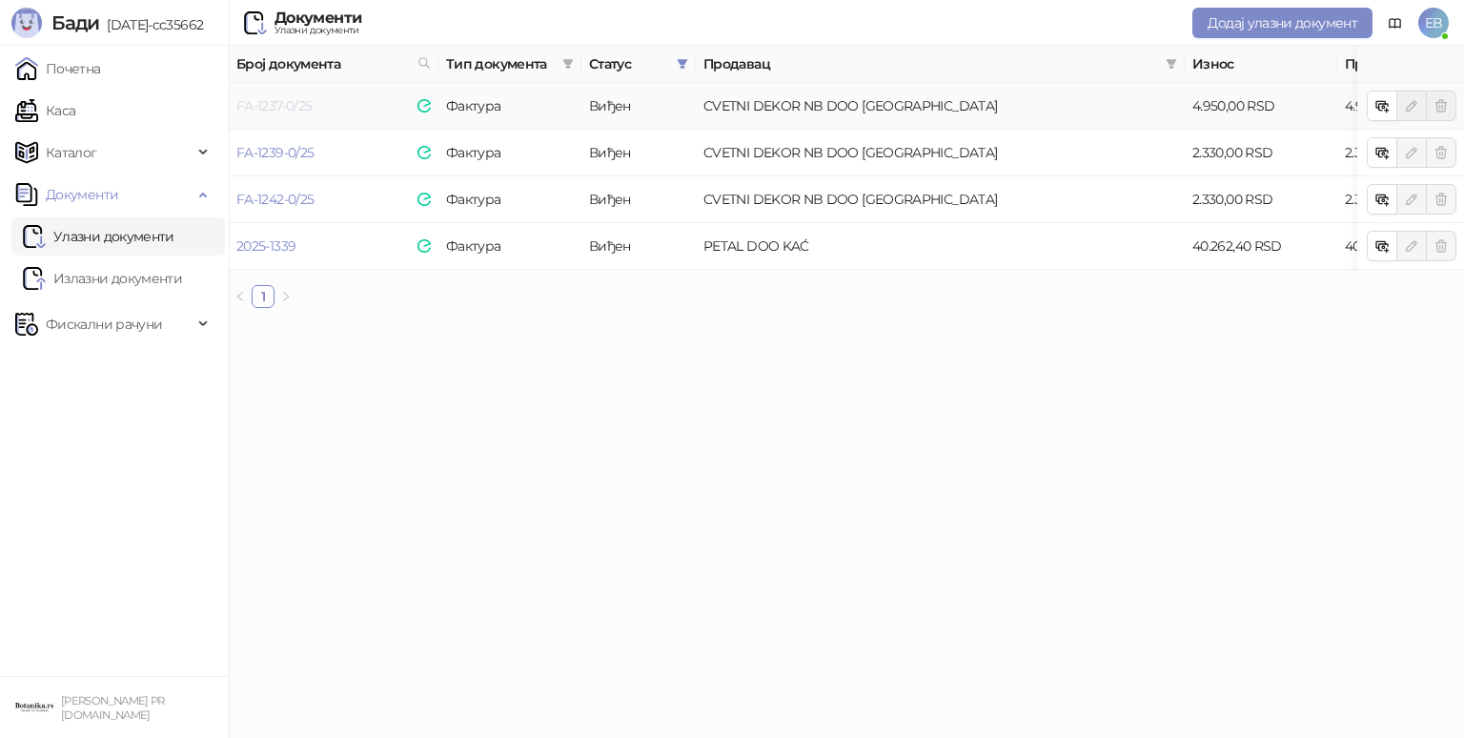
click at [268, 109] on link "FA-1237-0/25" at bounding box center [273, 105] width 75 height 17
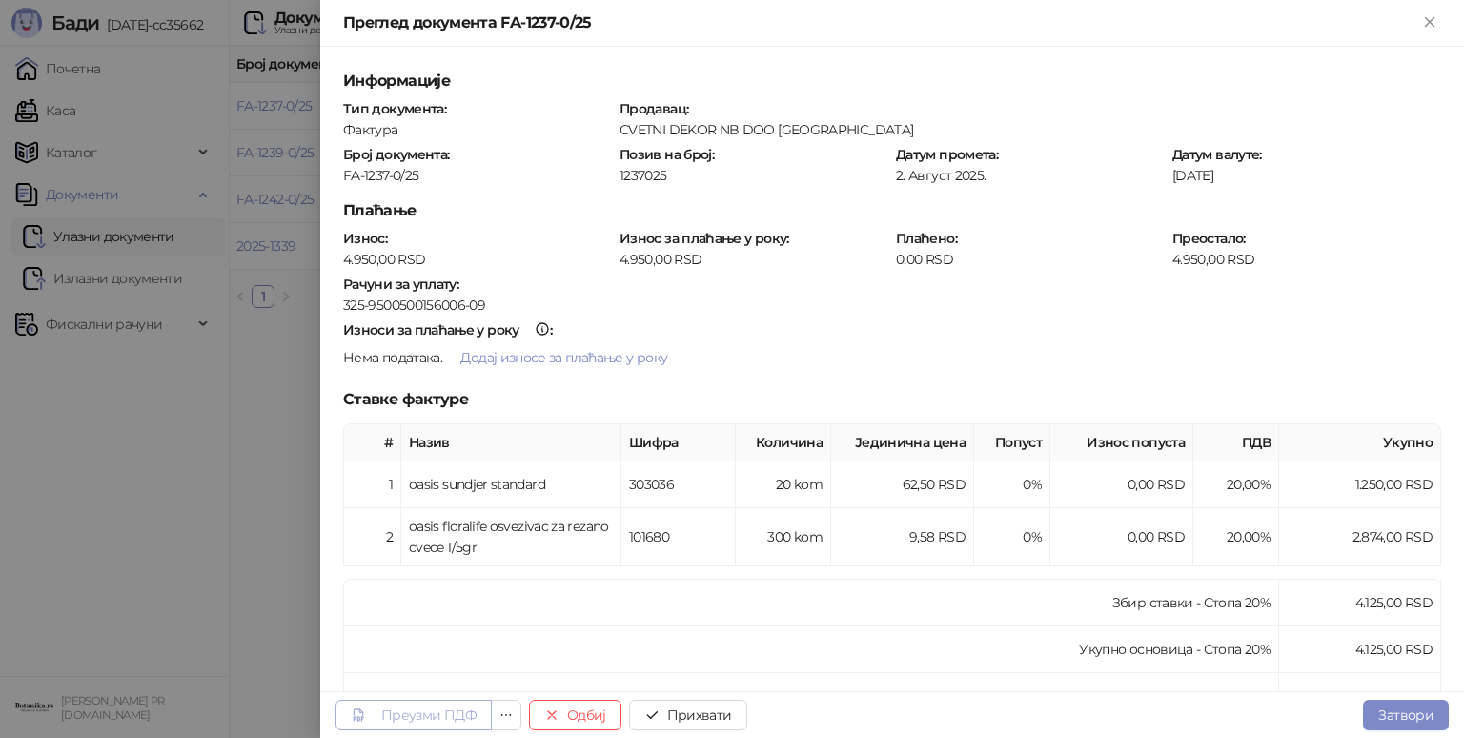
click at [449, 716] on div "Преузми ПДФ" at bounding box center [428, 714] width 95 height 17
click at [702, 716] on button "Прихвати" at bounding box center [688, 715] width 118 height 31
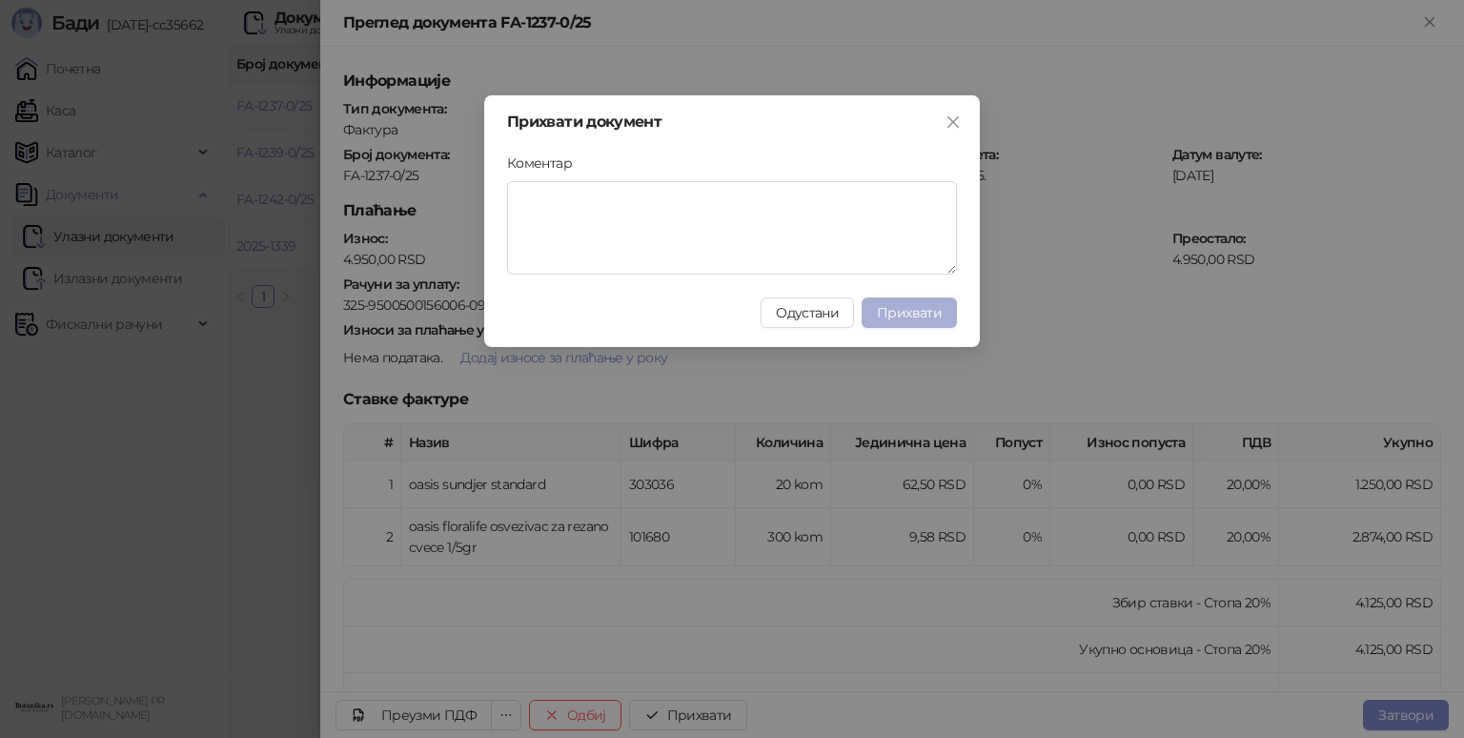
click at [926, 310] on span "Прихвати" at bounding box center [909, 312] width 65 height 17
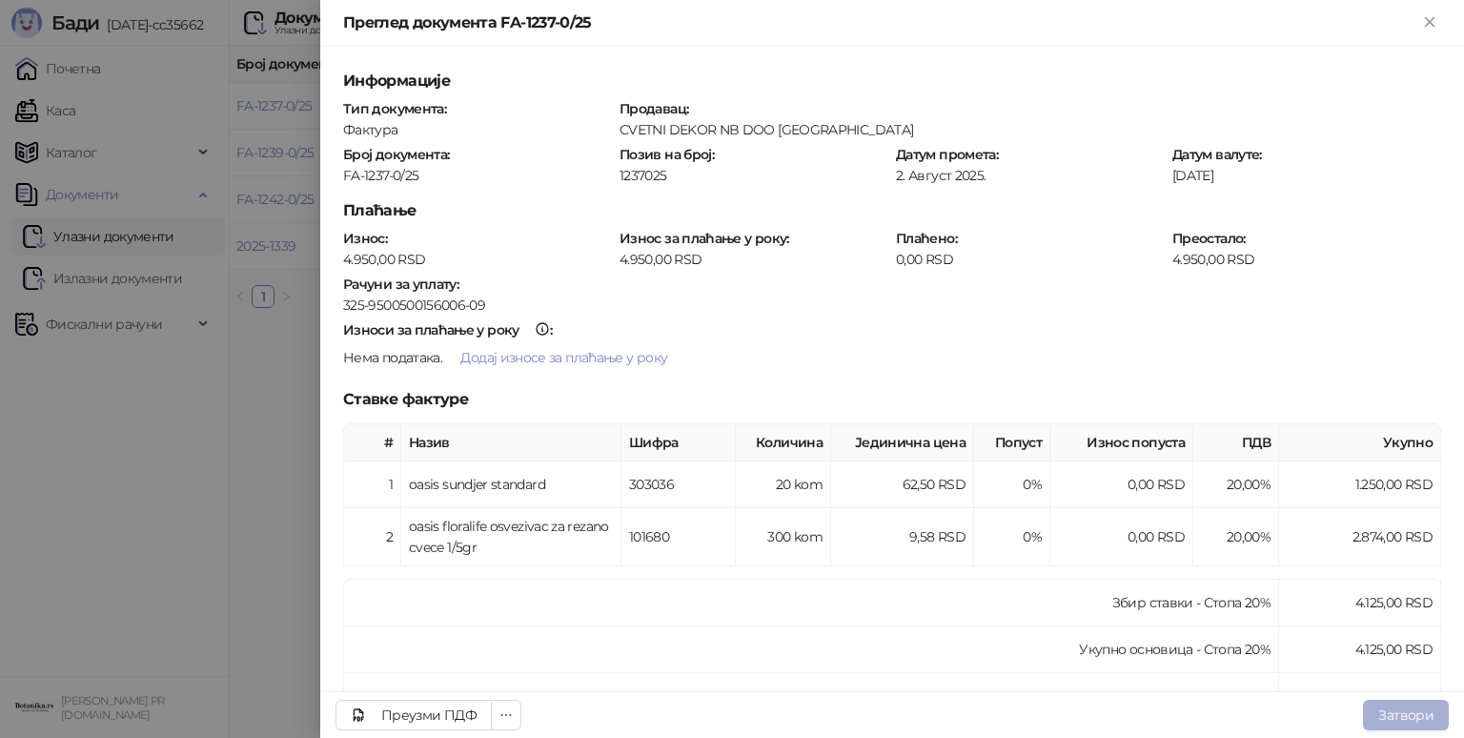
click at [1391, 710] on button "Затвори" at bounding box center [1406, 715] width 86 height 31
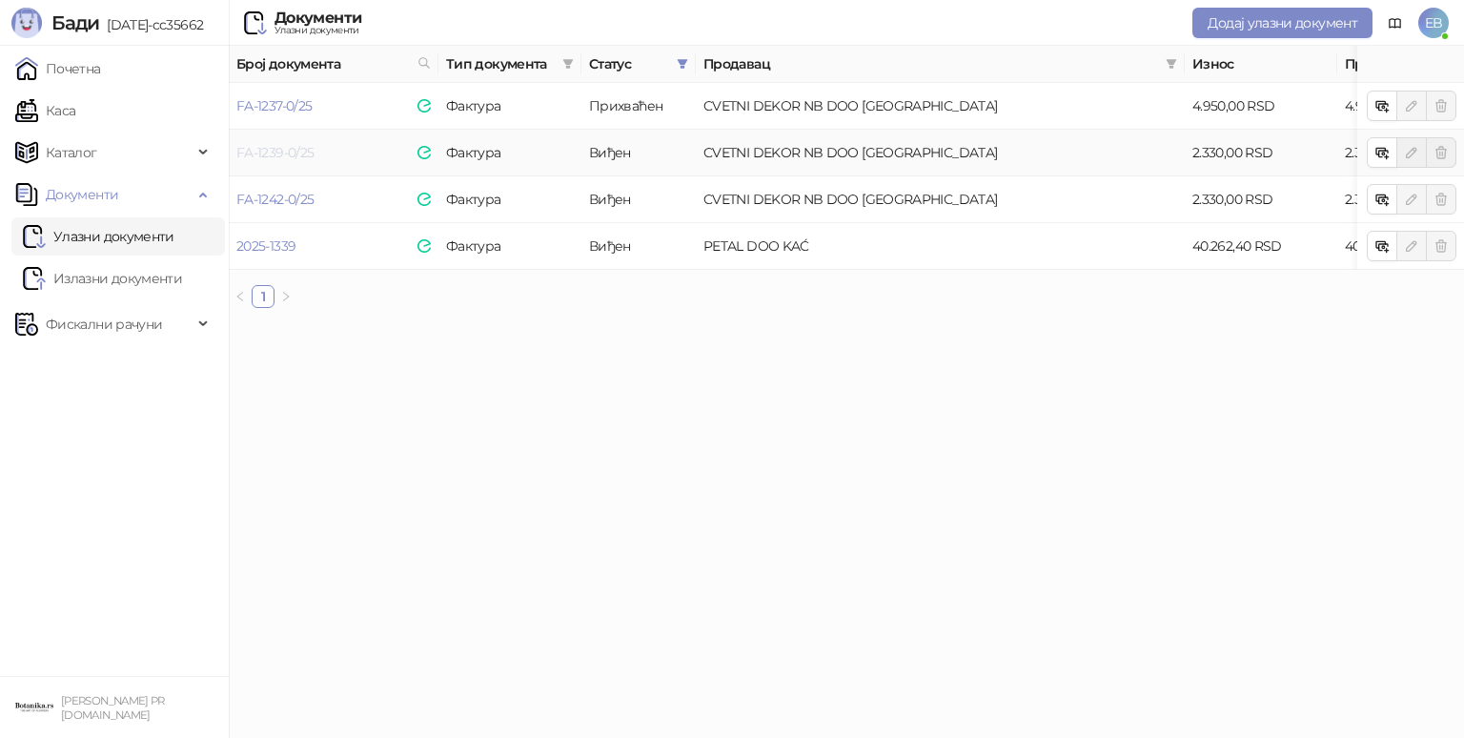
click at [286, 152] on link "FA-1239-0/25" at bounding box center [274, 152] width 77 height 17
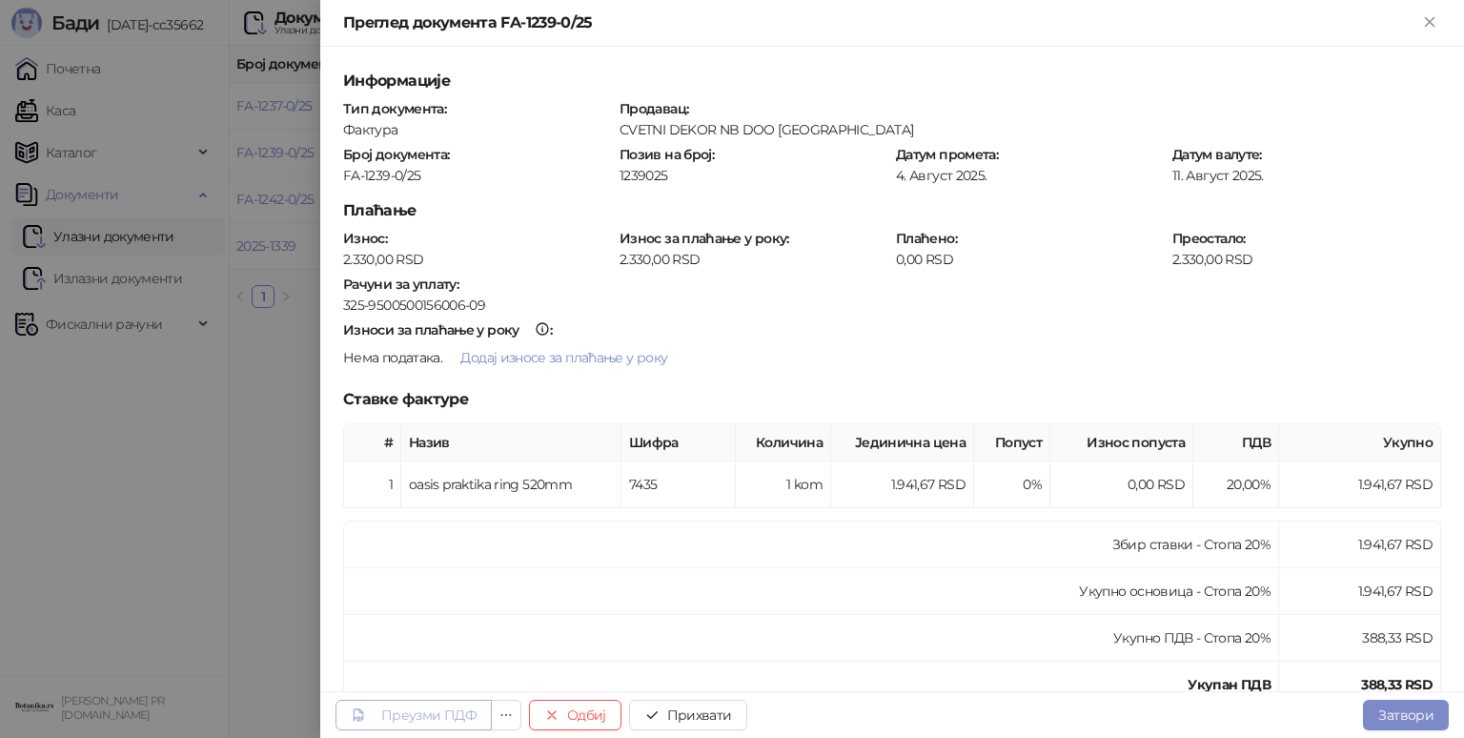
click at [465, 715] on div "Преузми ПДФ" at bounding box center [428, 714] width 95 height 17
click at [700, 712] on button "Прихвати" at bounding box center [688, 715] width 118 height 31
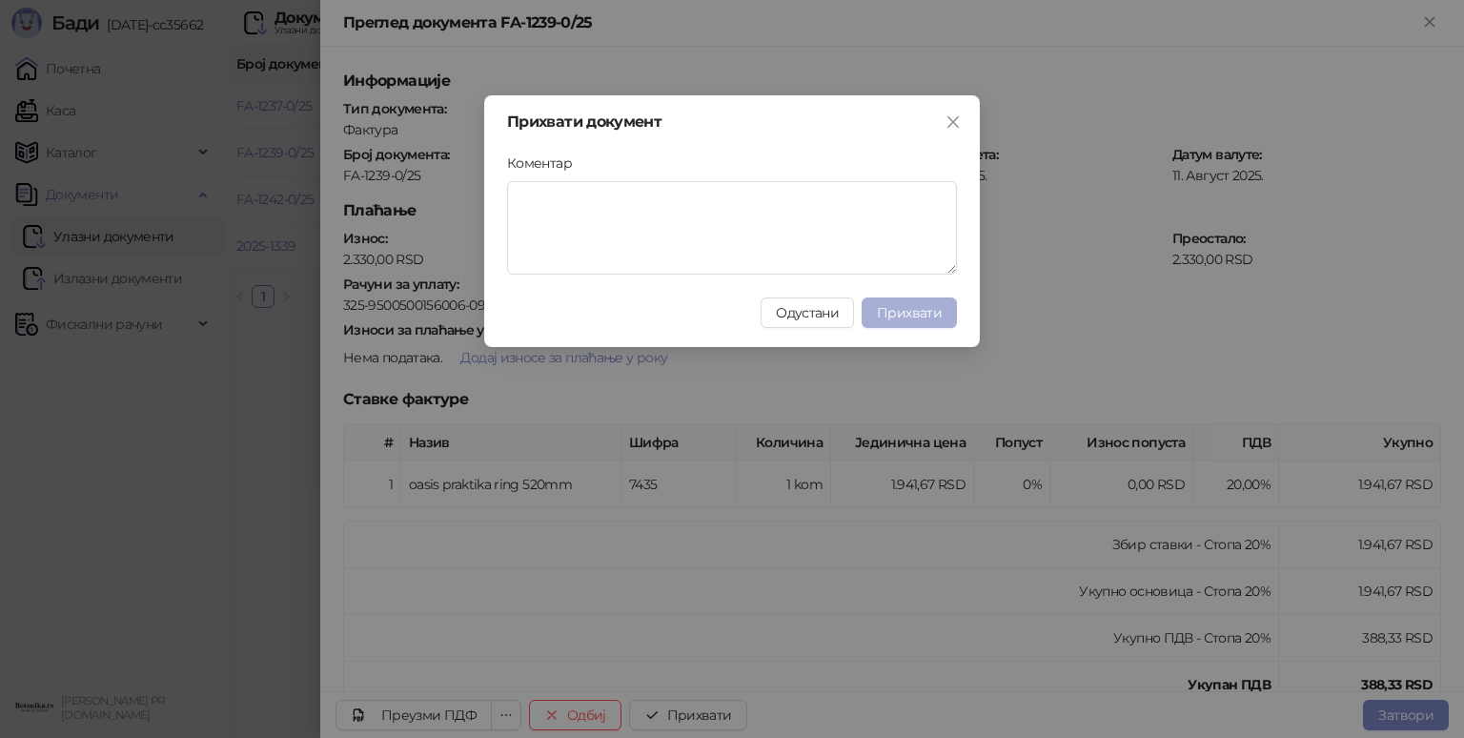
click at [931, 300] on button "Прихвати" at bounding box center [909, 312] width 95 height 31
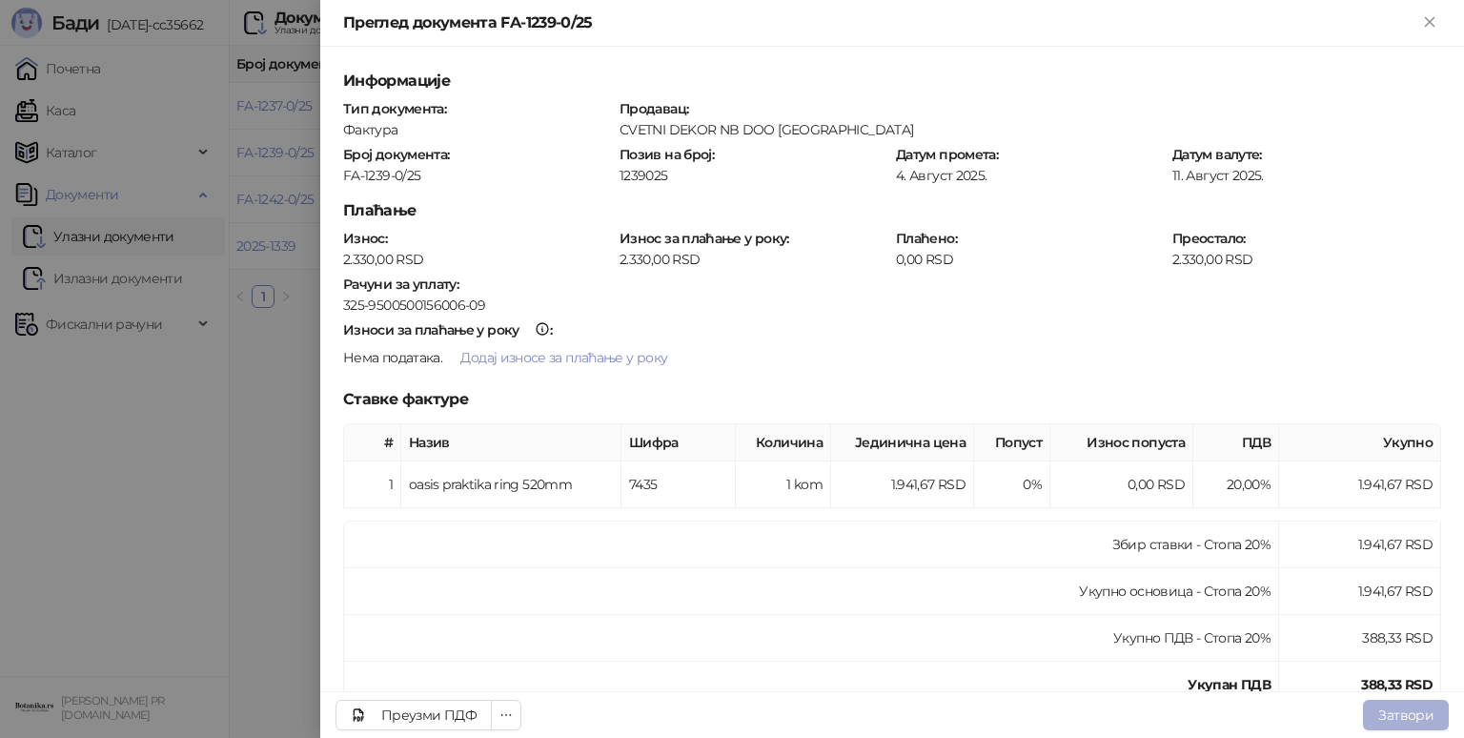
click at [1403, 714] on button "Затвори" at bounding box center [1406, 715] width 86 height 31
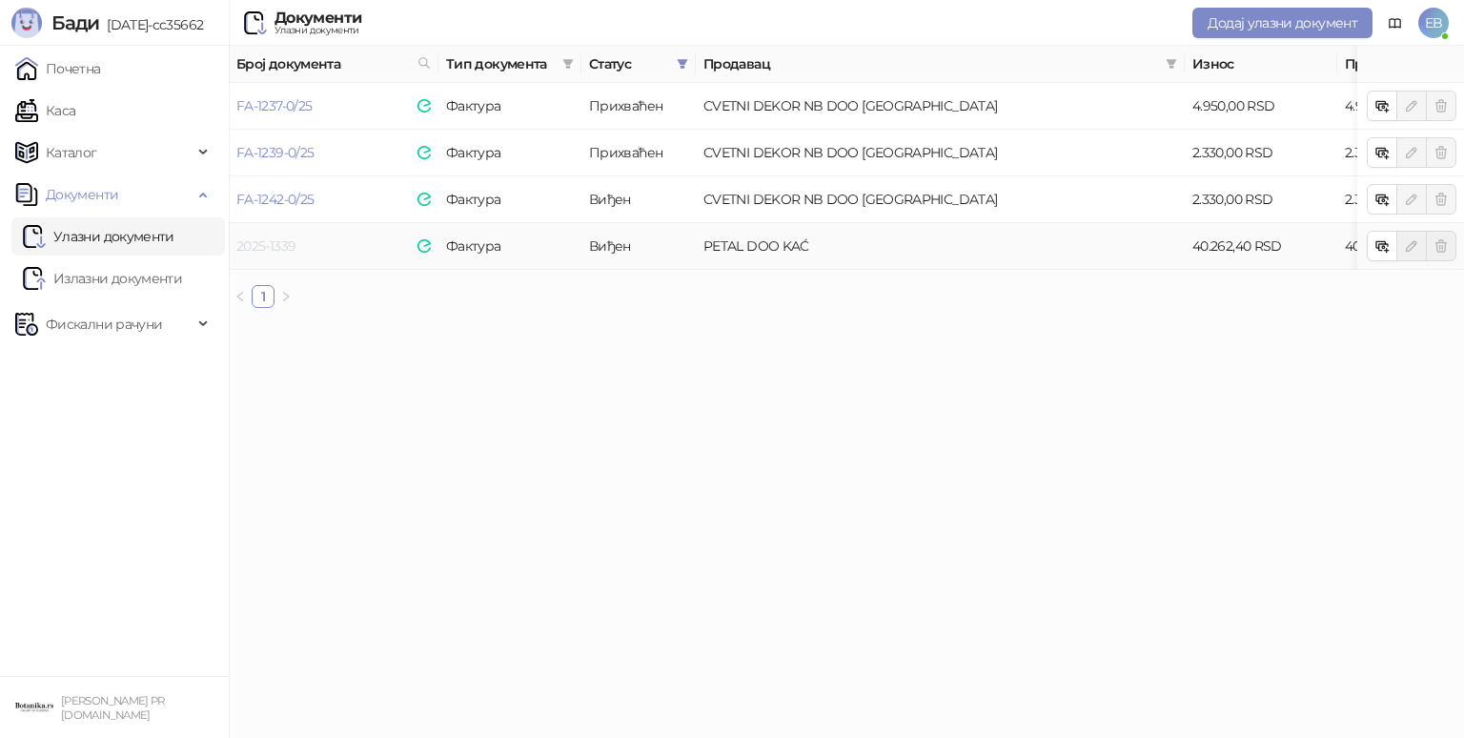
click at [267, 242] on link "2025-1339" at bounding box center [265, 245] width 59 height 17
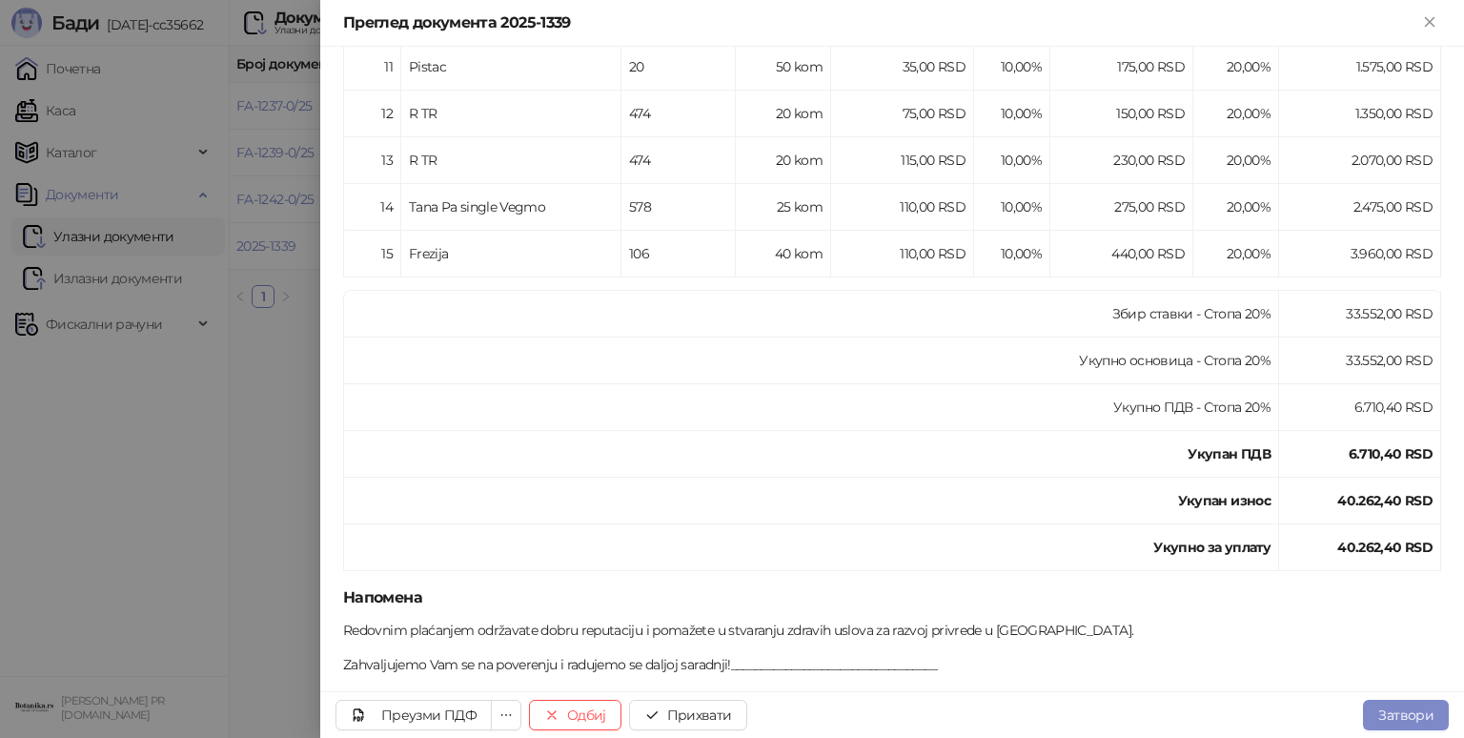
scroll to position [885, 0]
click at [414, 707] on div "Преузми ПДФ" at bounding box center [428, 714] width 95 height 17
click at [714, 709] on button "Прихвати" at bounding box center [688, 715] width 118 height 31
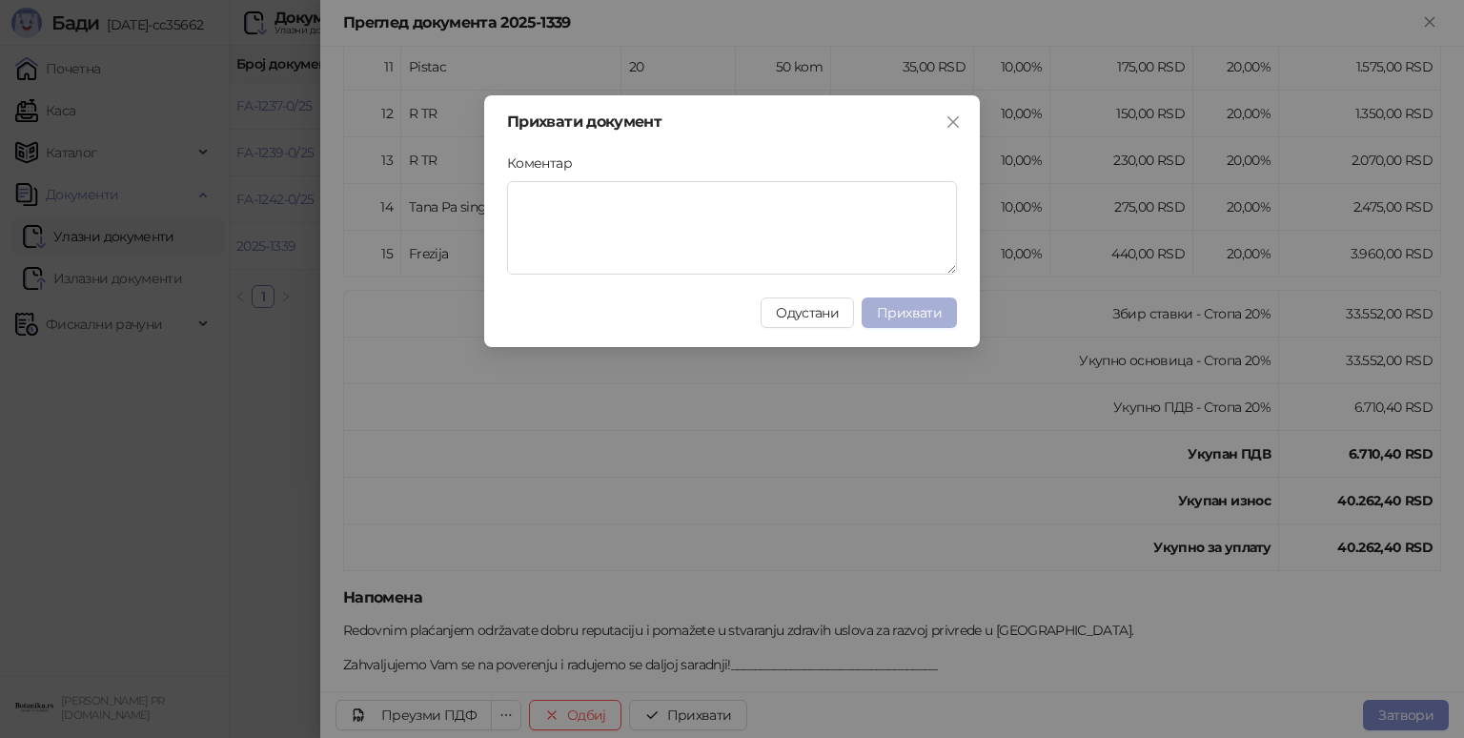
click at [921, 306] on span "Прихвати" at bounding box center [909, 312] width 65 height 17
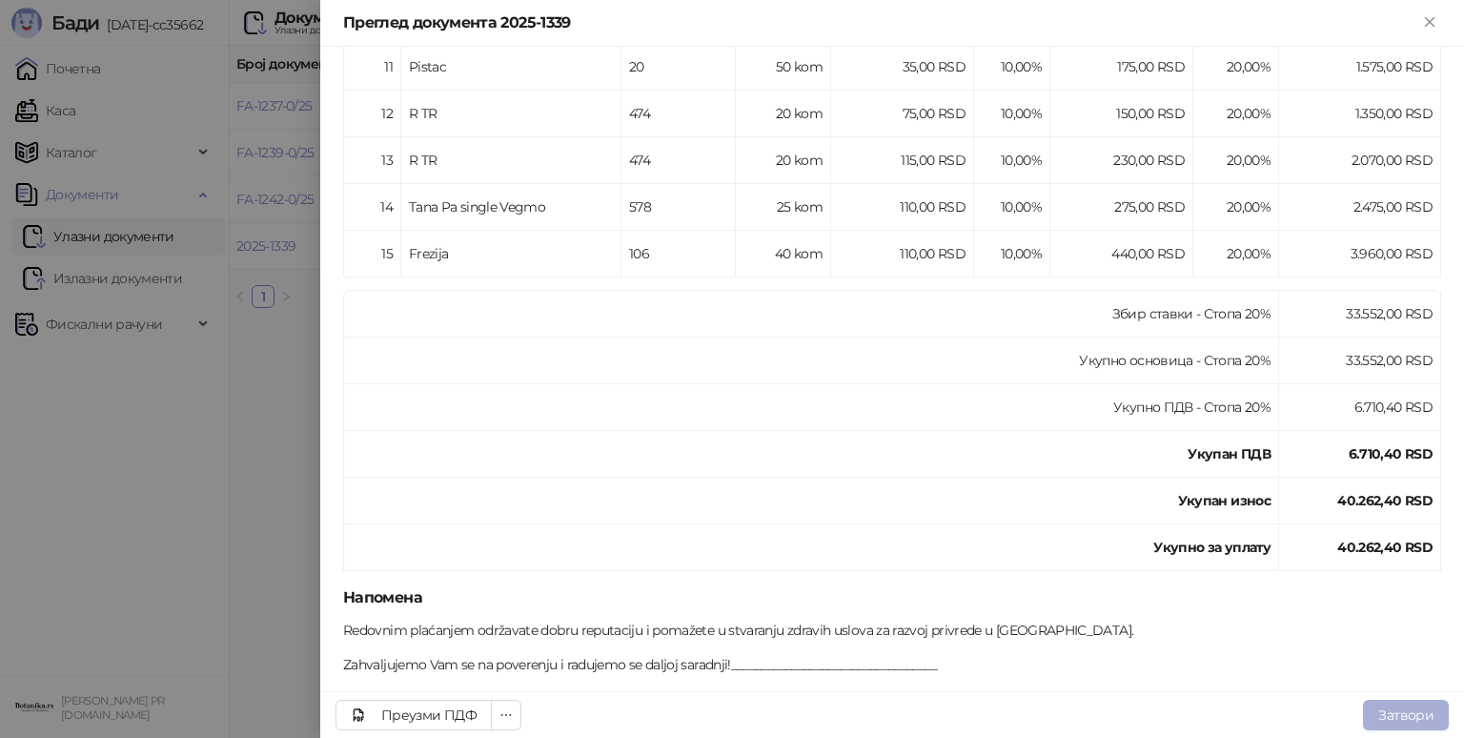
click at [1395, 712] on button "Затвори" at bounding box center [1406, 715] width 86 height 31
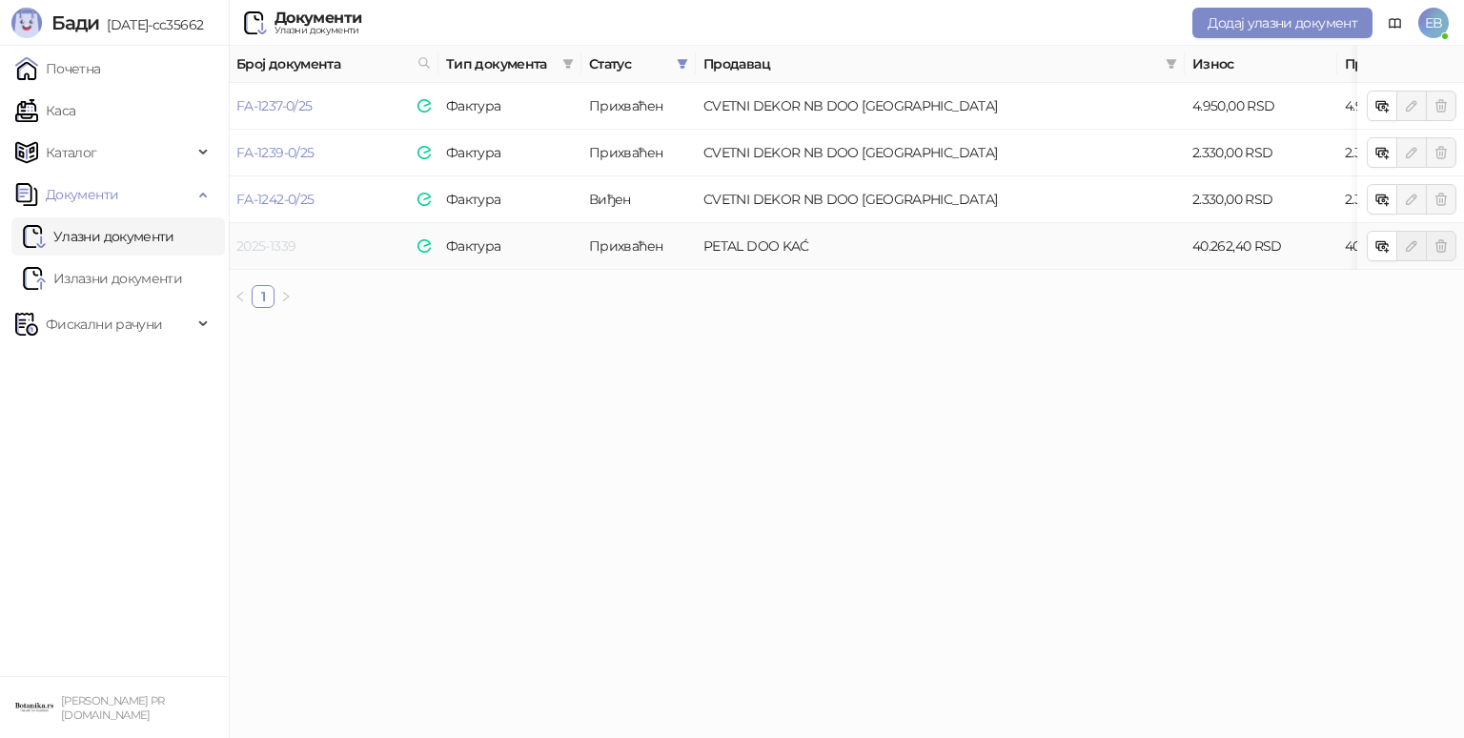
click at [294, 249] on link "2025-1339" at bounding box center [265, 245] width 59 height 17
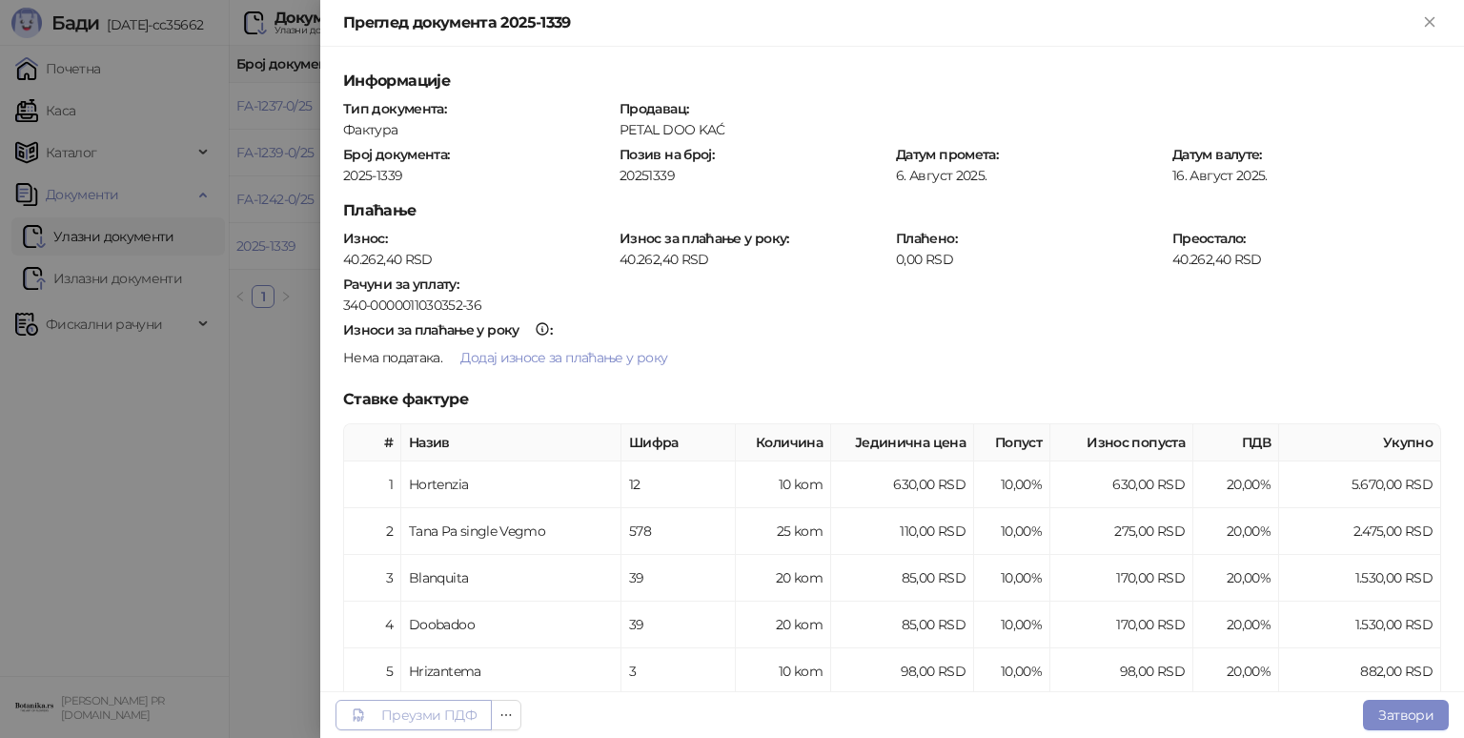
click at [462, 719] on div "Преузми ПДФ" at bounding box center [428, 714] width 95 height 17
click at [1391, 720] on button "Затвори" at bounding box center [1406, 715] width 86 height 31
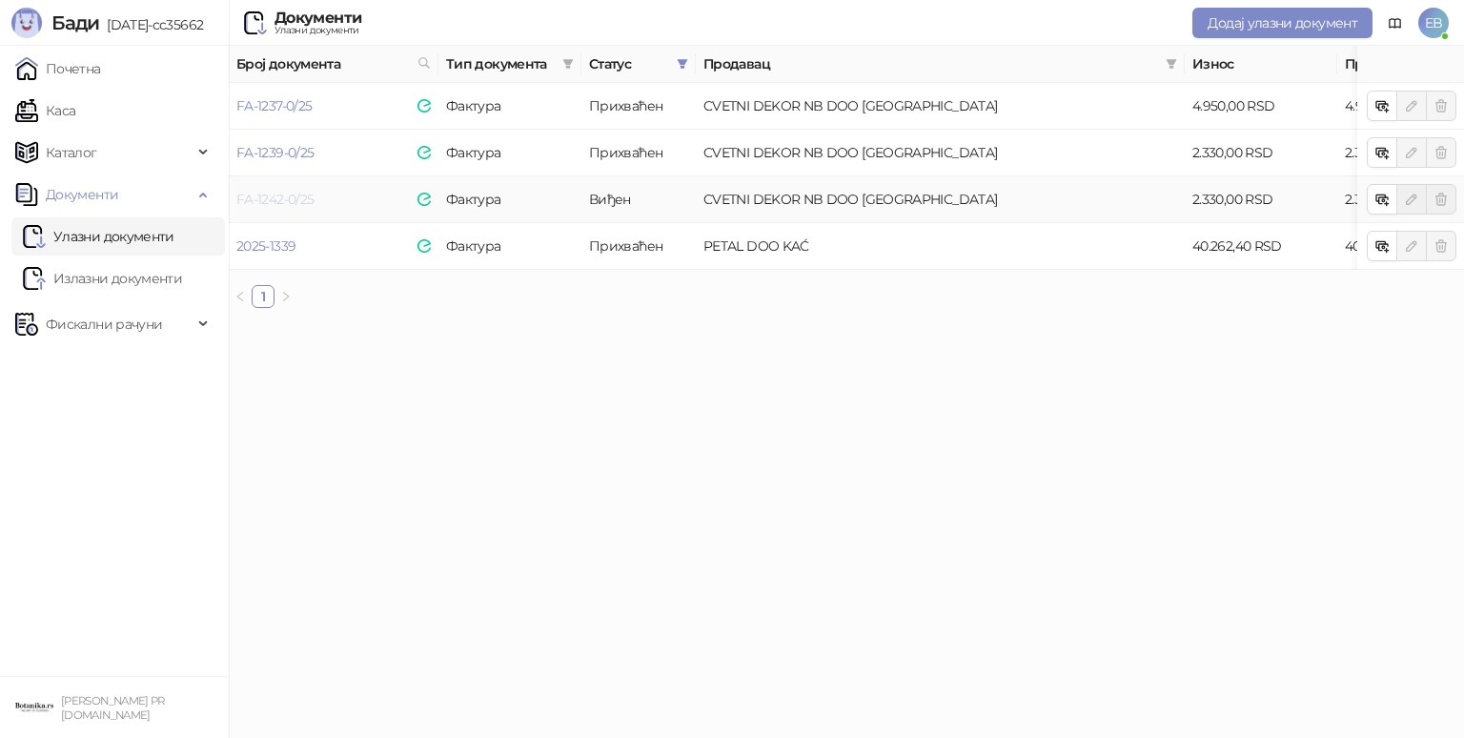
click at [252, 206] on link "FA-1242-0/25" at bounding box center [274, 199] width 77 height 17
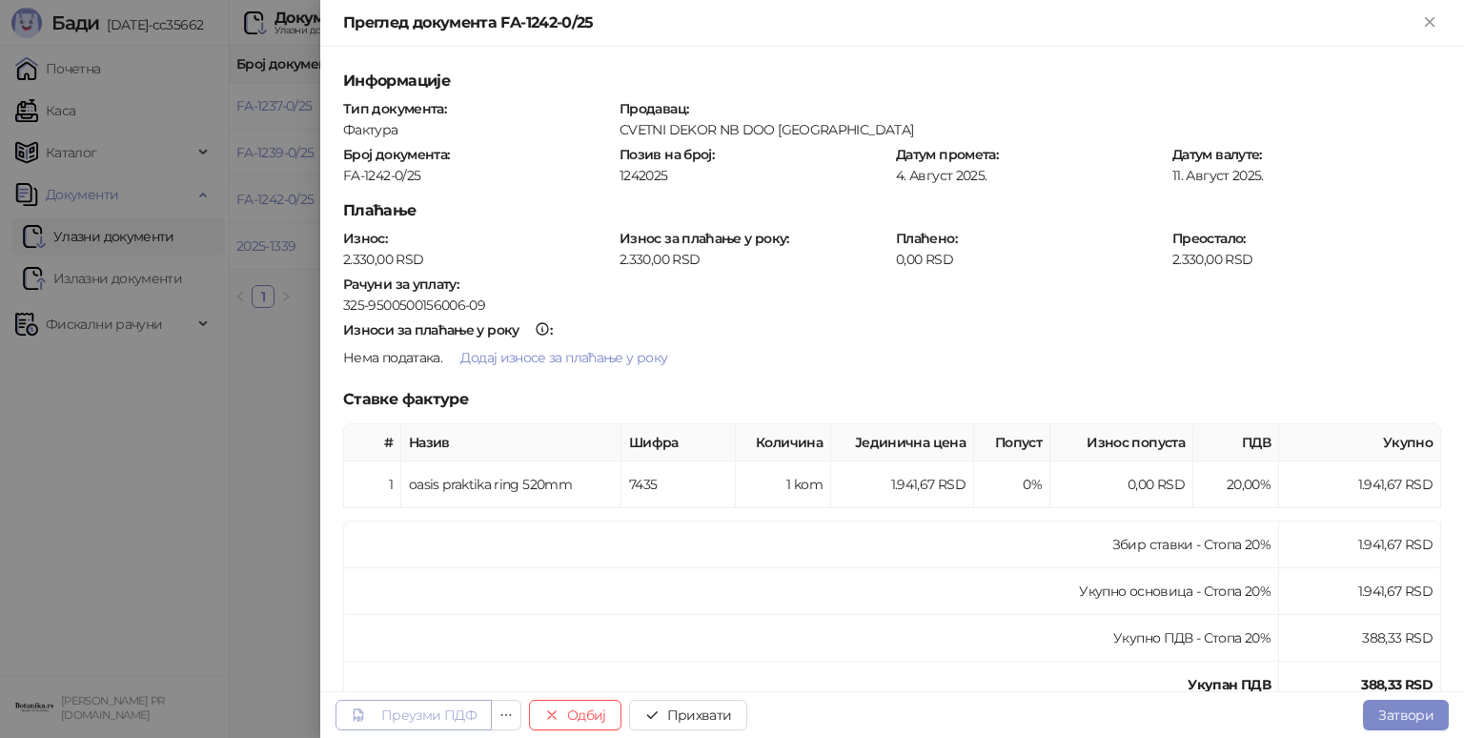
click at [447, 712] on div "Преузми ПДФ" at bounding box center [428, 714] width 95 height 17
click at [714, 723] on button "Прихвати" at bounding box center [688, 715] width 118 height 31
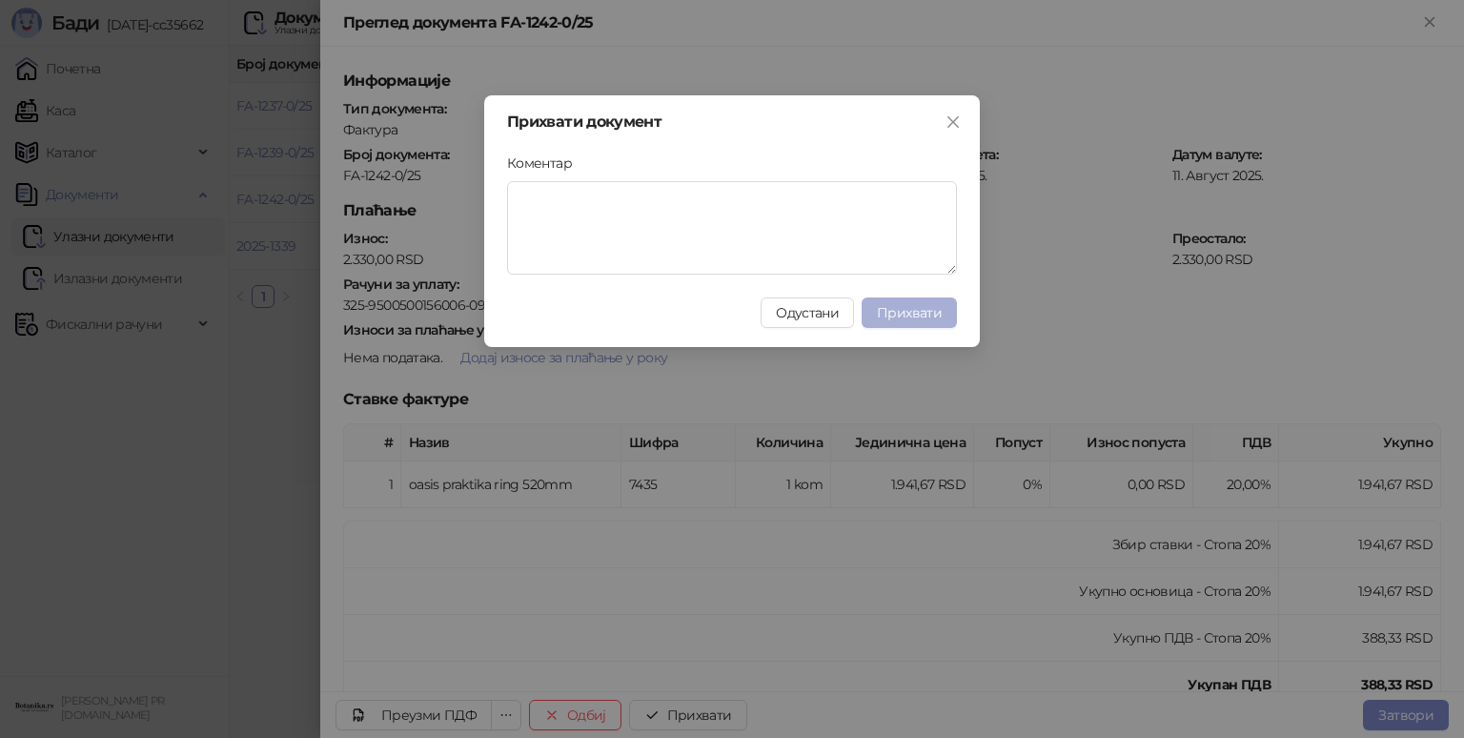
click at [927, 318] on span "Прихвати" at bounding box center [909, 312] width 65 height 17
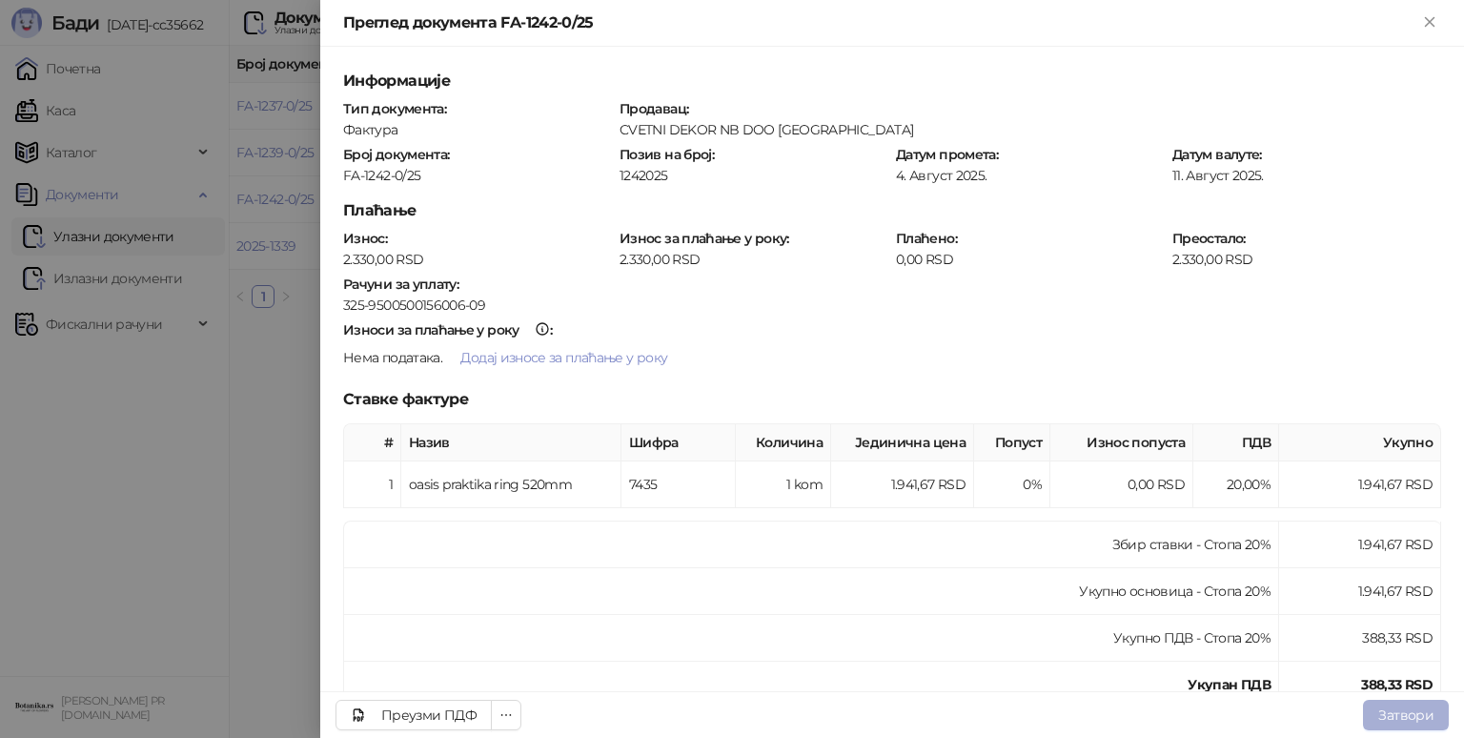
click at [1400, 719] on button "Затвори" at bounding box center [1406, 715] width 86 height 31
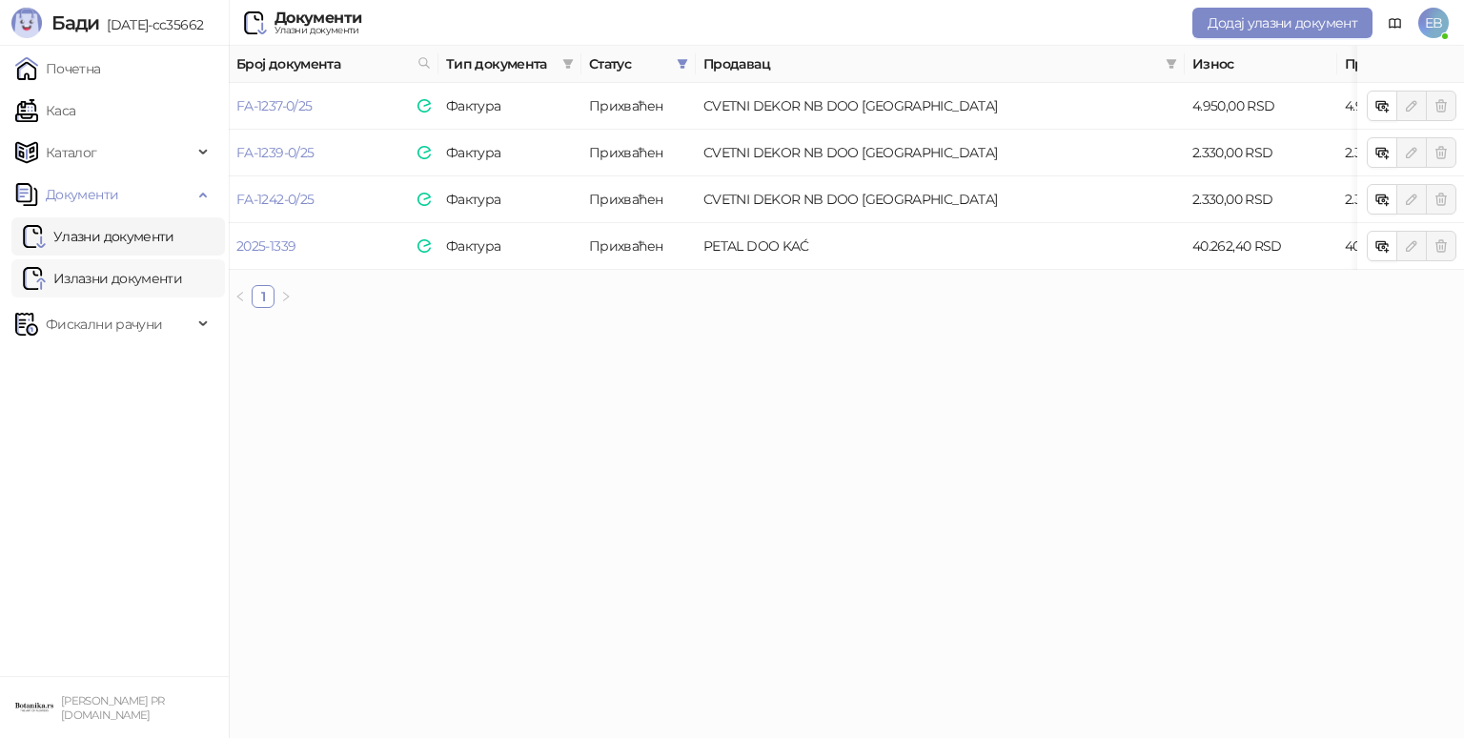
click at [93, 282] on link "Излазни документи" at bounding box center [102, 278] width 159 height 38
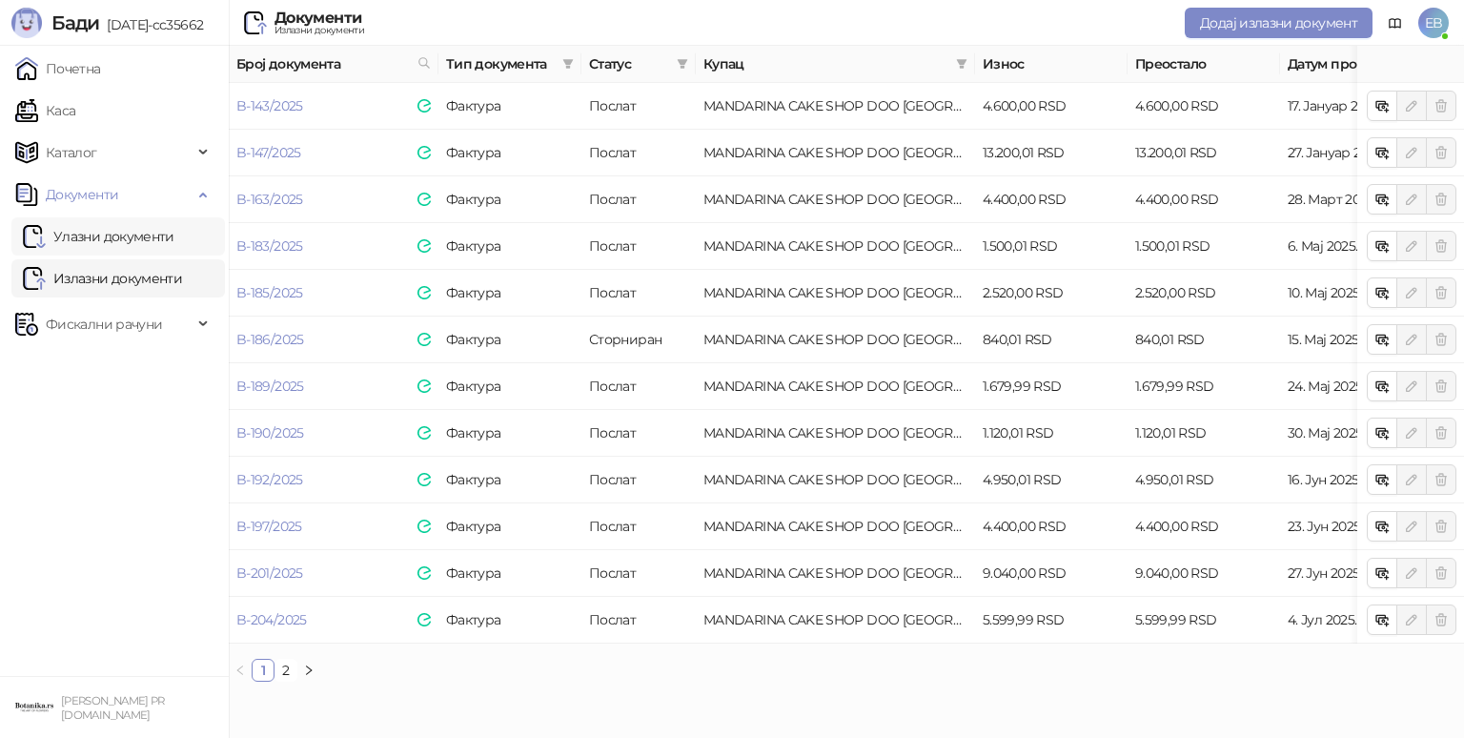
click at [131, 227] on link "Улазни документи" at bounding box center [99, 236] width 152 height 38
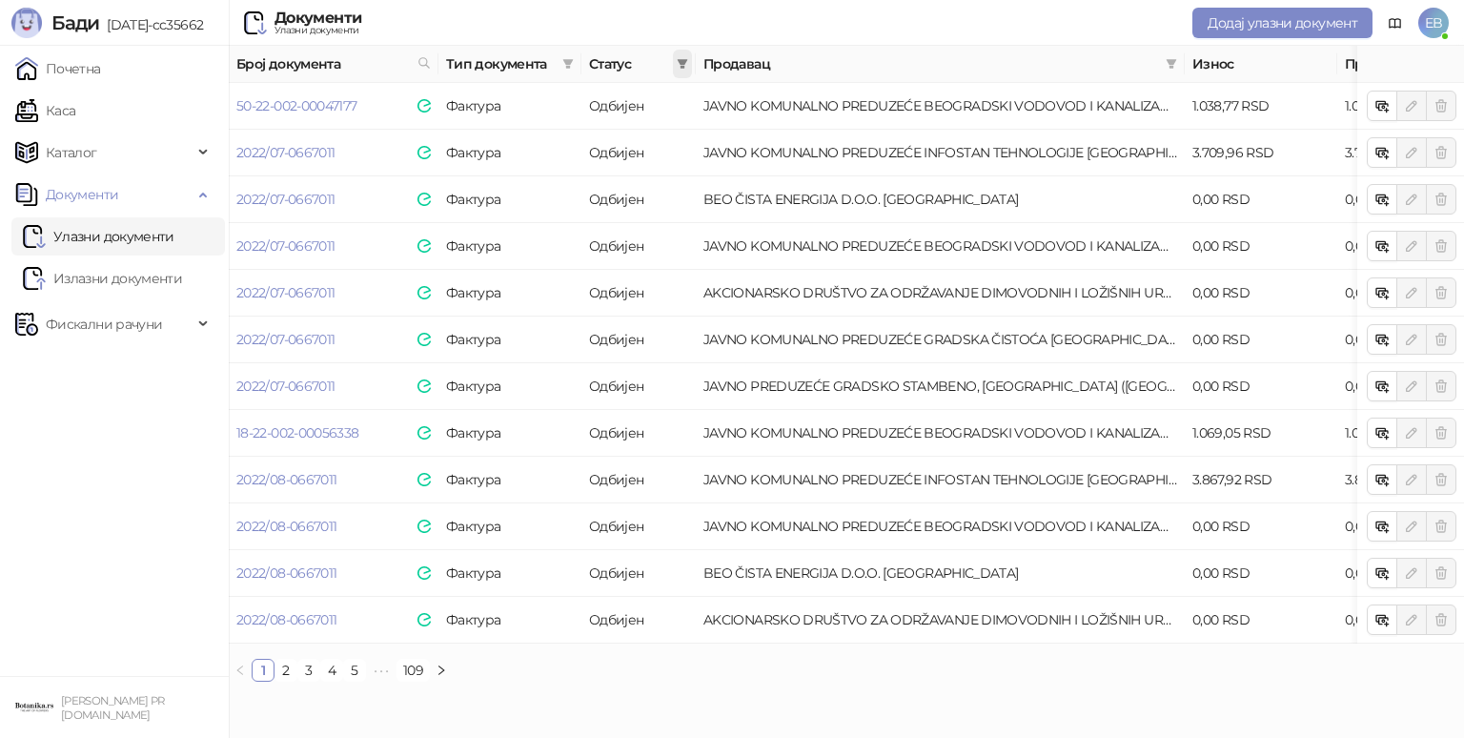
click at [681, 62] on icon "filter" at bounding box center [683, 64] width 10 height 10
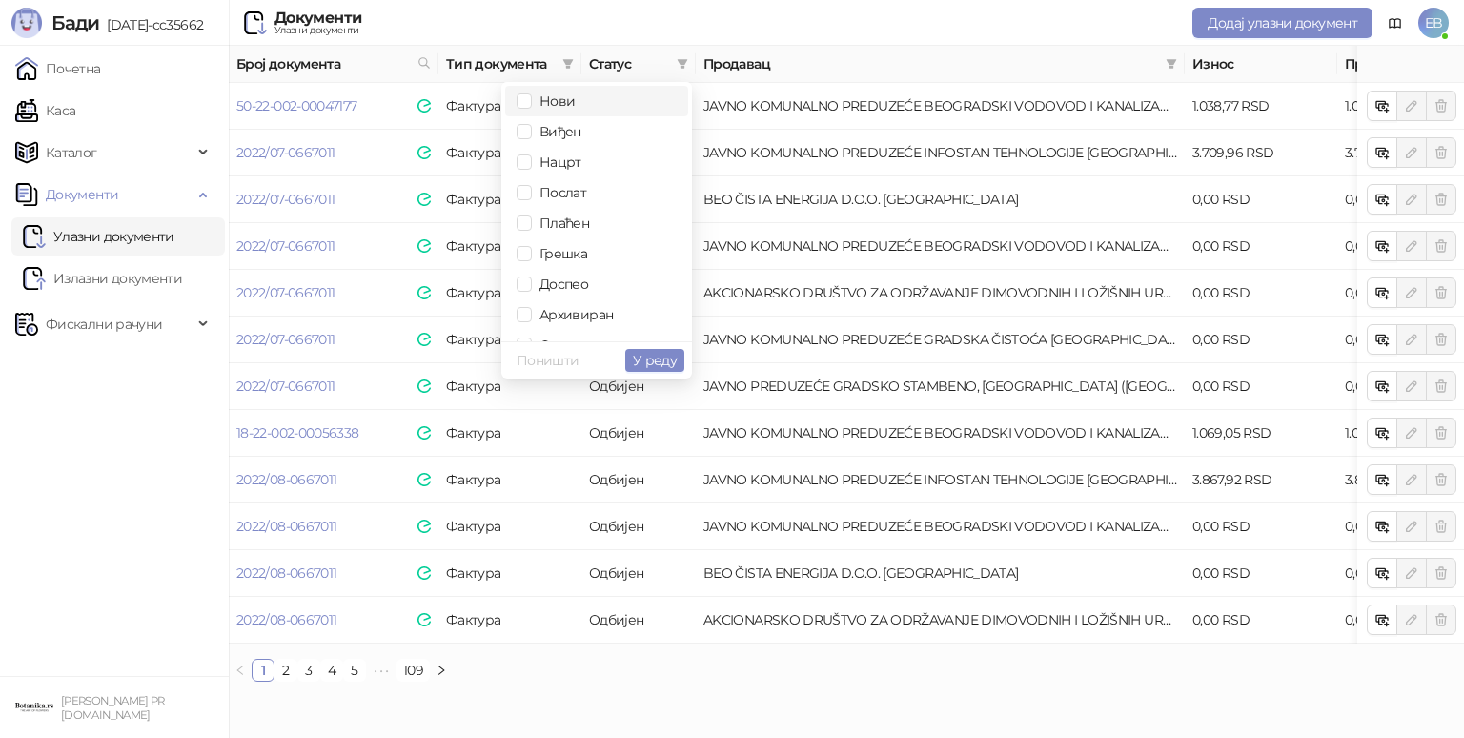
click at [571, 103] on span "Нови" at bounding box center [553, 100] width 43 height 17
click at [564, 129] on span "Виђен" at bounding box center [557, 131] width 50 height 17
click at [651, 356] on span "У реду" at bounding box center [655, 360] width 44 height 17
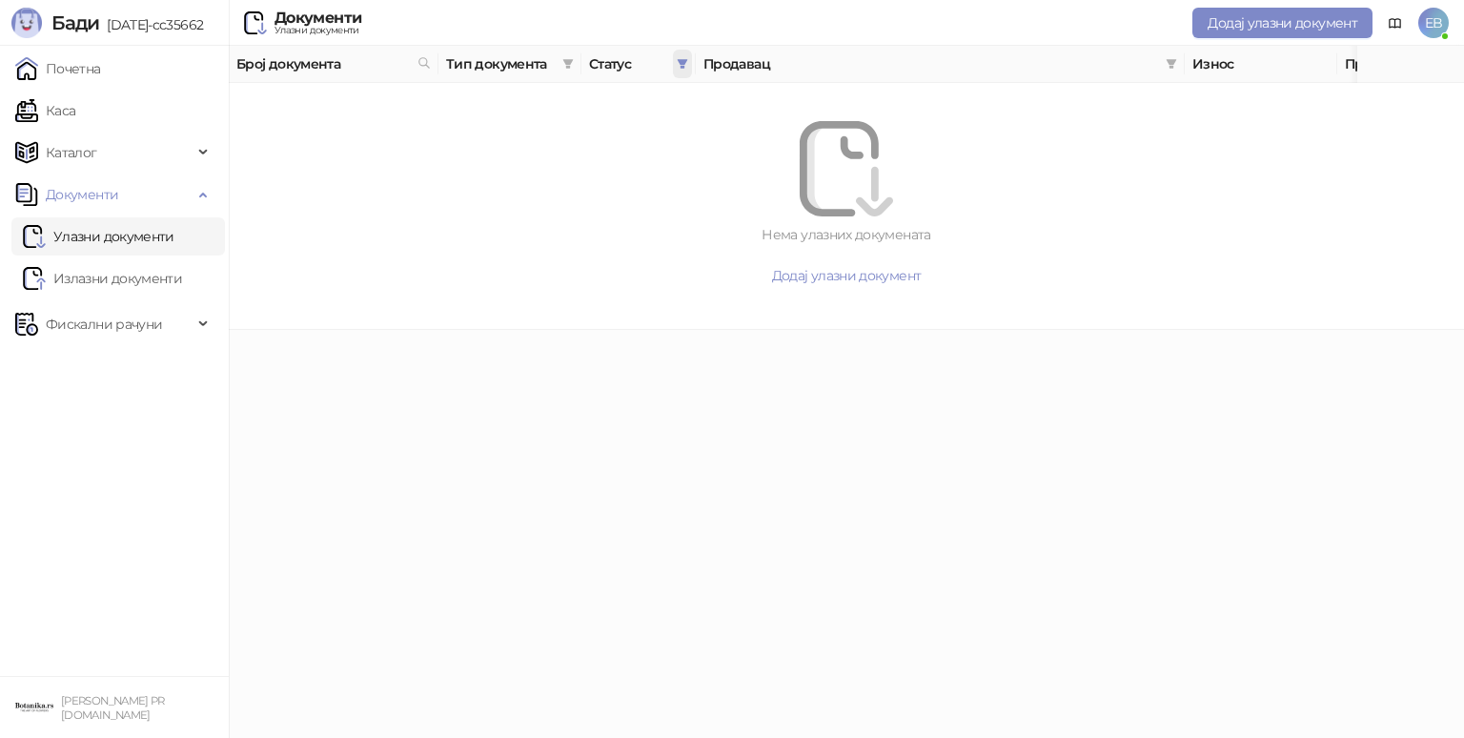
click at [681, 61] on icon "filter" at bounding box center [683, 64] width 10 height 10
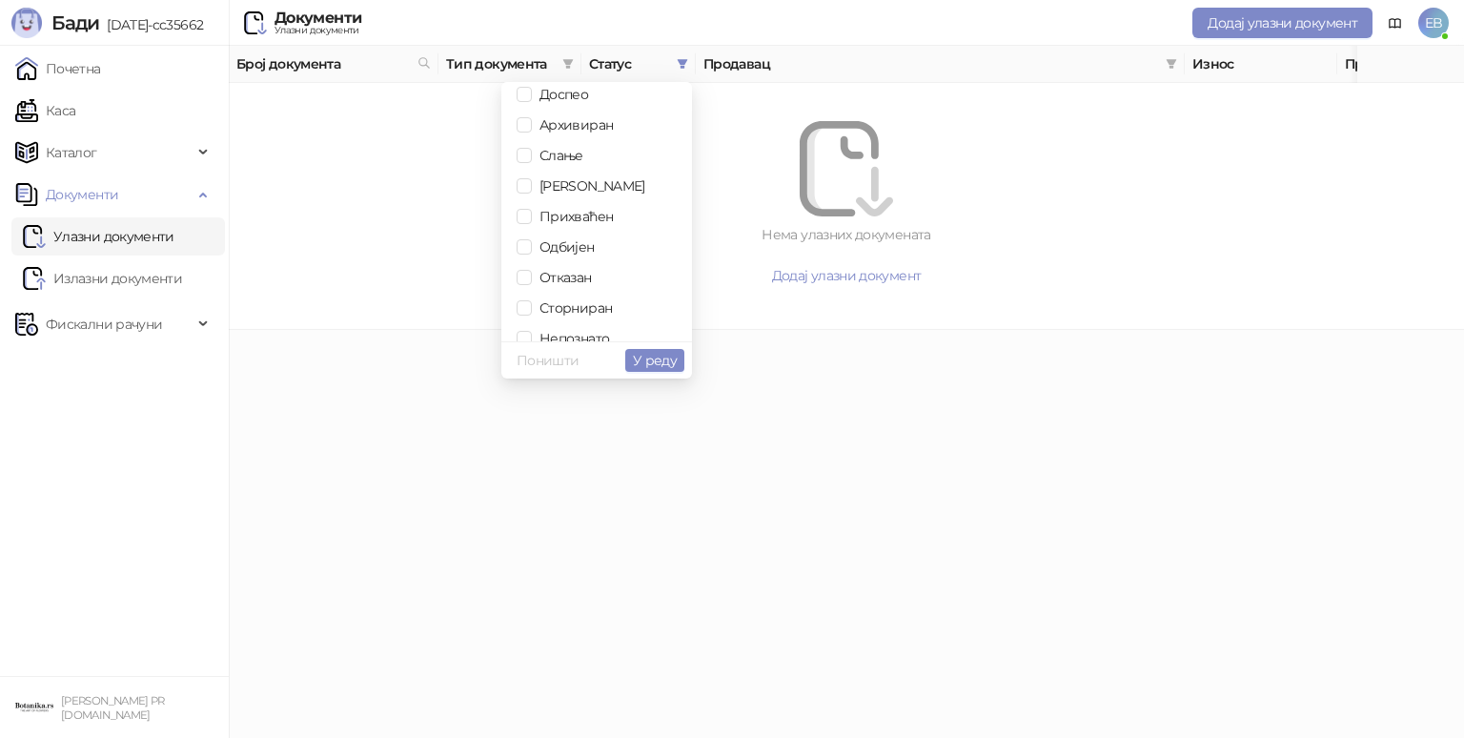
scroll to position [191, 0]
click at [675, 362] on span "У реду" at bounding box center [655, 360] width 44 height 17
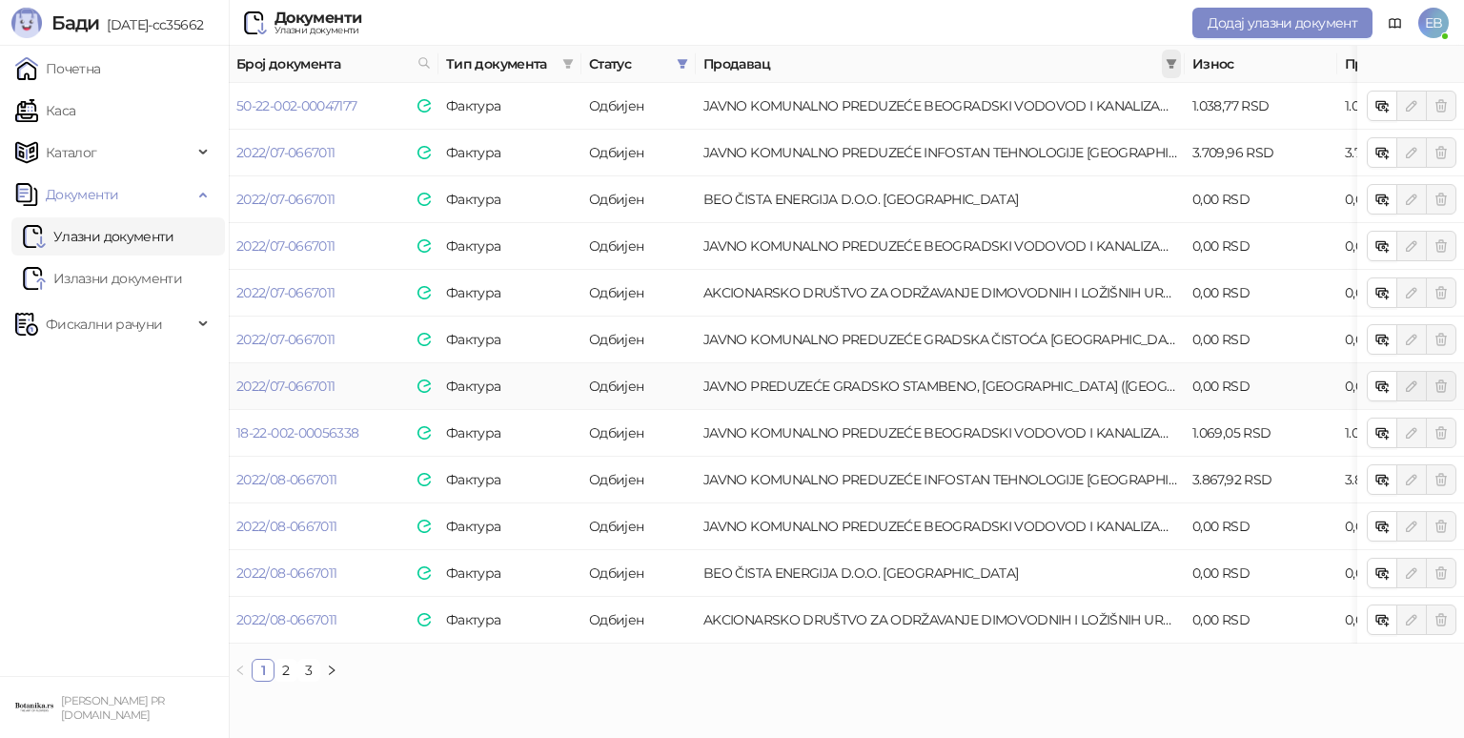
click at [1170, 62] on icon "filter" at bounding box center [1172, 64] width 10 height 10
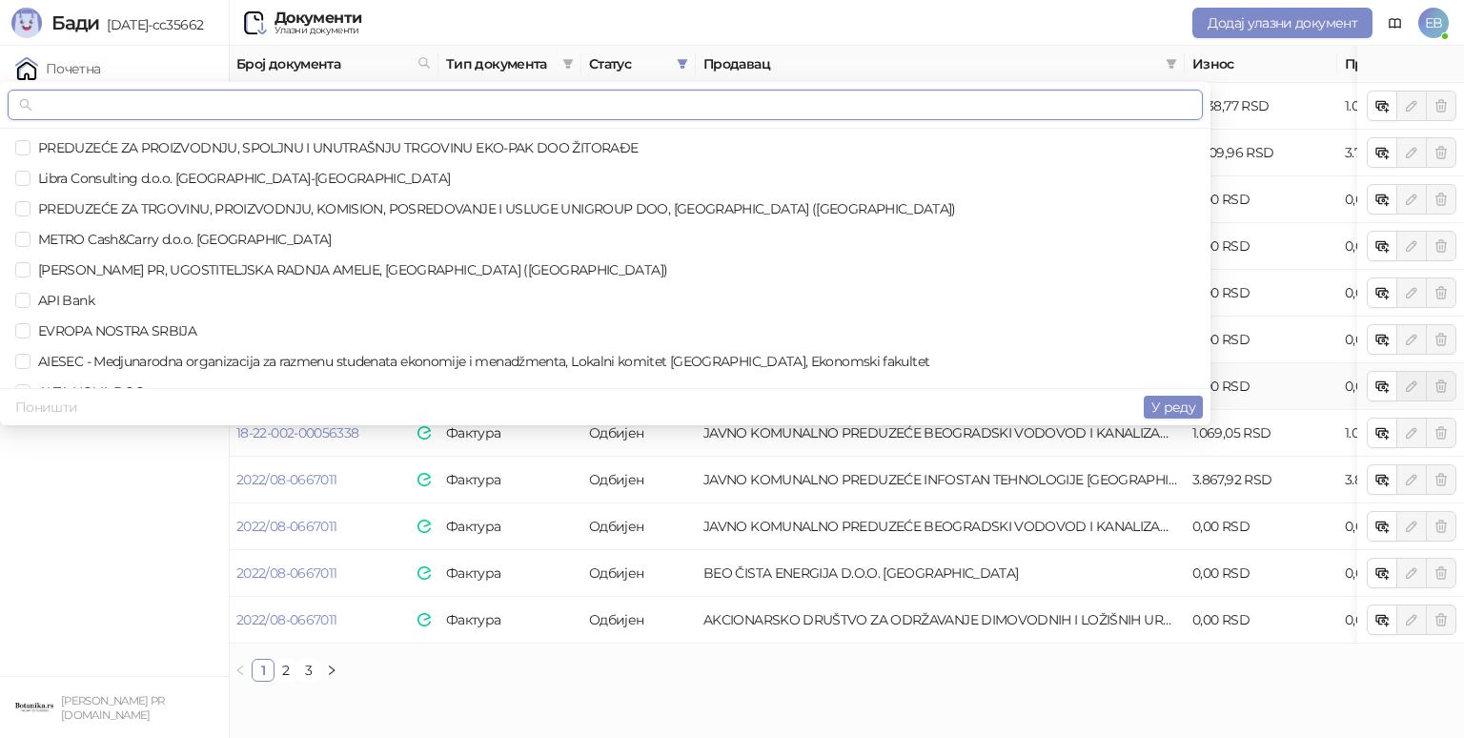
click at [466, 94] on input "text" at bounding box center [614, 104] width 1156 height 21
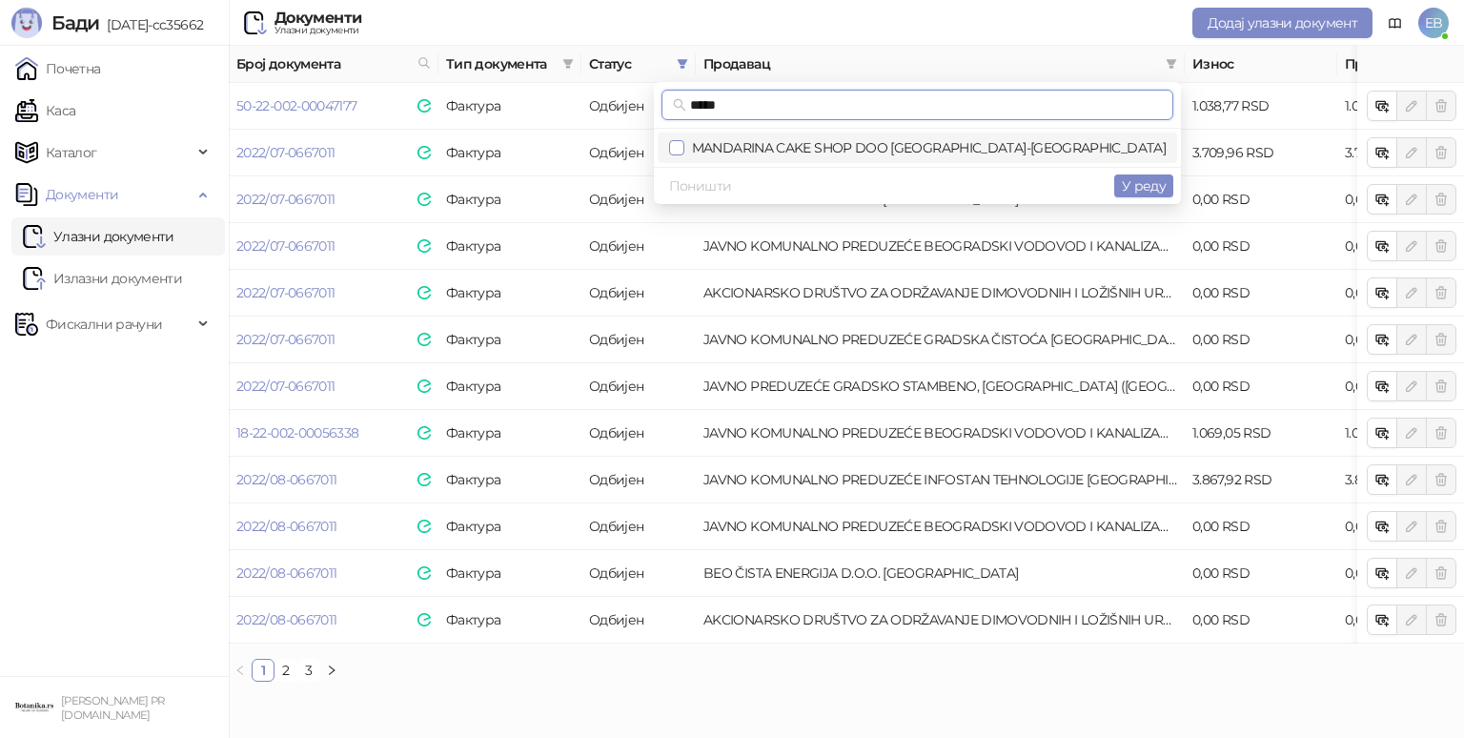
type input "*****"
click at [1156, 180] on span "У реду" at bounding box center [1144, 185] width 44 height 17
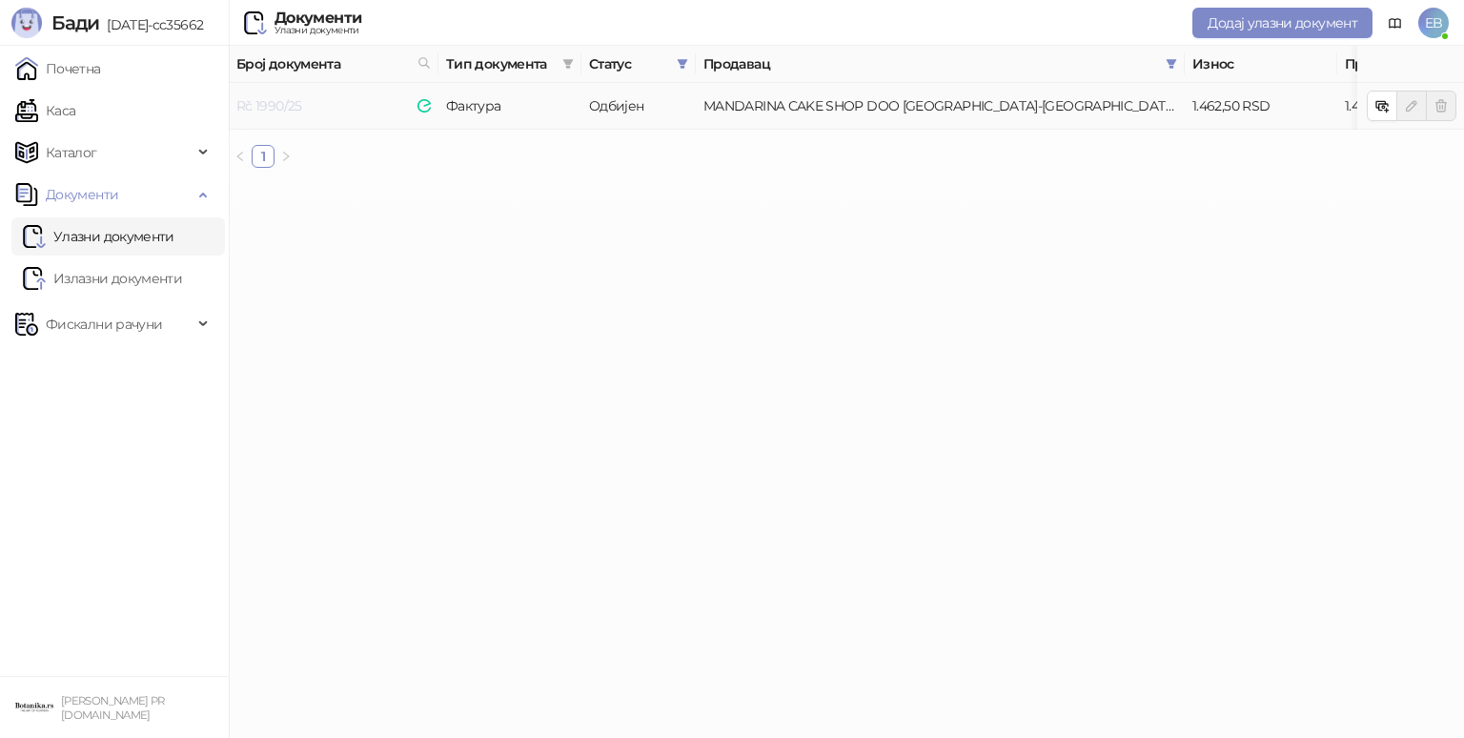
click at [264, 104] on link "Rč 1990/25" at bounding box center [269, 105] width 66 height 17
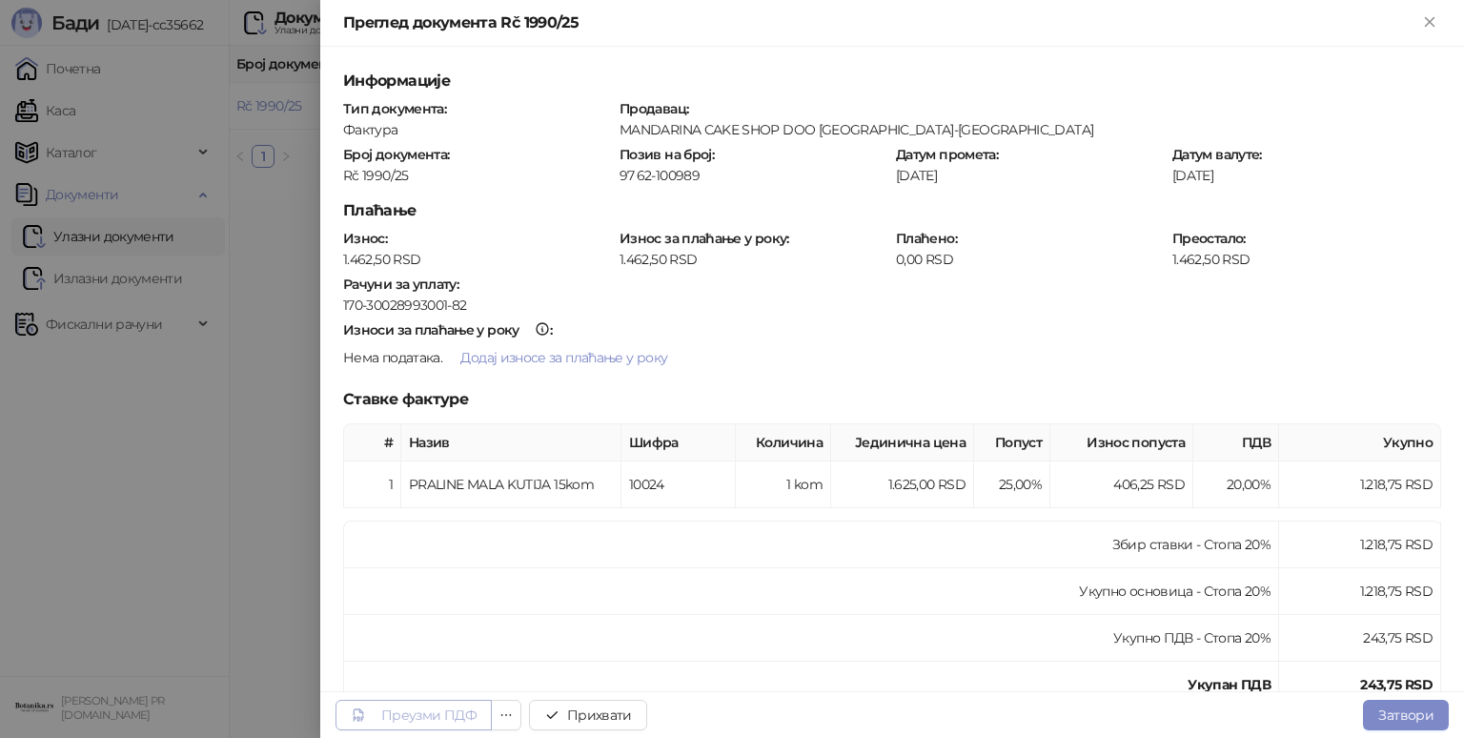
click at [368, 716] on div "Преузми ПДФ" at bounding box center [414, 715] width 126 height 18
click at [600, 706] on button "Прихвати" at bounding box center [588, 715] width 118 height 31
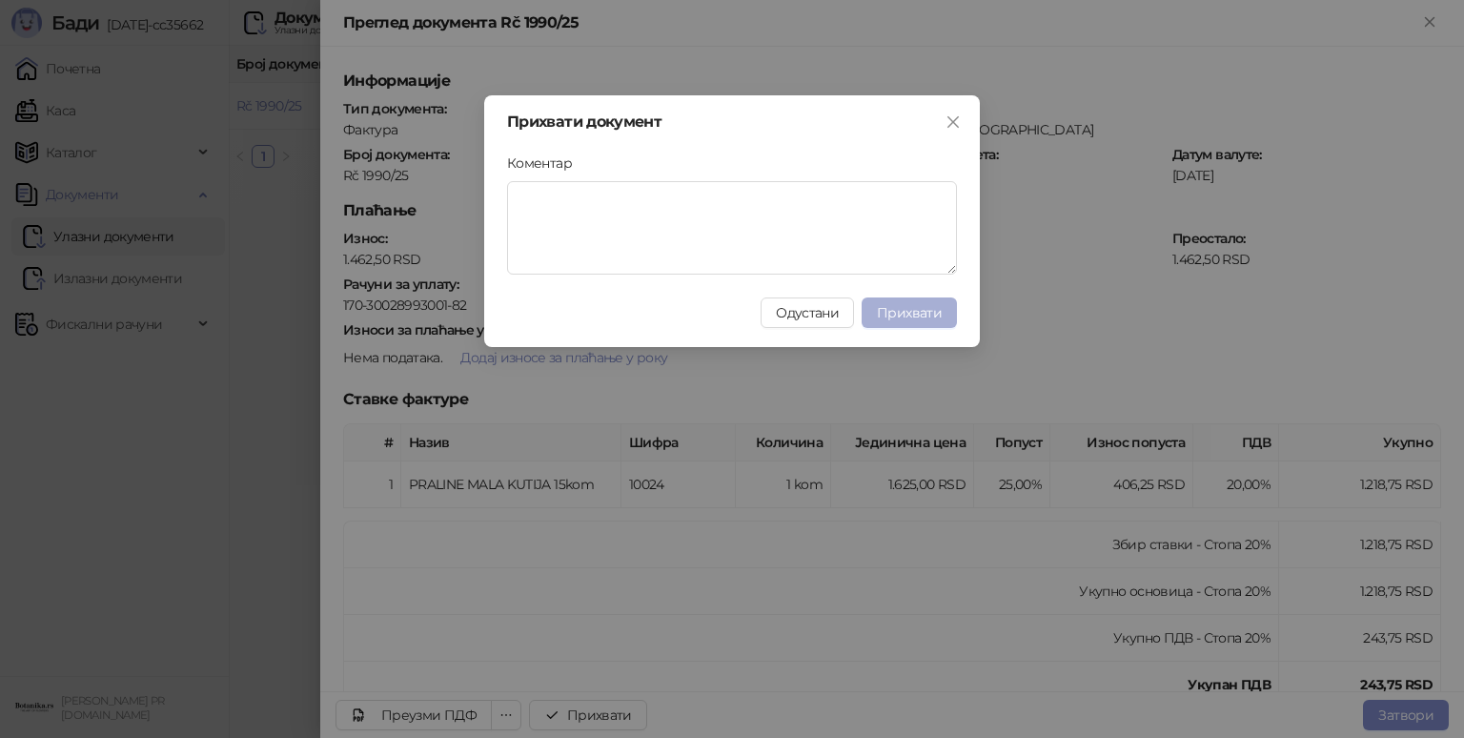
click at [933, 302] on button "Прихвати" at bounding box center [909, 312] width 95 height 31
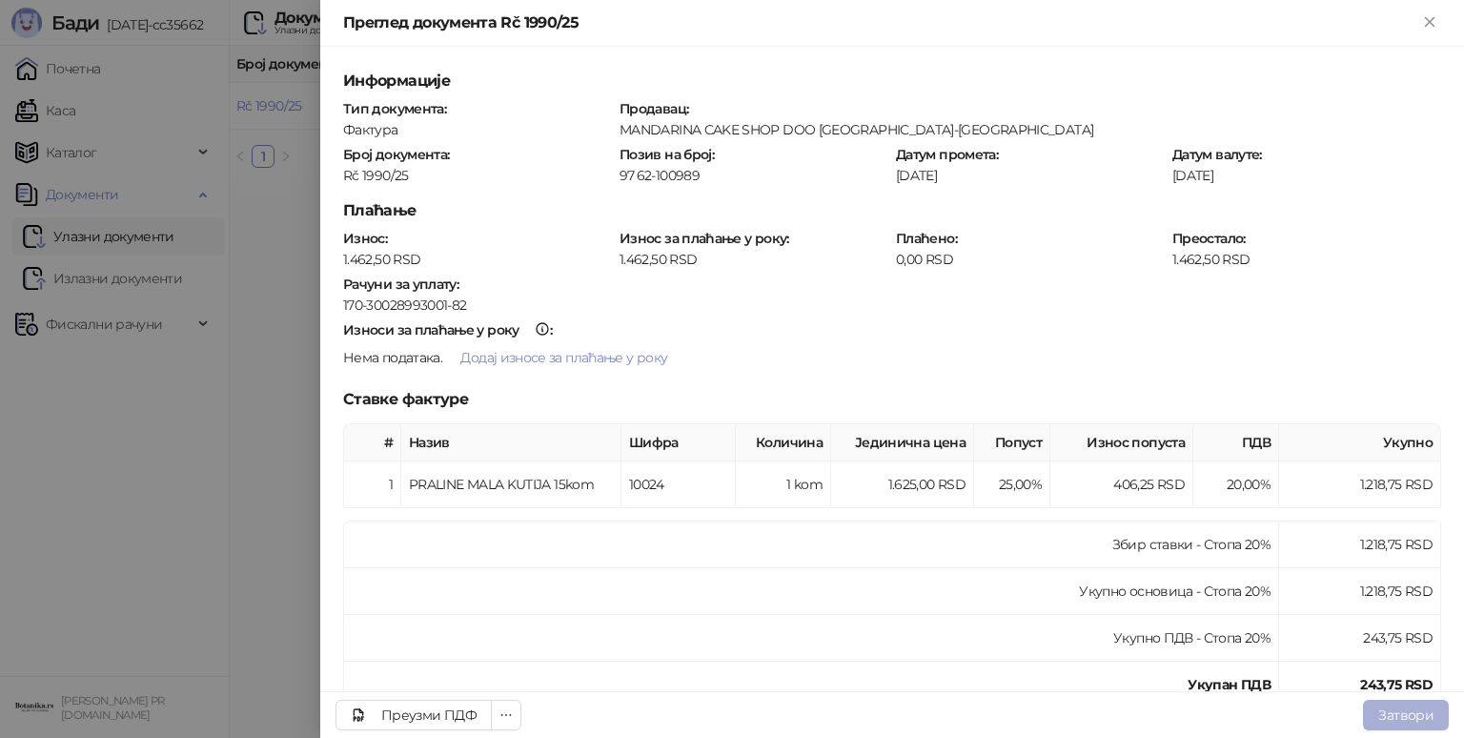
click at [1423, 716] on button "Затвори" at bounding box center [1406, 715] width 86 height 31
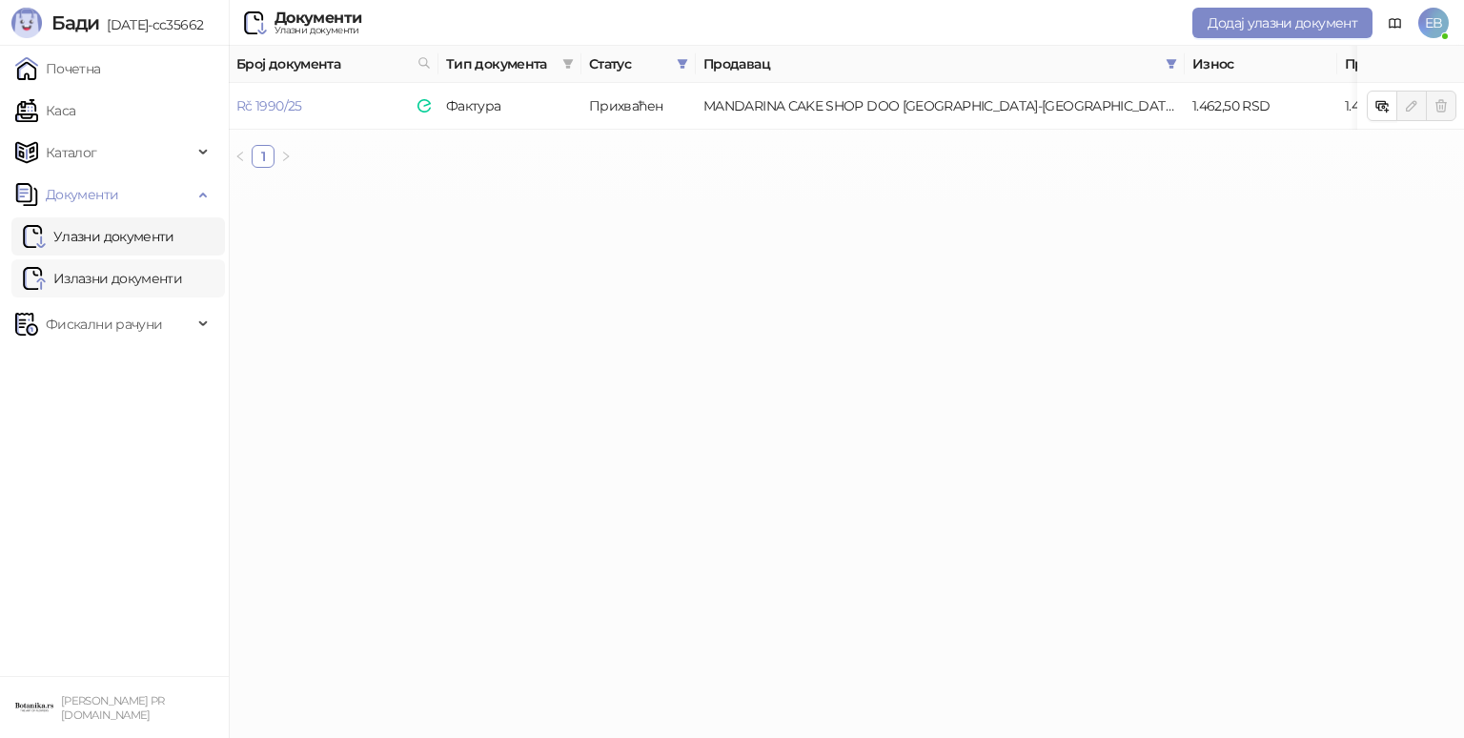
click at [76, 289] on link "Излазни документи" at bounding box center [102, 278] width 159 height 38
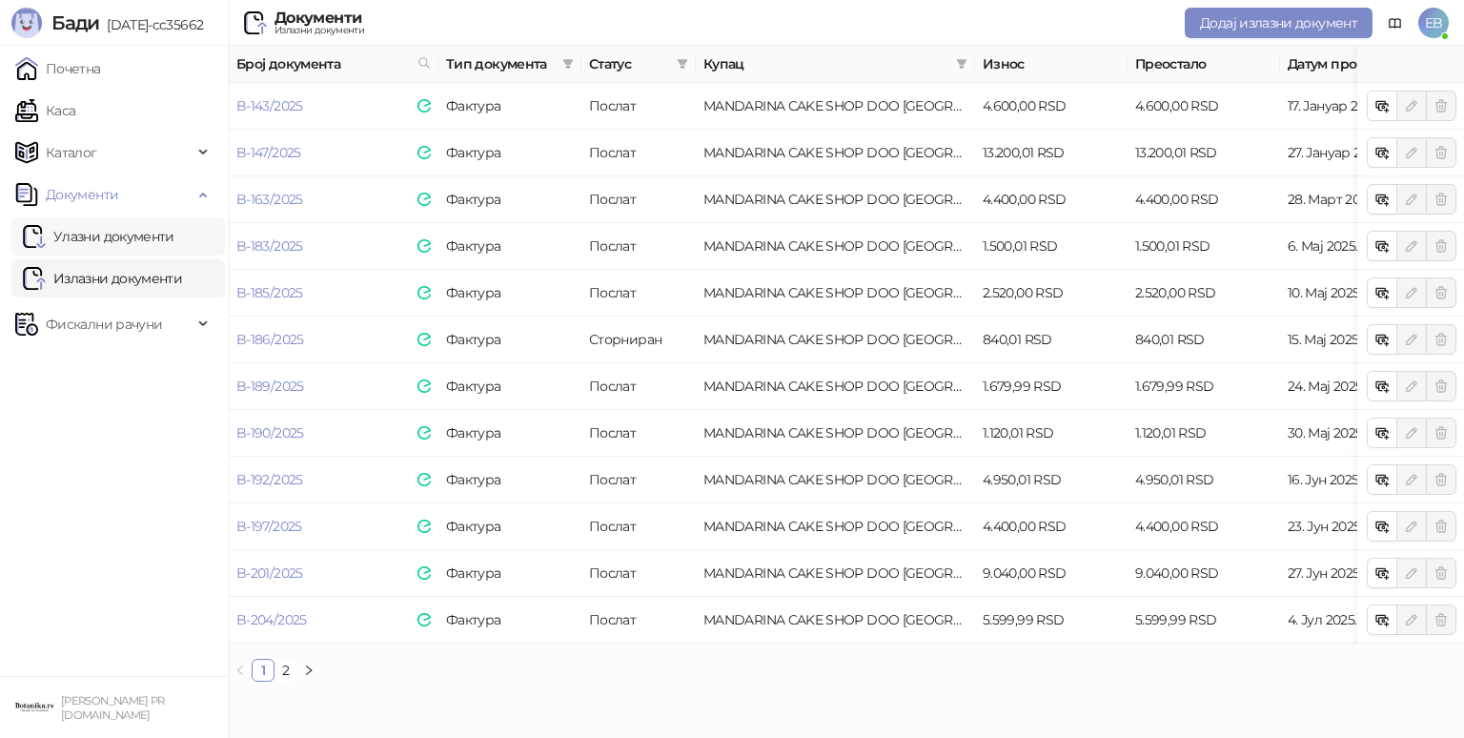
click at [121, 242] on link "Улазни документи" at bounding box center [99, 236] width 152 height 38
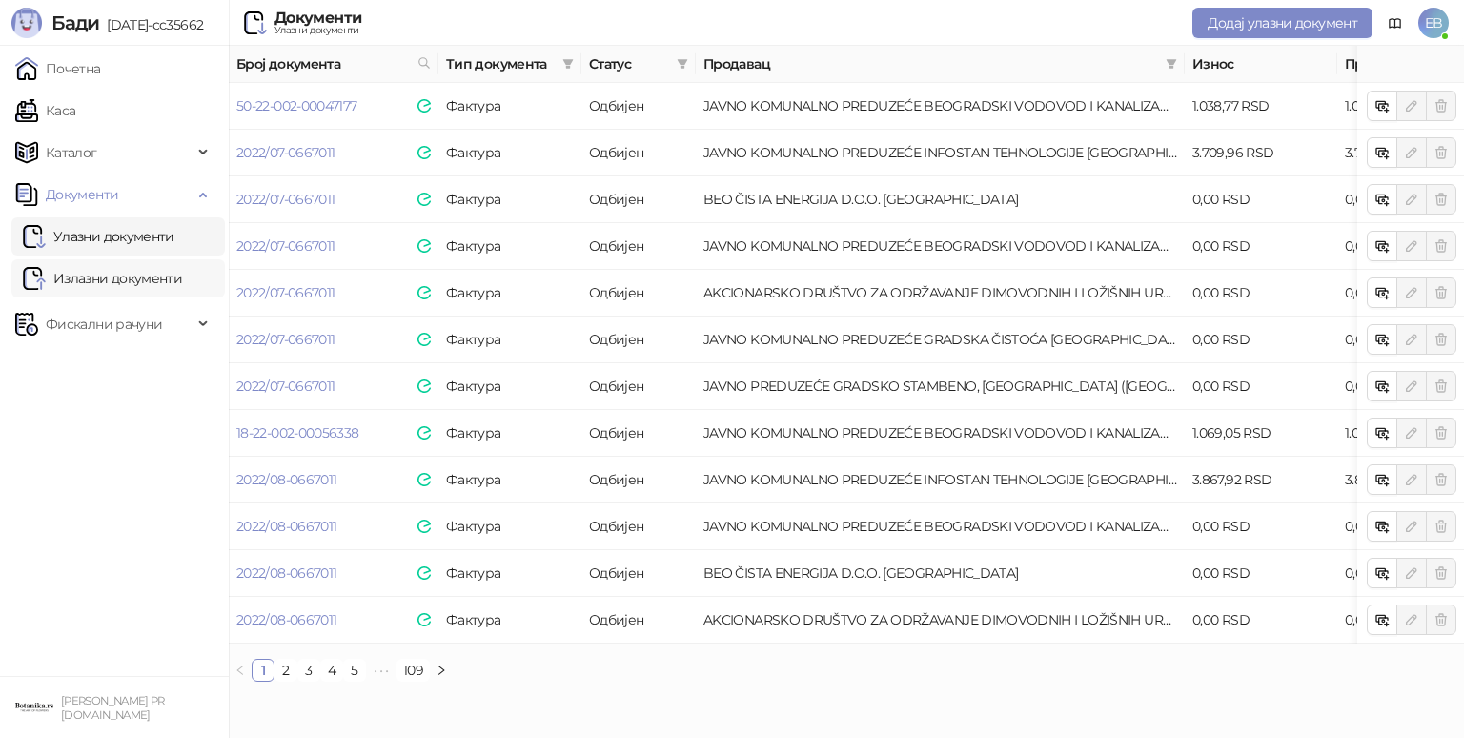
click at [88, 276] on link "Излазни документи" at bounding box center [102, 278] width 159 height 38
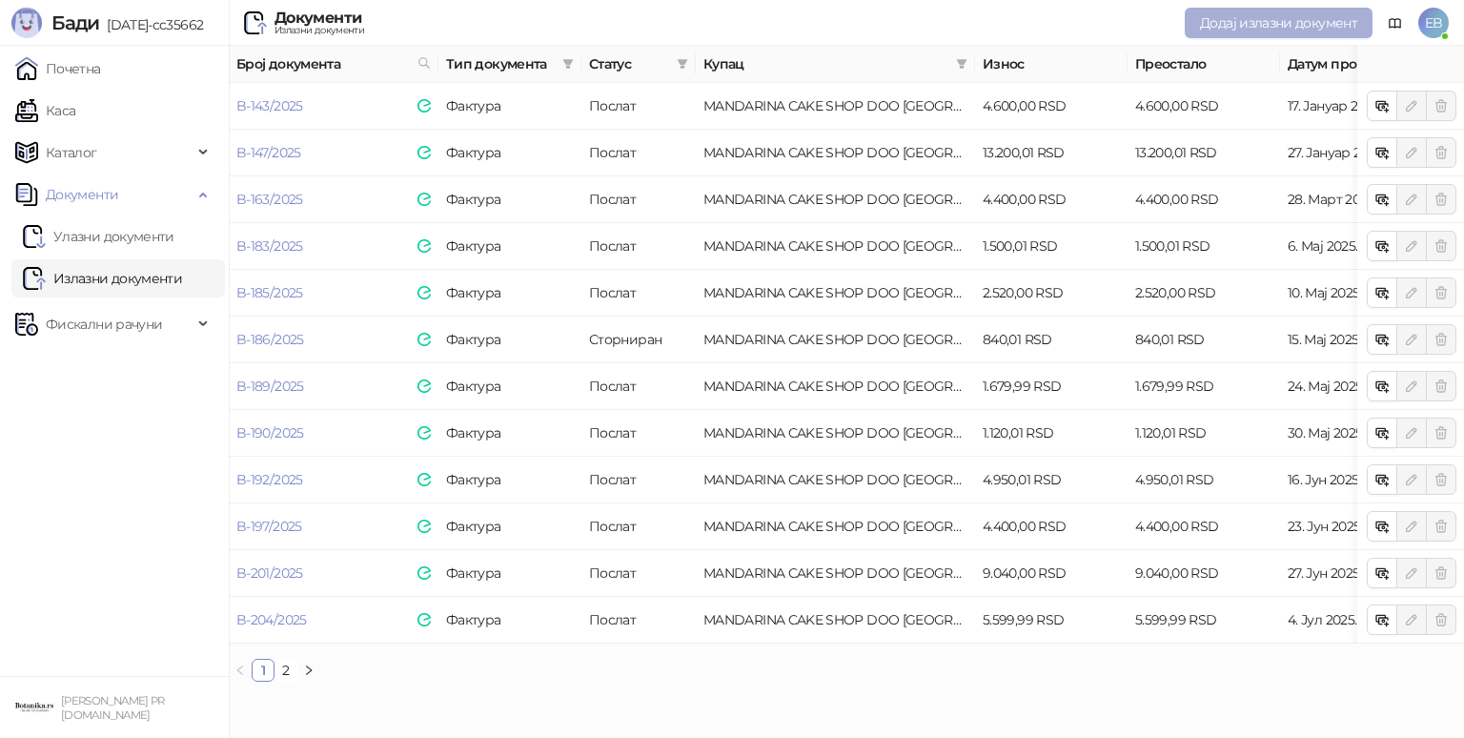
click at [1244, 23] on span "Додај излазни документ" at bounding box center [1278, 22] width 157 height 17
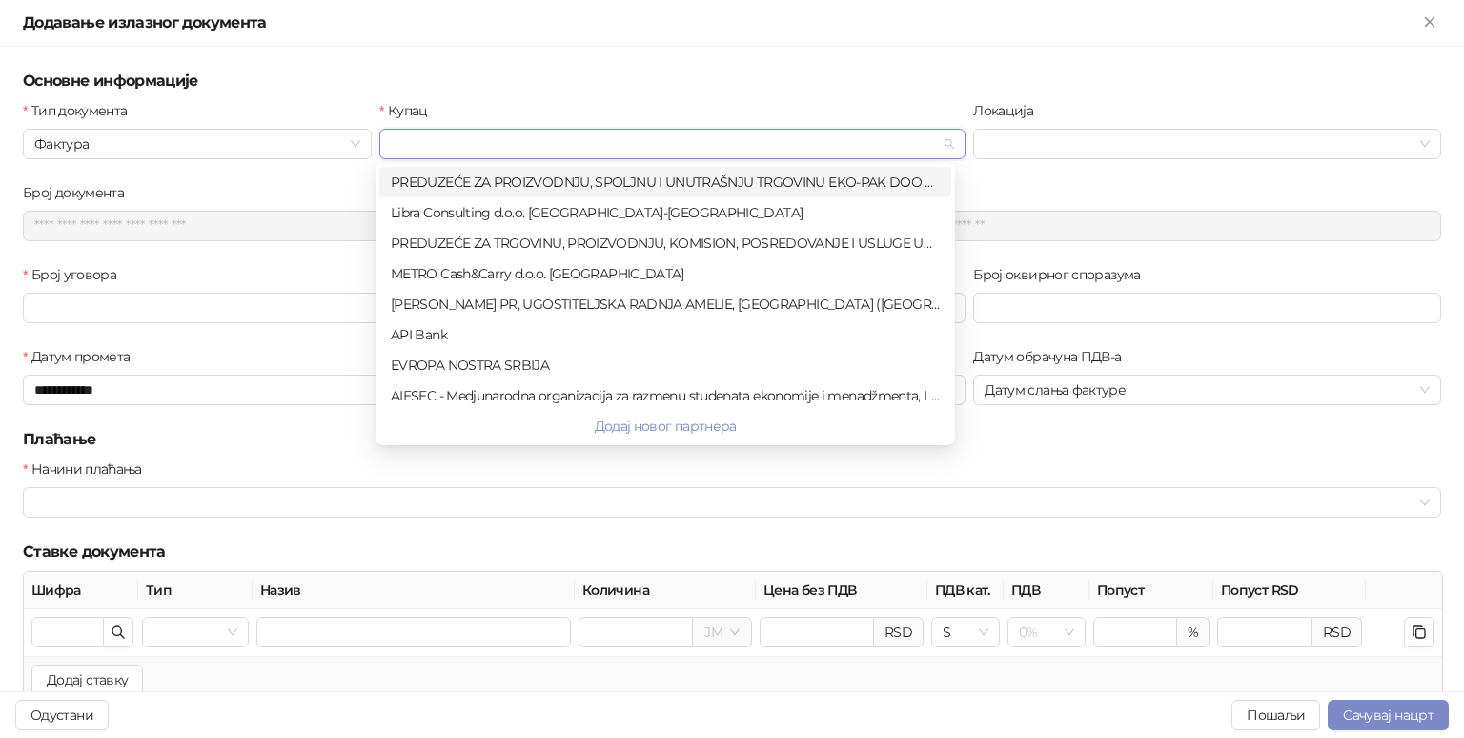
click at [482, 139] on input "Купац" at bounding box center [664, 144] width 546 height 29
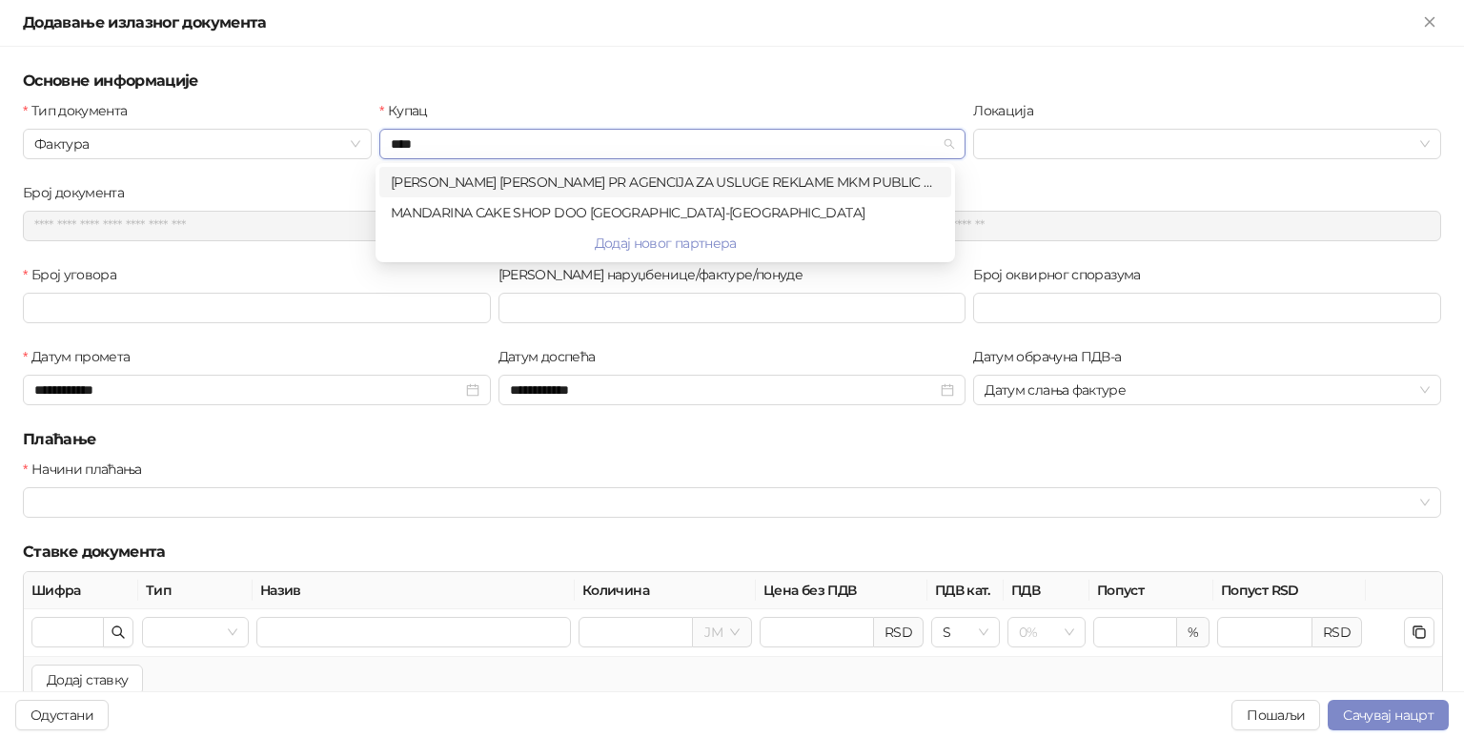
type input "*****"
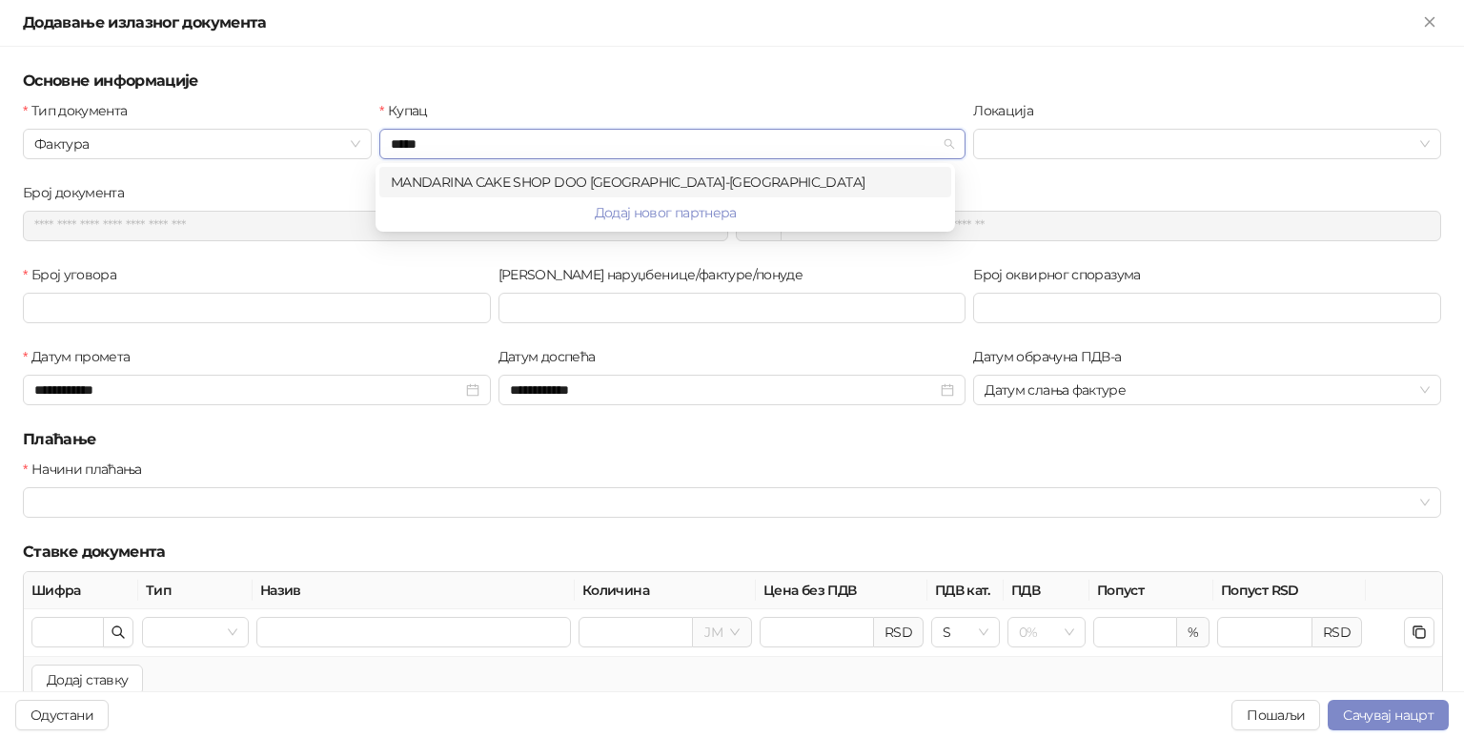
click at [446, 179] on div "MANDARINA CAKE SHOP DOO [GEOGRAPHIC_DATA]-[GEOGRAPHIC_DATA]" at bounding box center [665, 182] width 549 height 21
click at [512, 183] on div "MANDARINA CAKE SHOP DOO [GEOGRAPHIC_DATA]-[GEOGRAPHIC_DATA]" at bounding box center [665, 182] width 549 height 21
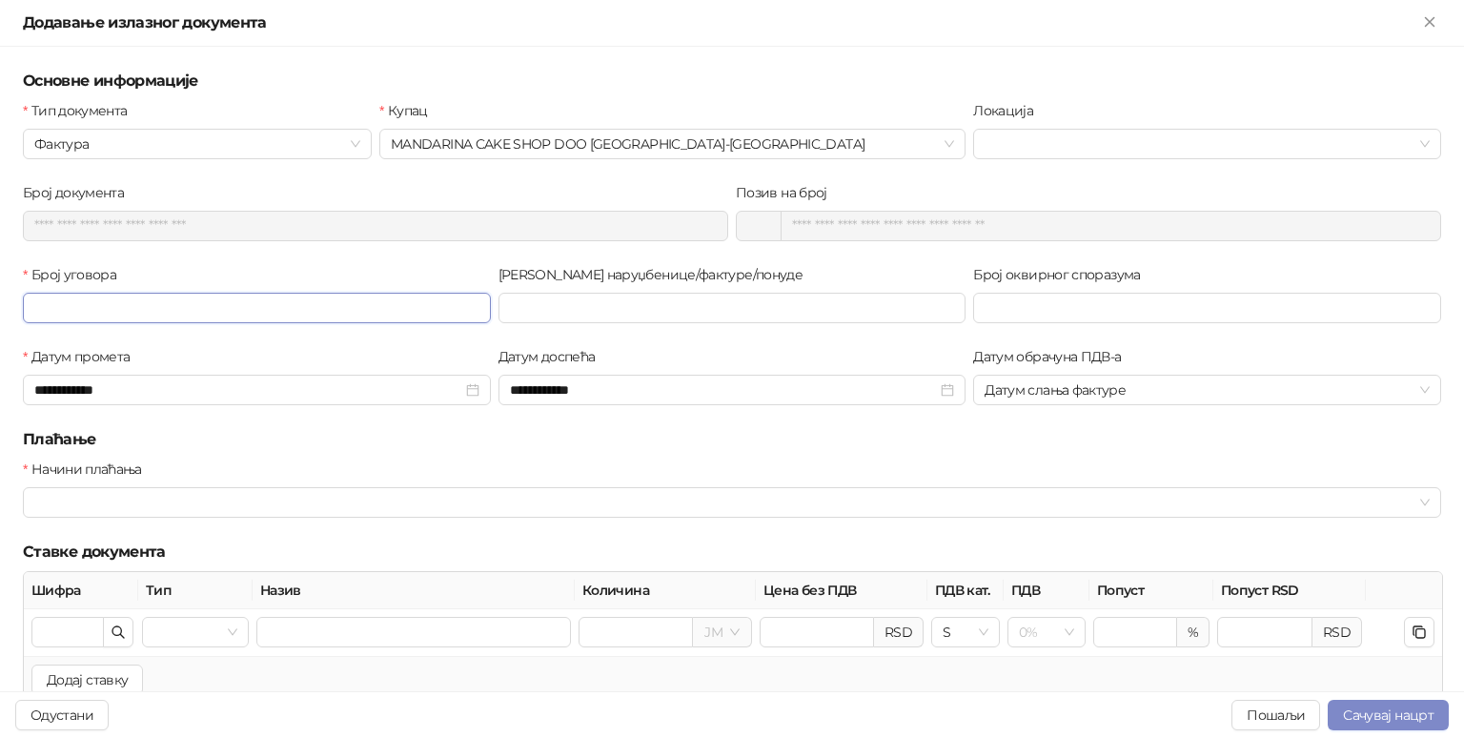
click at [225, 312] on input "Број уговора" at bounding box center [257, 308] width 468 height 31
click at [317, 317] on input "Број уговора" at bounding box center [257, 308] width 468 height 31
click at [92, 306] on input "Број уговора" at bounding box center [257, 308] width 468 height 31
click at [606, 47] on div "**********" at bounding box center [732, 369] width 1464 height 644
click at [1430, 27] on icon "Close" at bounding box center [1430, 21] width 17 height 17
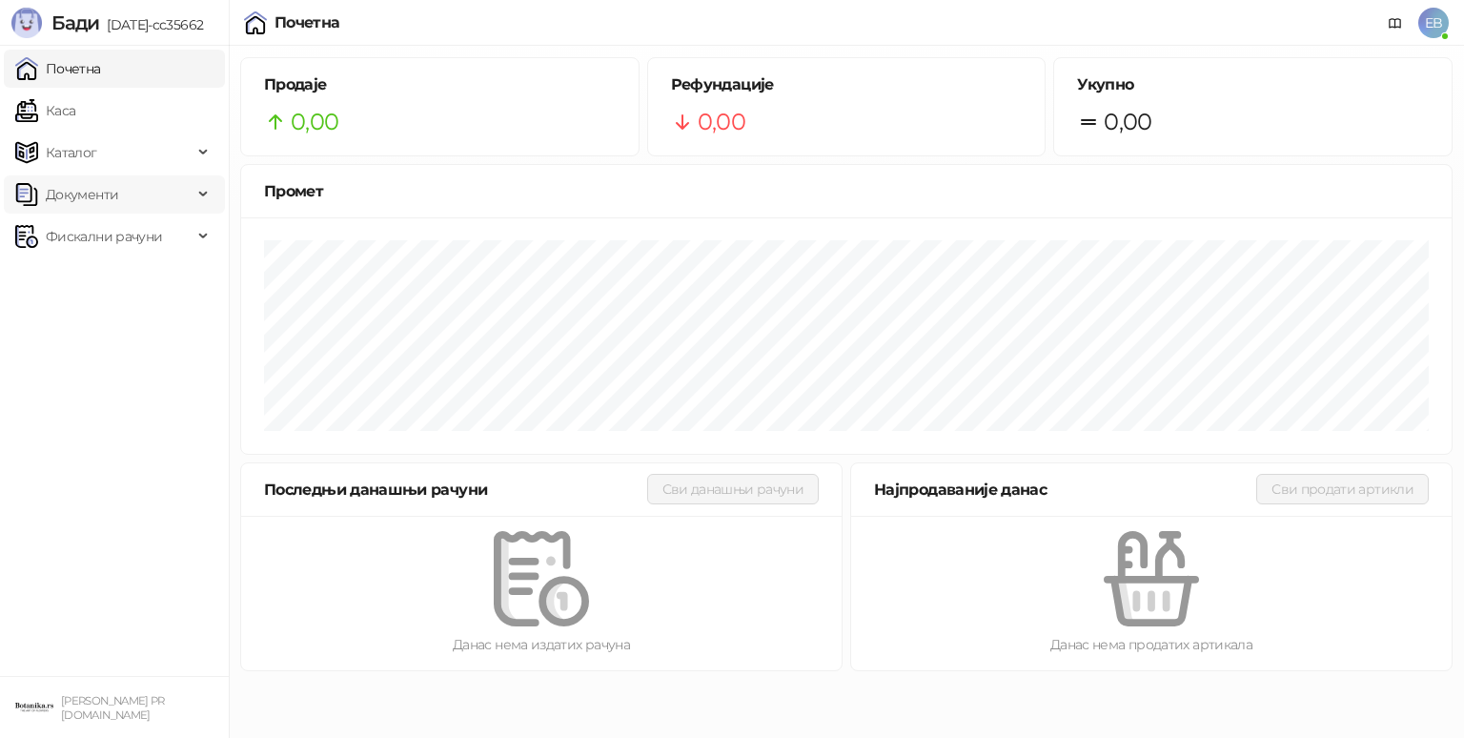
click at [202, 194] on icon at bounding box center [205, 194] width 10 height 0
click at [172, 281] on link "Излазни документи" at bounding box center [102, 278] width 159 height 38
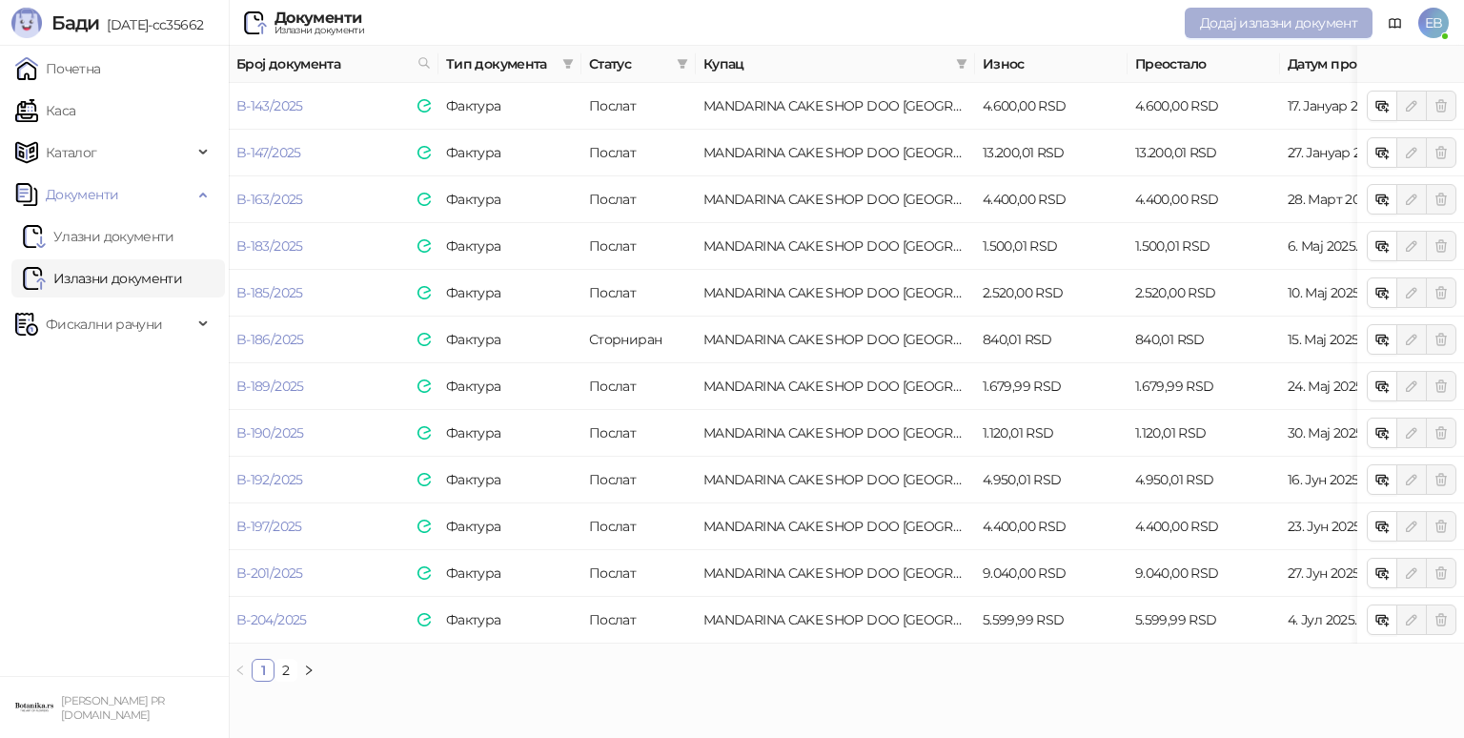
click at [1215, 27] on span "Додај излазни документ" at bounding box center [1278, 22] width 157 height 17
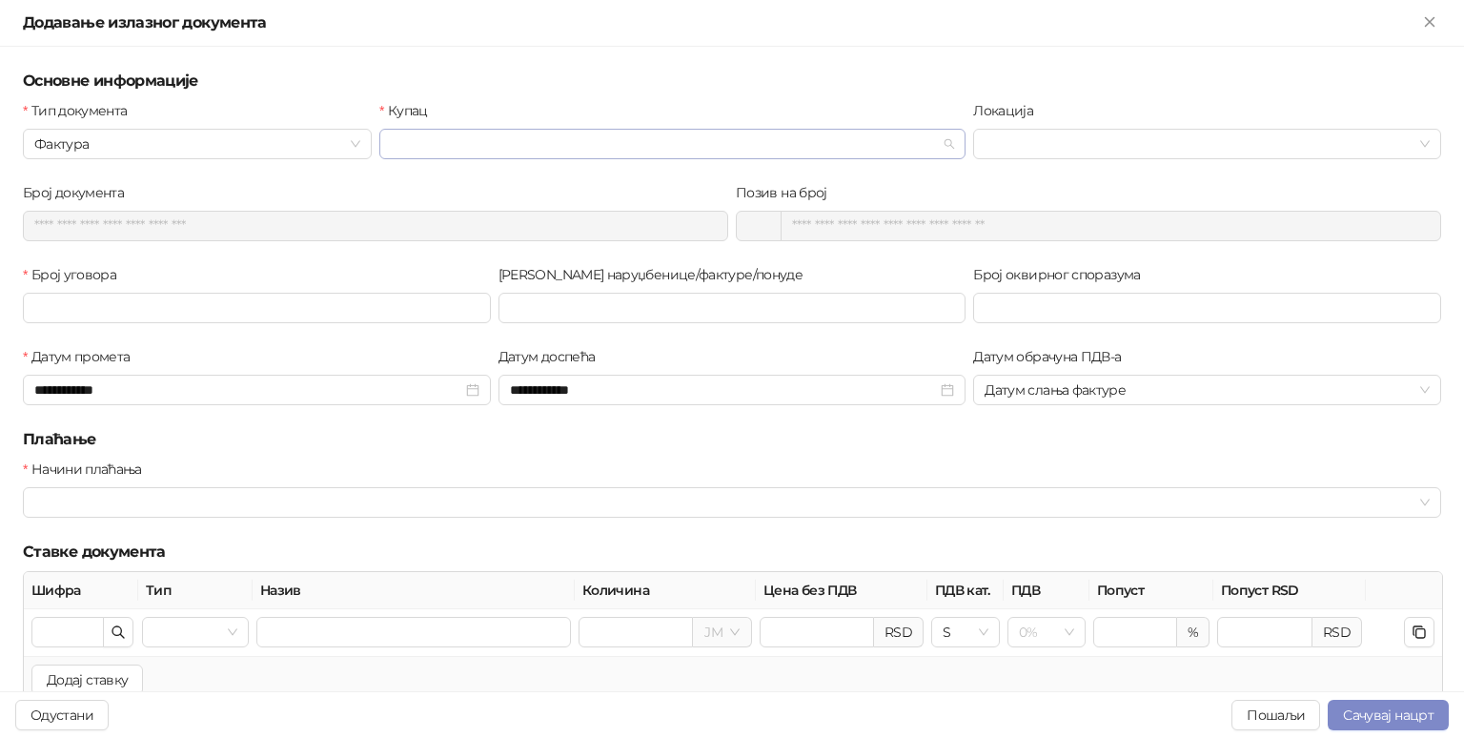
click at [566, 153] on input "Купац" at bounding box center [664, 144] width 546 height 29
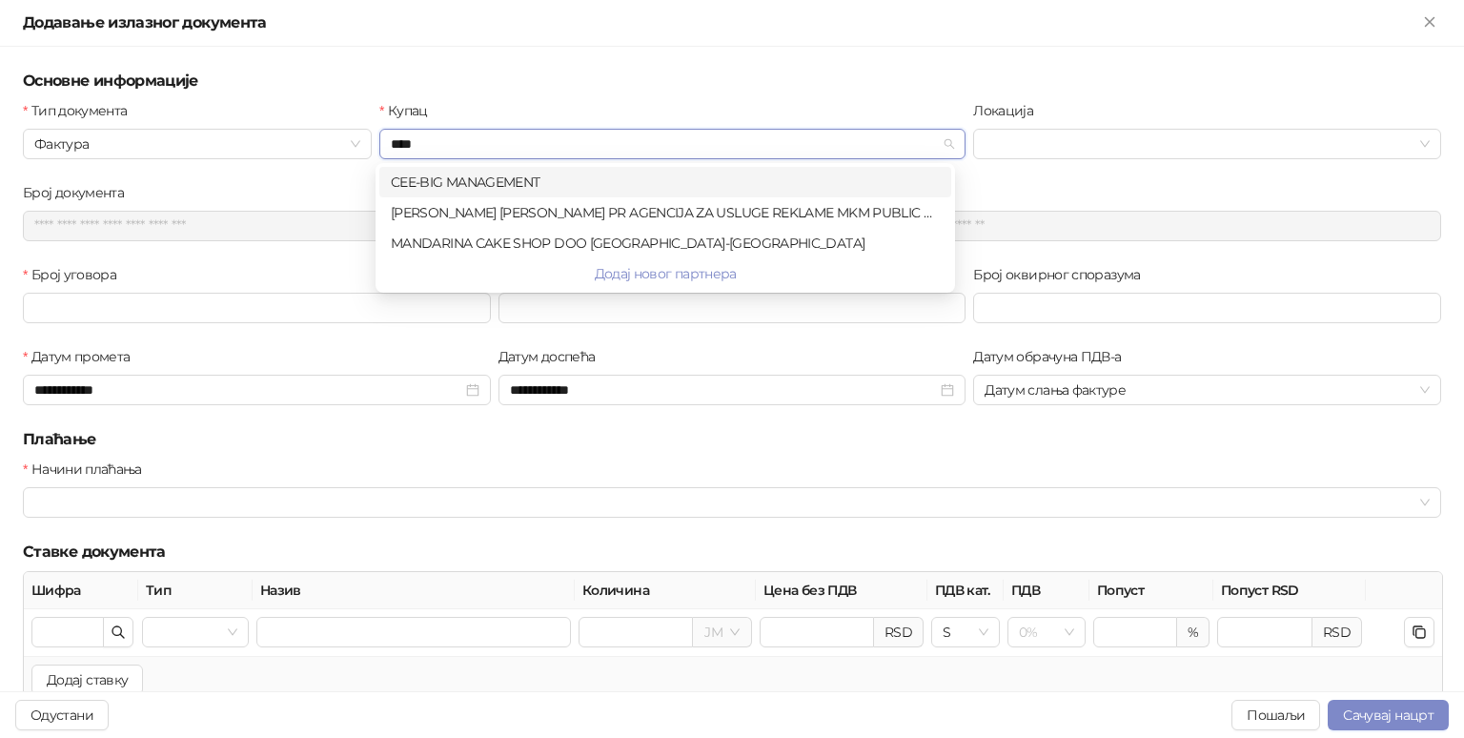
type input "*****"
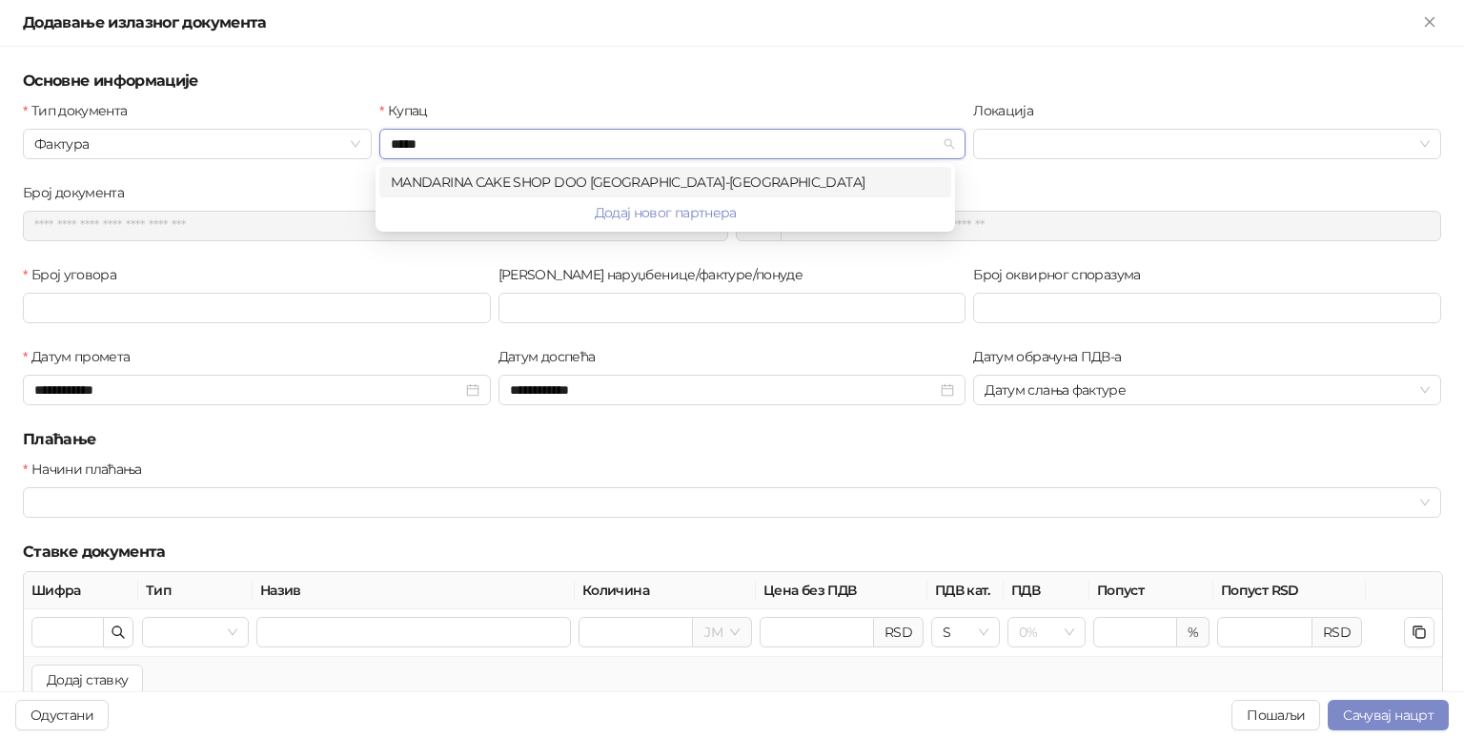
click at [484, 182] on div "MANDARINA CAKE SHOP DOO [GEOGRAPHIC_DATA]-[GEOGRAPHIC_DATA]" at bounding box center [665, 182] width 549 height 21
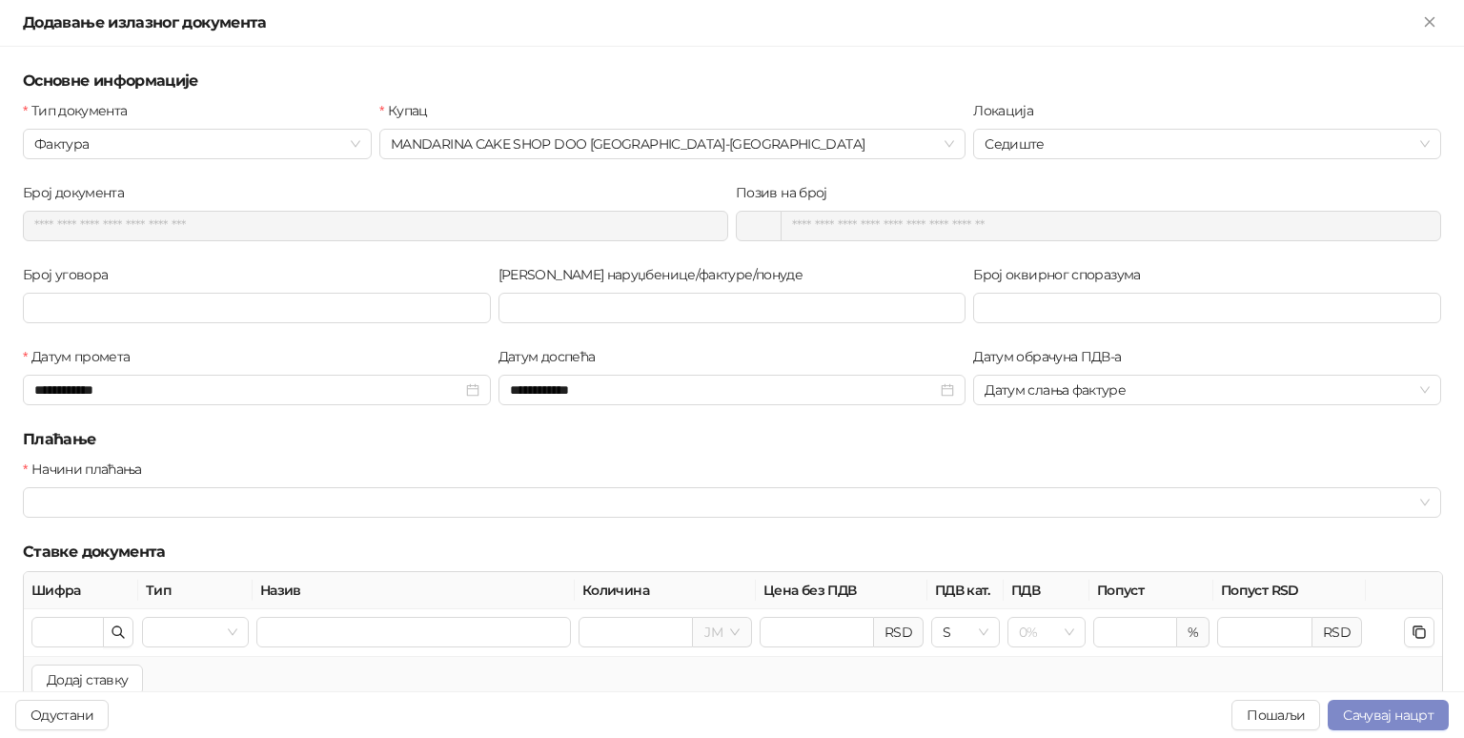
click at [396, 267] on div "Број уговора" at bounding box center [257, 278] width 468 height 29
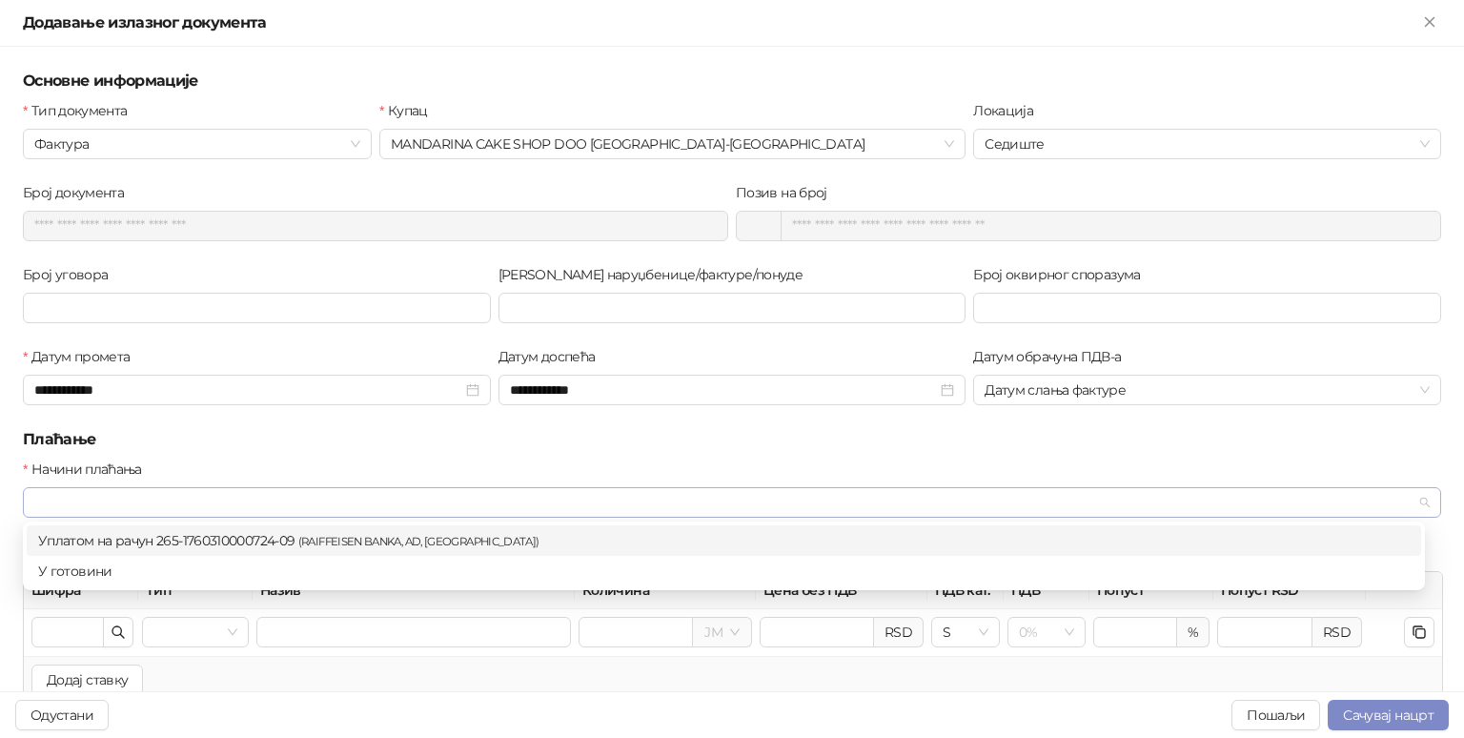
click at [194, 511] on div at bounding box center [722, 502] width 1391 height 27
click at [195, 541] on div "Уплатом на рачун 265-1760310000724-09 ( RAIFFEISEN BANKA, AD, BEOGRAD )" at bounding box center [724, 540] width 1372 height 21
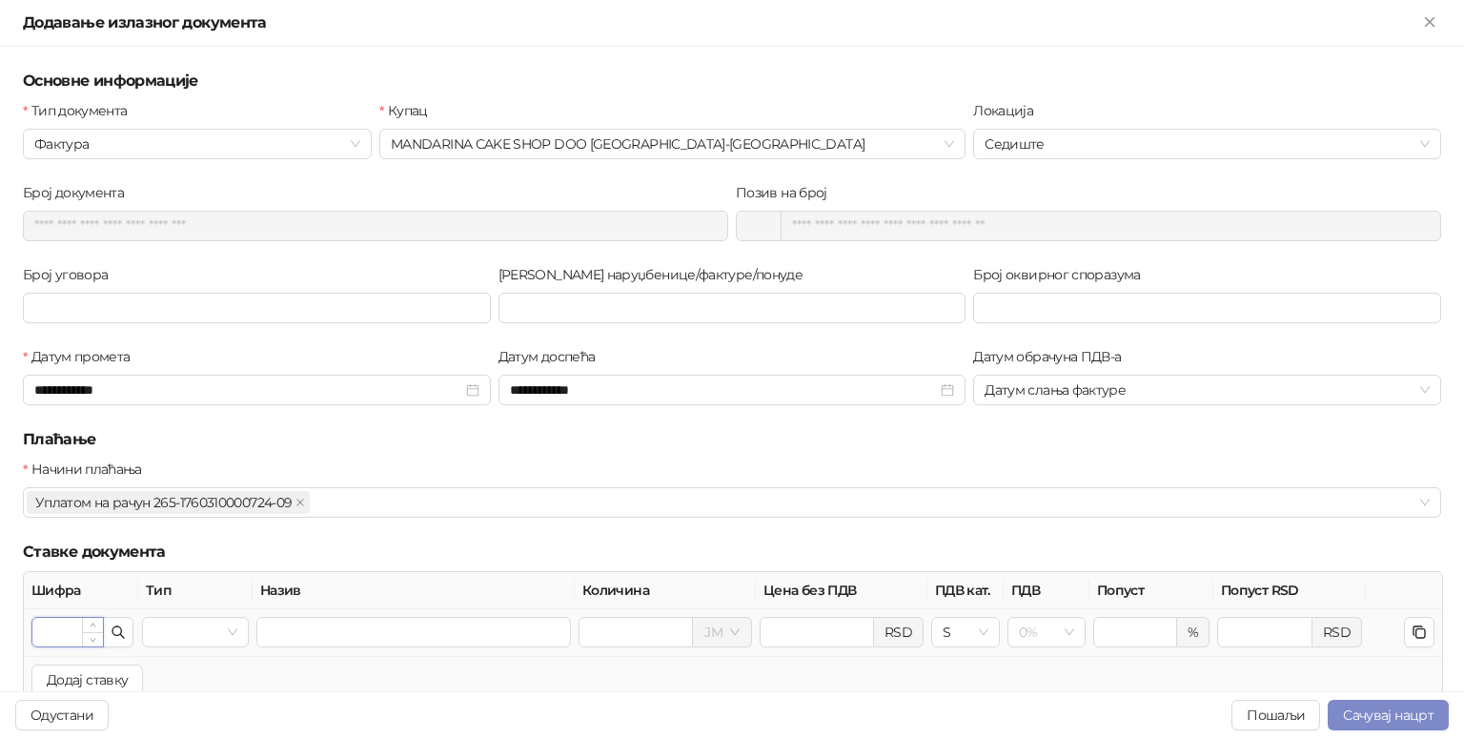
click at [66, 627] on input "Шифра" at bounding box center [67, 632] width 71 height 29
click at [118, 636] on icon "button" at bounding box center [118, 631] width 15 height 15
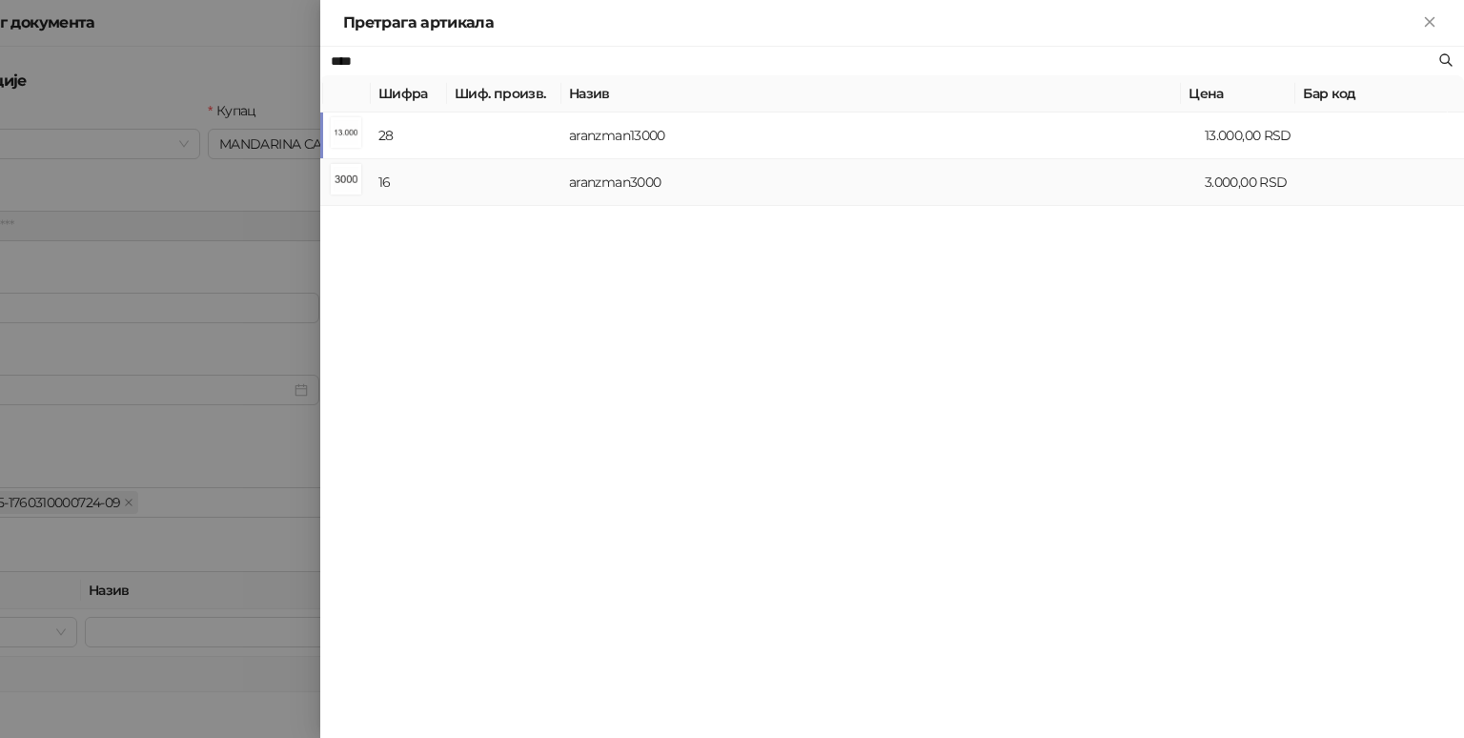
type input "****"
click at [652, 183] on td "aranzman3000" at bounding box center [880, 182] width 636 height 47
type input "**"
type input "**********"
type input "****"
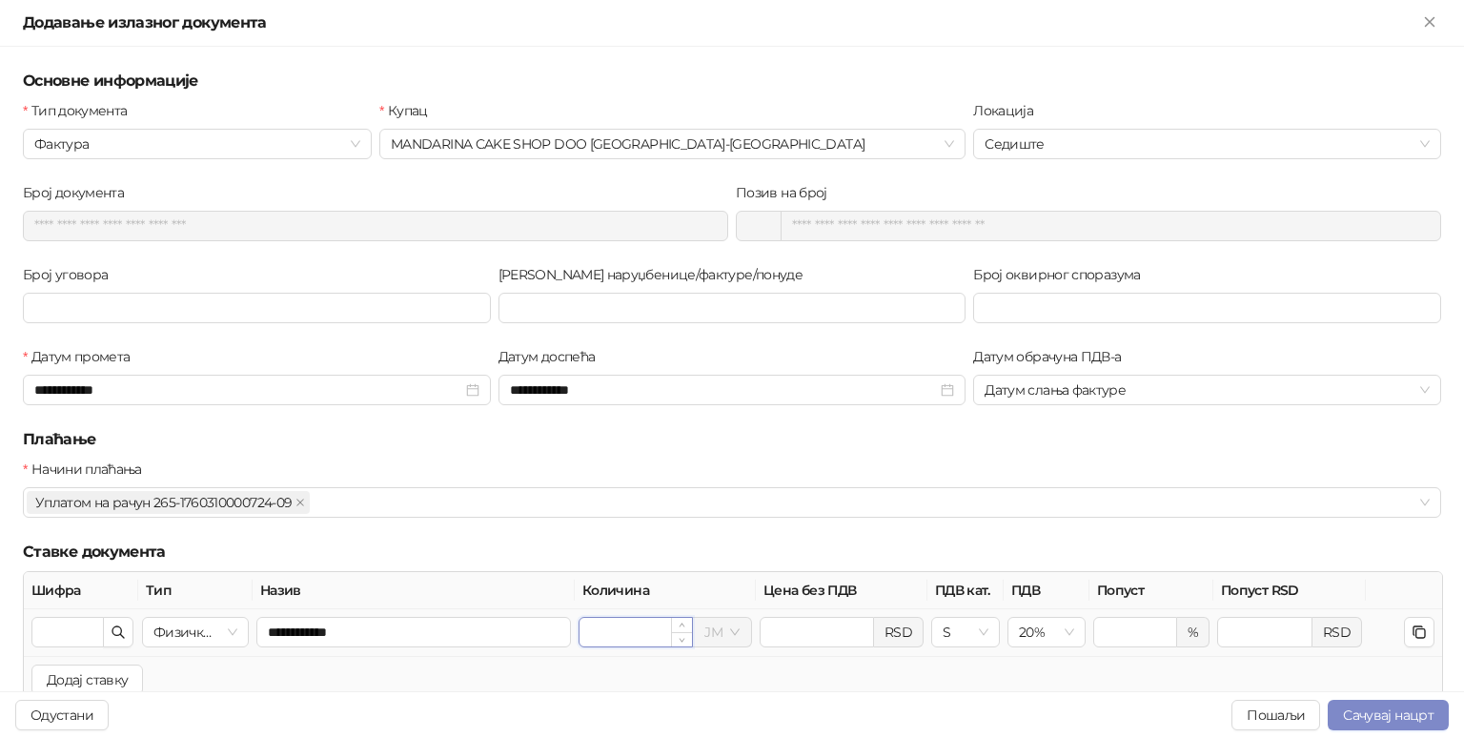
click at [618, 625] on input "*" at bounding box center [636, 632] width 113 height 29
type input "*"
click at [1102, 625] on input "*" at bounding box center [1135, 632] width 82 height 29
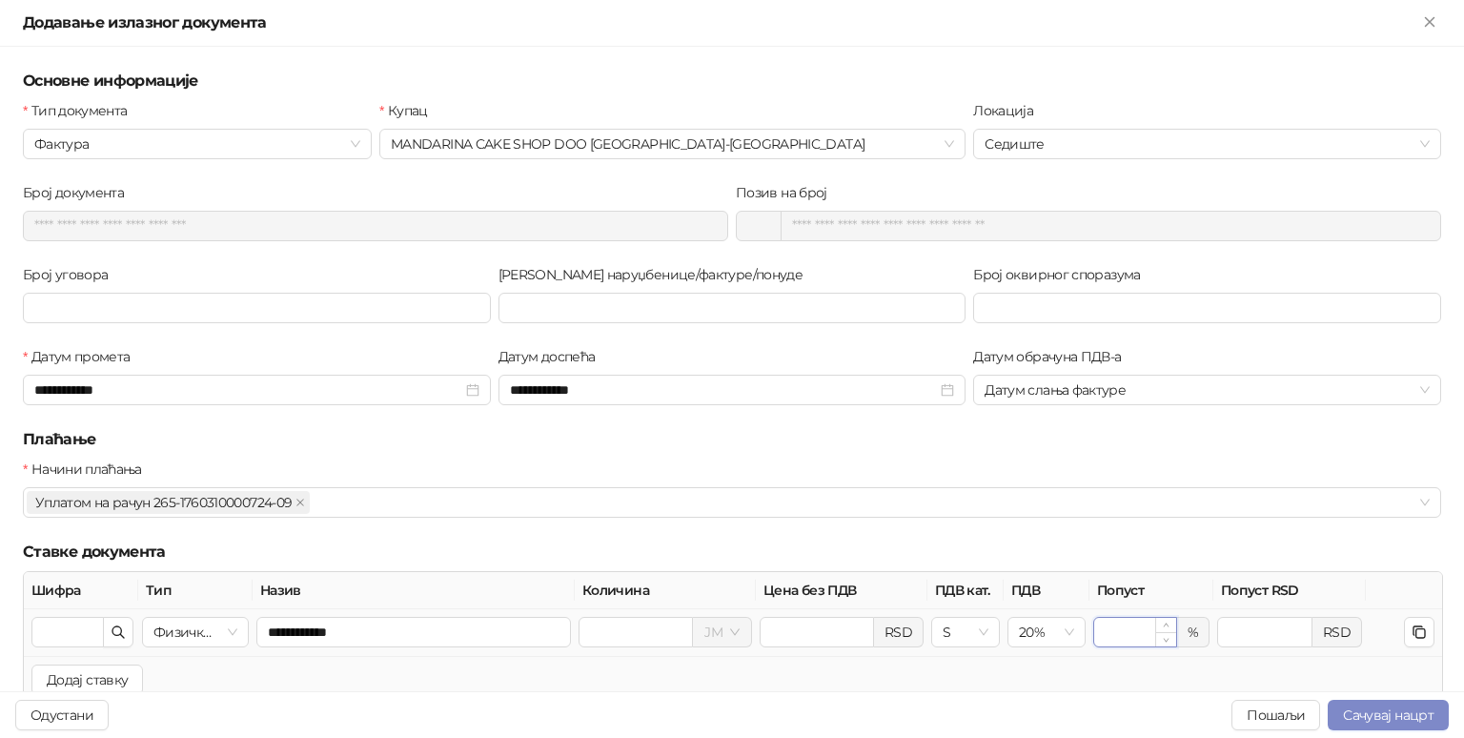
type input "**"
type input "***"
type input "**"
click at [951, 466] on div "Начини плаћања" at bounding box center [732, 473] width 1419 height 29
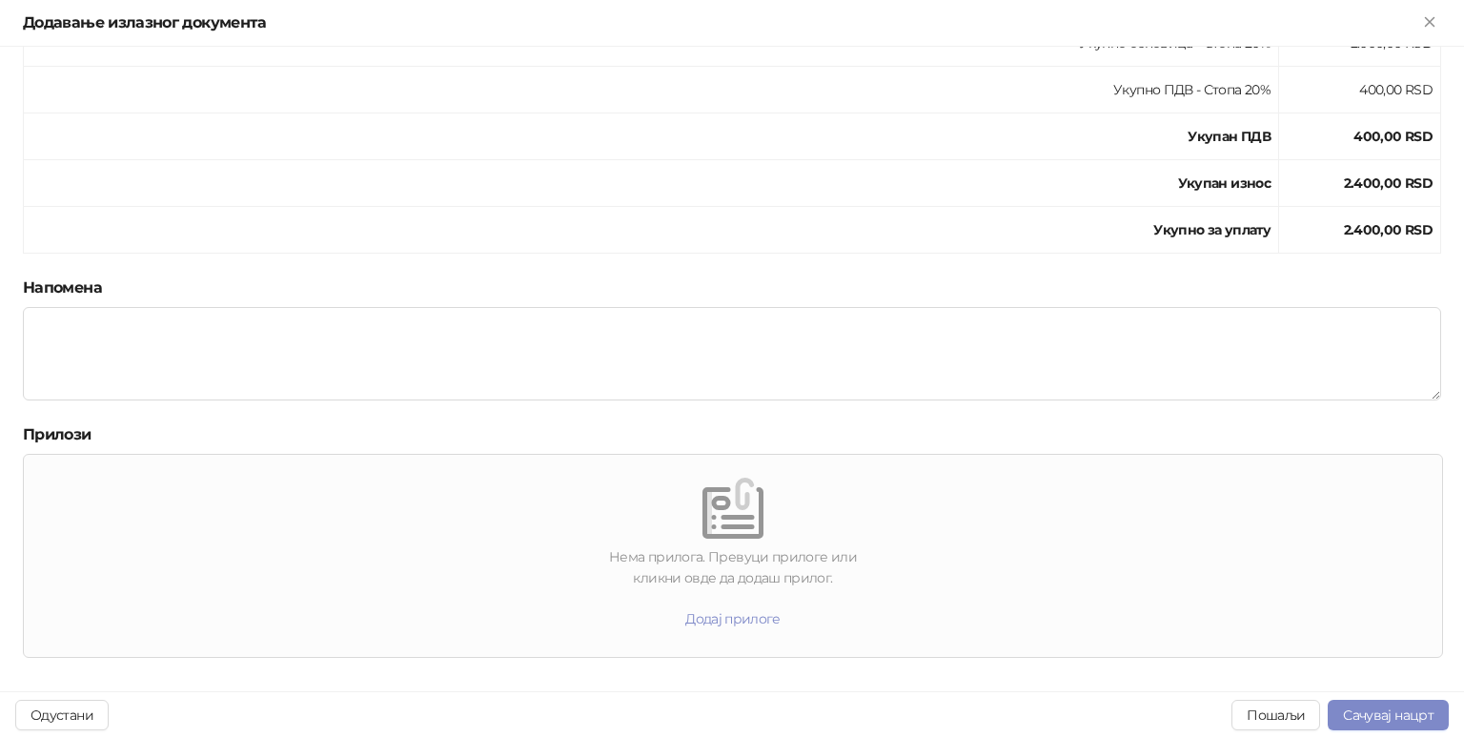
scroll to position [975, 0]
click at [102, 338] on textarea at bounding box center [732, 352] width 1419 height 93
type textarea "**********"
click at [265, 257] on div "Збир ставки - Стопа 20% 2.000,00 RSD Укупно основица - Стопа 20% 2.000,00 RSD У…" at bounding box center [732, 123] width 1426 height 304
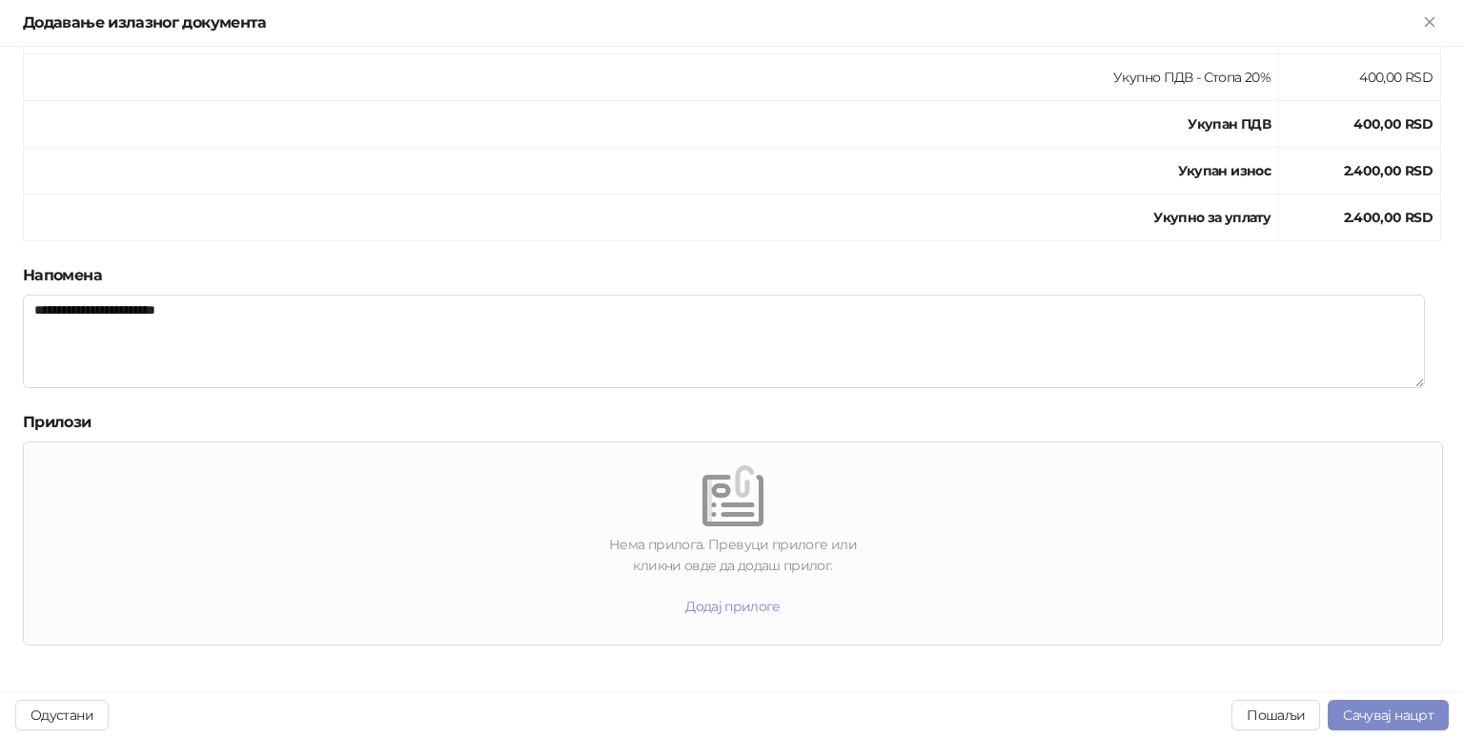
scroll to position [986, 0]
click at [1285, 716] on button "Пошаљи" at bounding box center [1276, 715] width 89 height 31
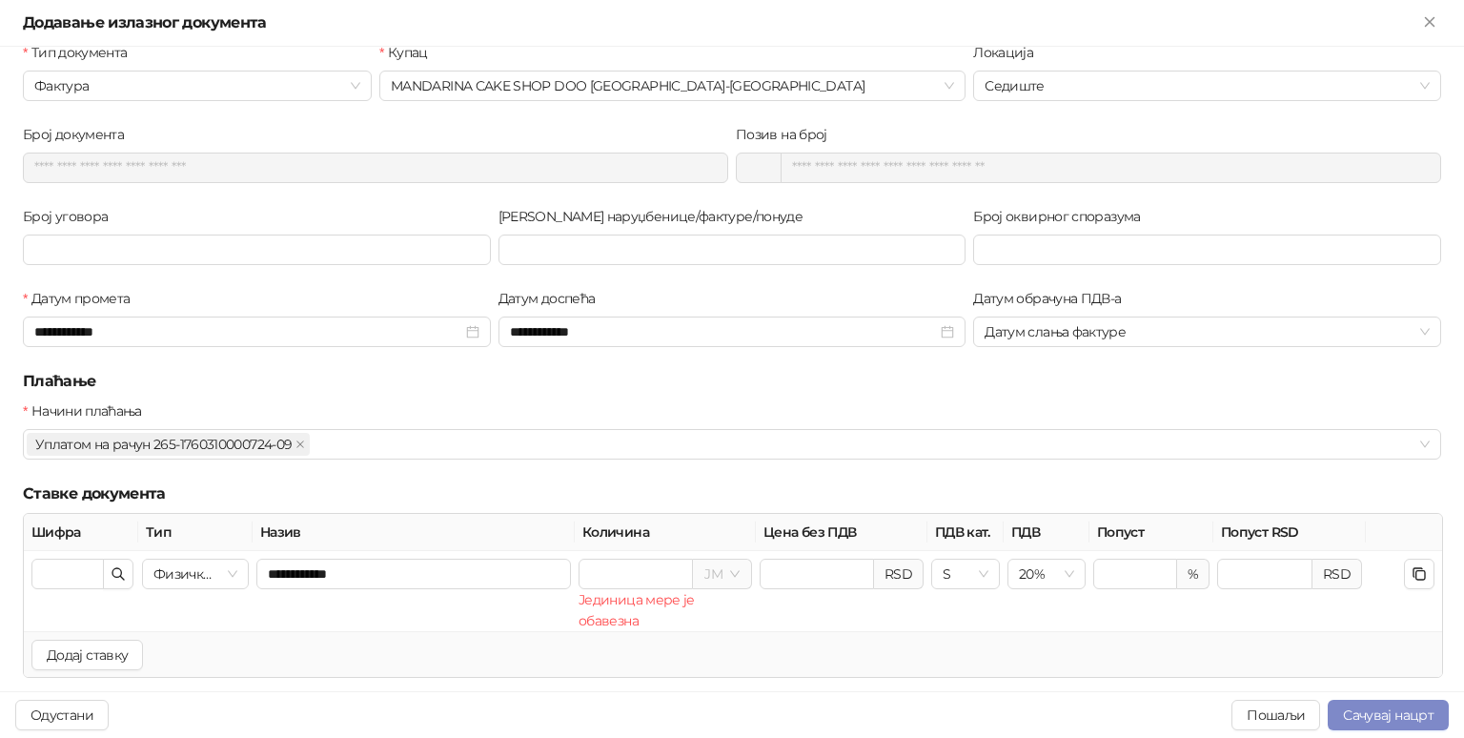
scroll to position [28, 0]
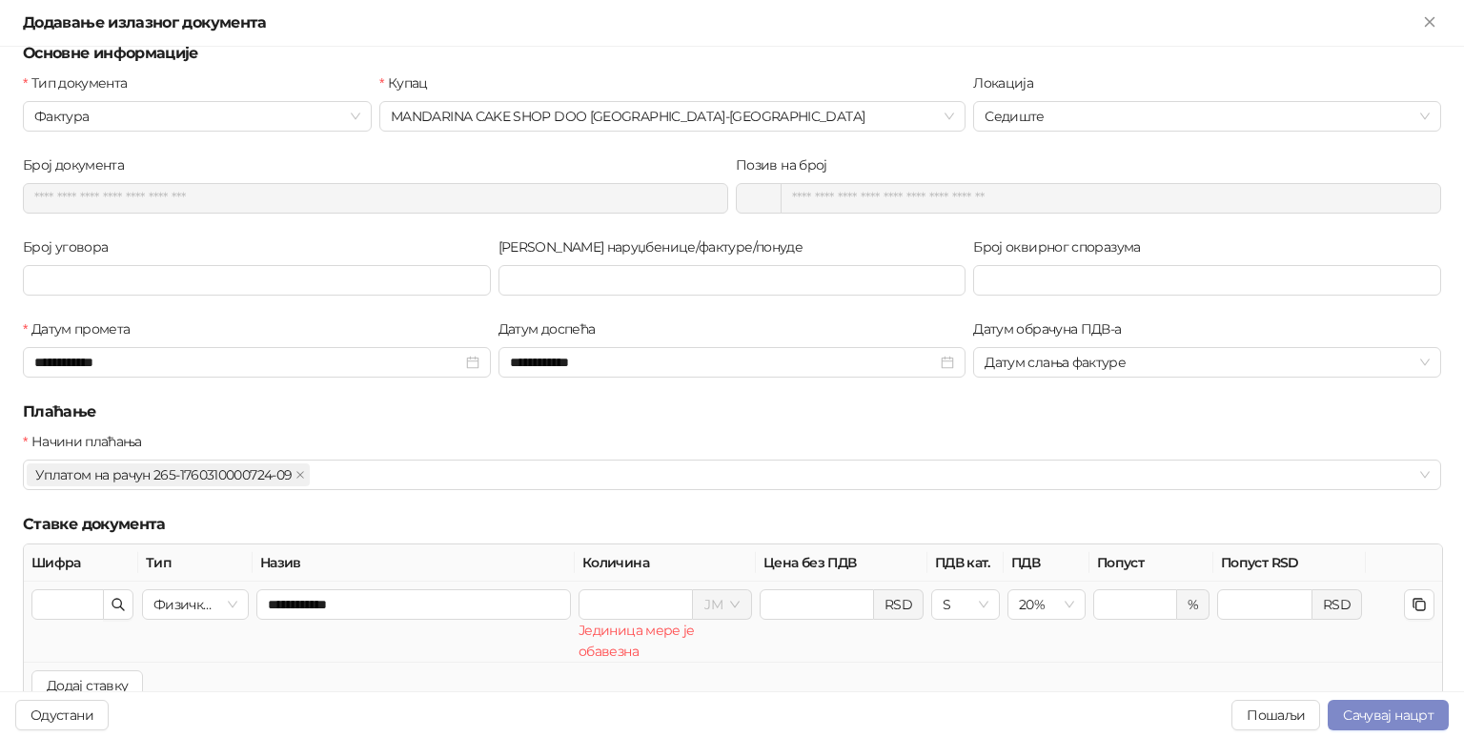
click at [705, 599] on input "search" at bounding box center [714, 604] width 18 height 29
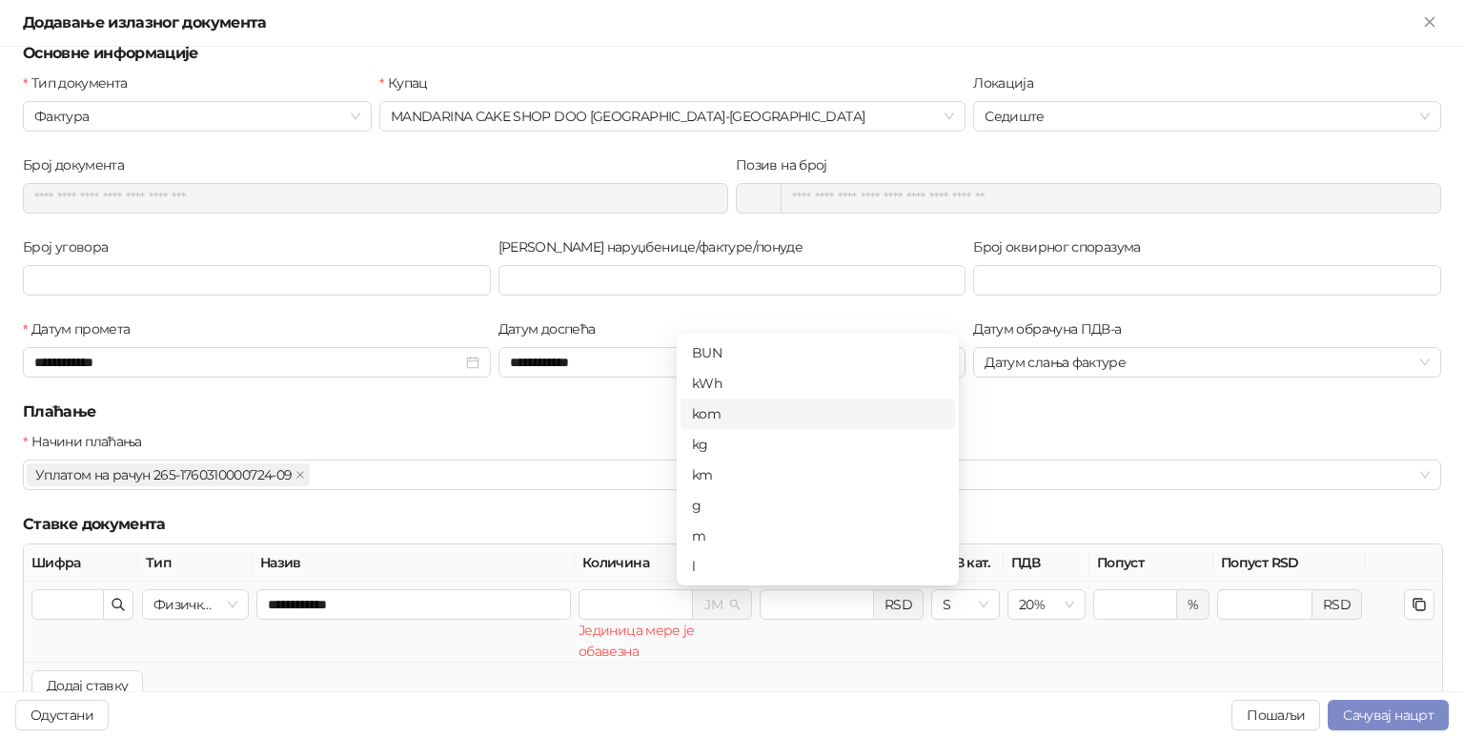
click at [729, 405] on div "kom" at bounding box center [818, 413] width 252 height 21
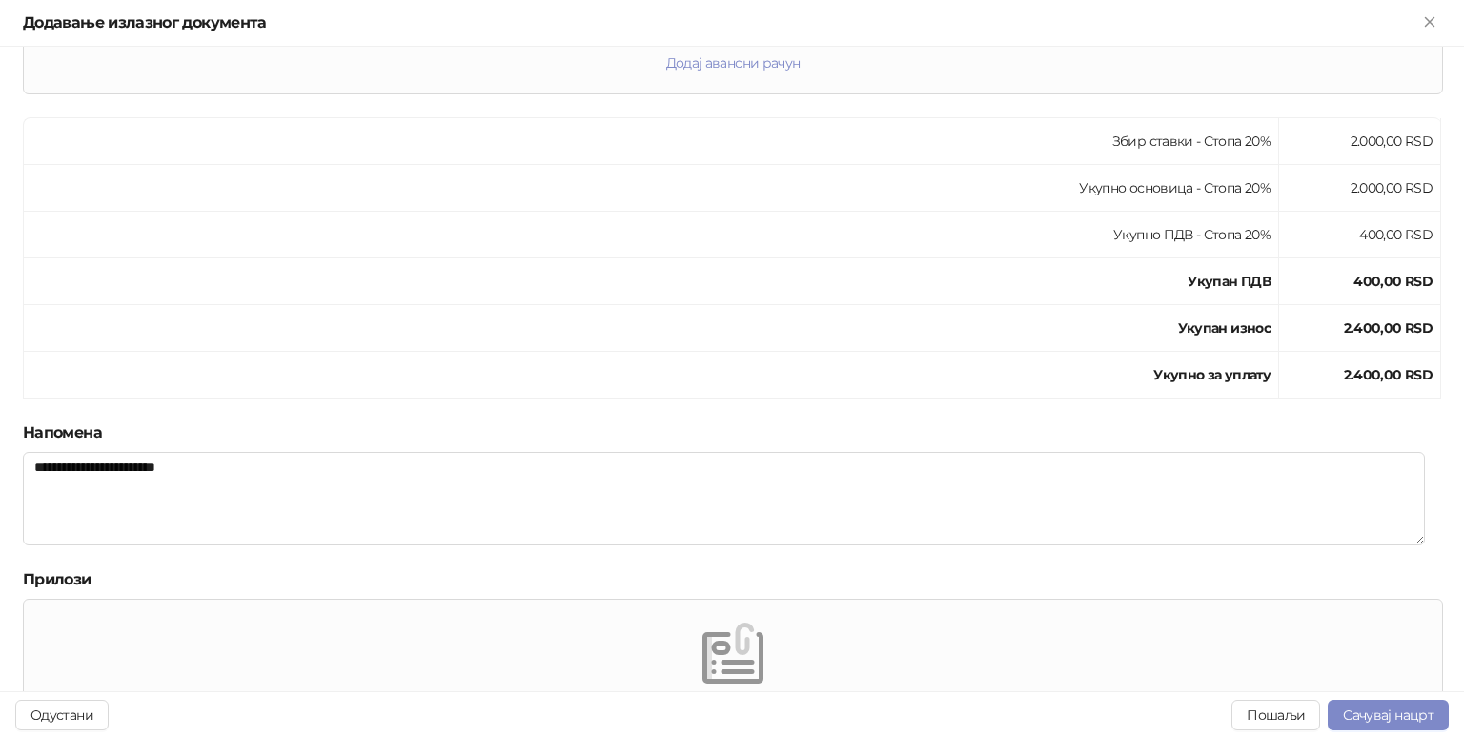
scroll to position [987, 0]
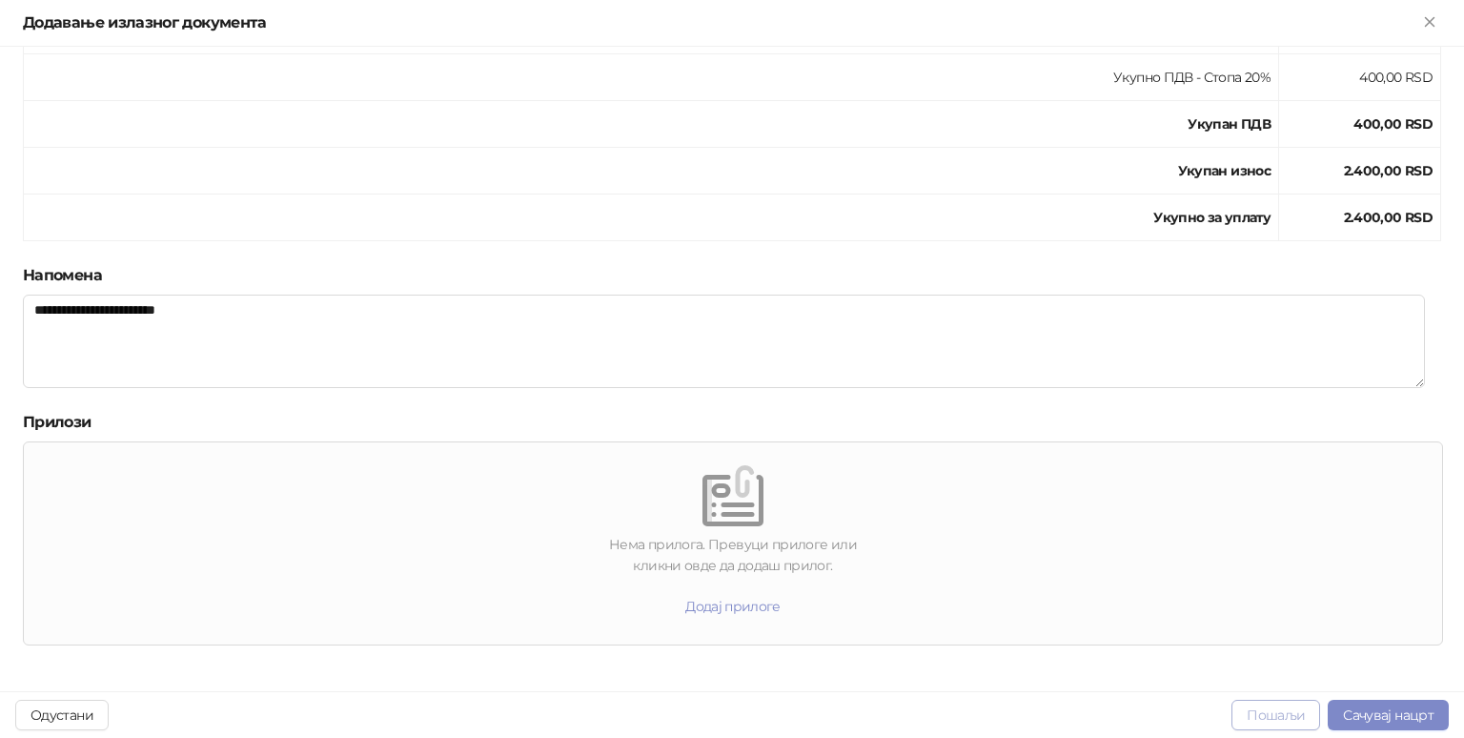
click at [1273, 712] on button "Пошаљи" at bounding box center [1276, 715] width 89 height 31
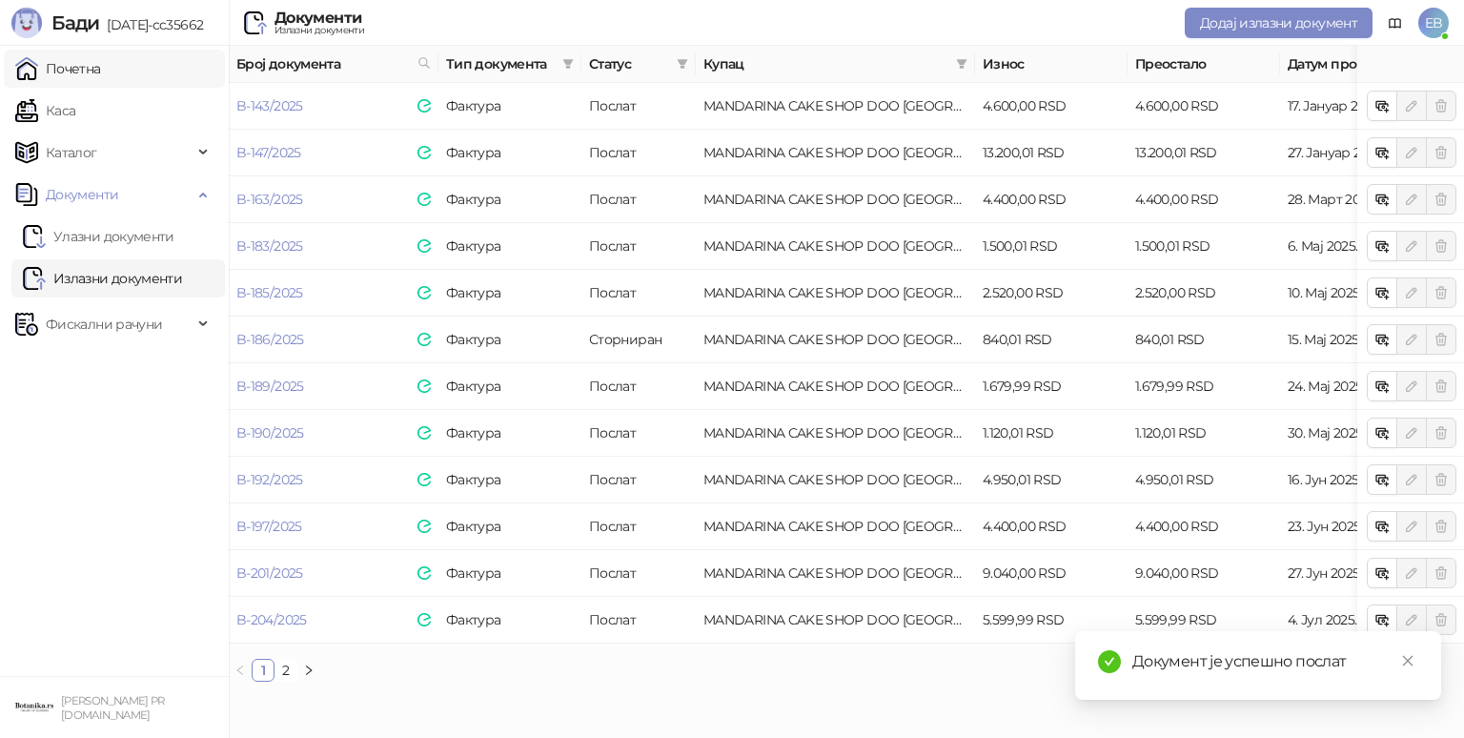
click at [90, 68] on link "Почетна" at bounding box center [58, 69] width 86 height 38
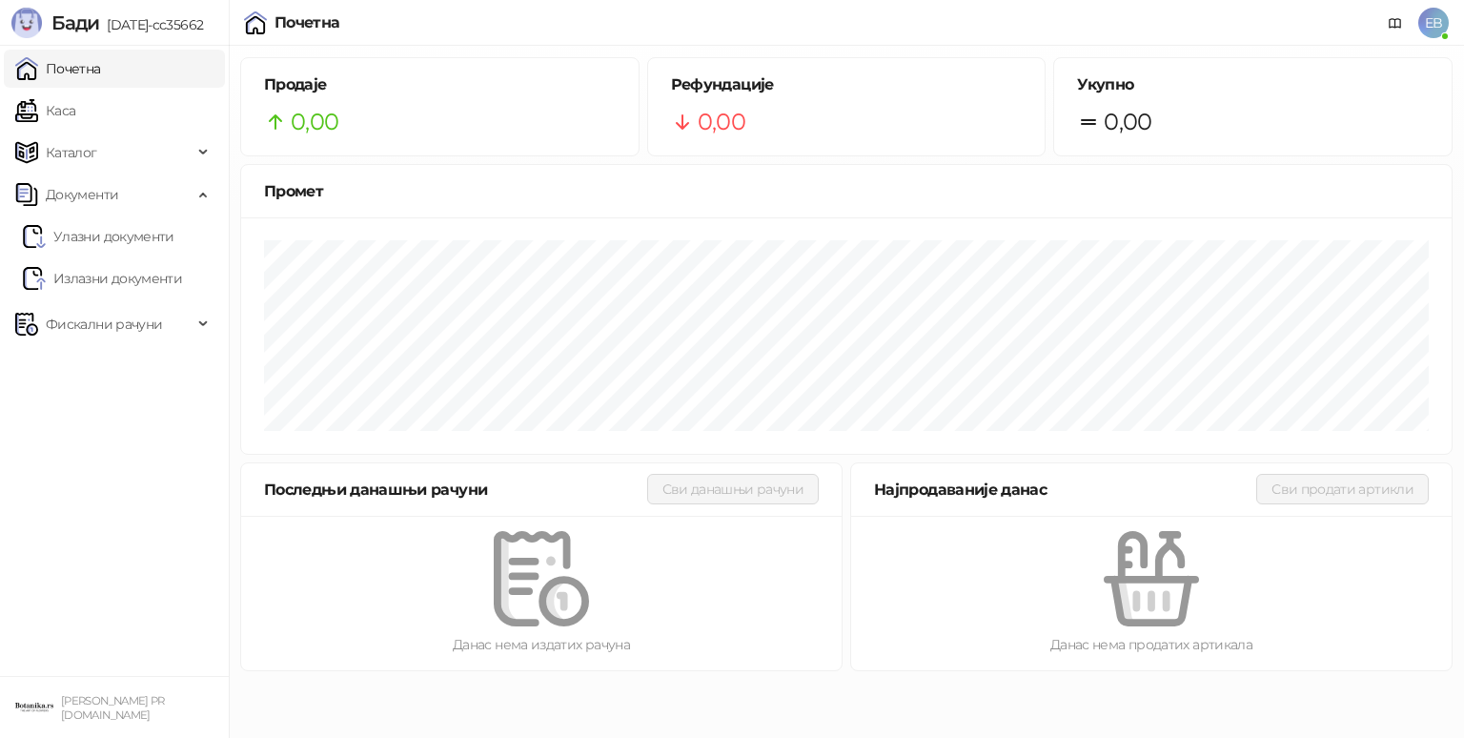
click at [6, 570] on ul "Почетна Каса Каталог Документи Улазни документи Излазни документи Фискални рачу…" at bounding box center [114, 361] width 229 height 630
